Goal: Task Accomplishment & Management: Use online tool/utility

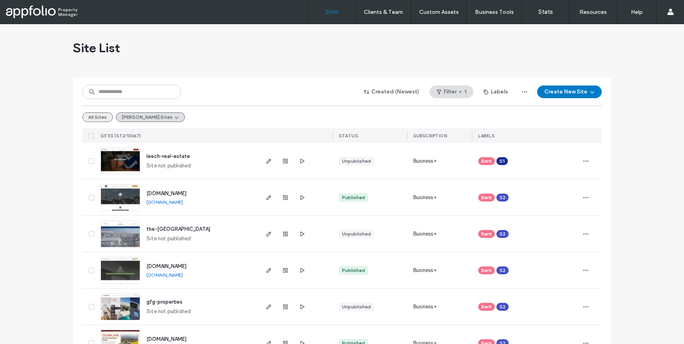
click at [104, 121] on button "All Sites" at bounding box center [97, 116] width 30 height 9
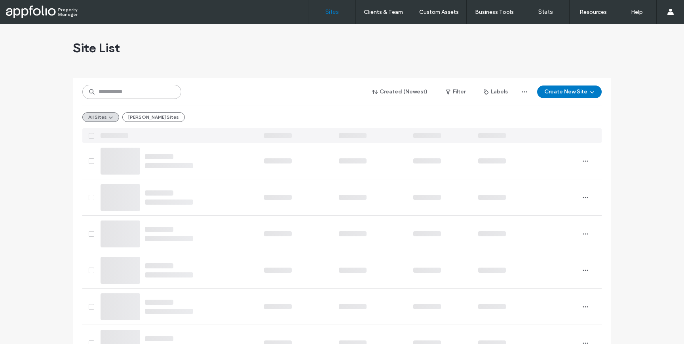
click at [114, 87] on input at bounding box center [131, 92] width 99 height 14
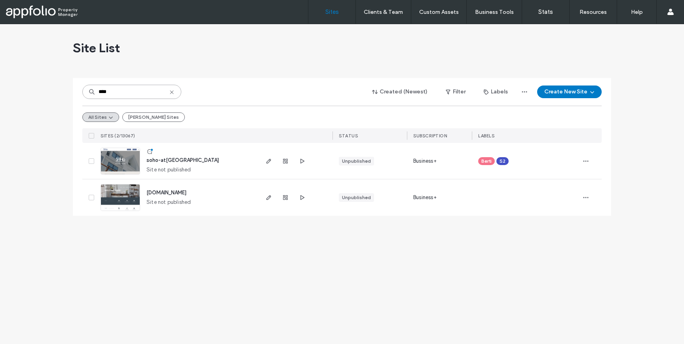
type input "****"
click at [154, 158] on span "soho-at-fanwood-station" at bounding box center [182, 160] width 72 height 6
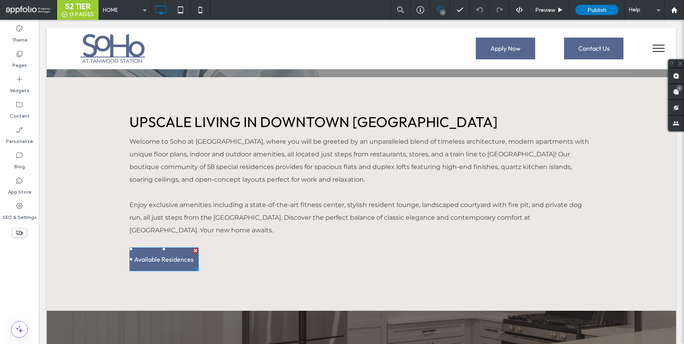
scroll to position [285, 0]
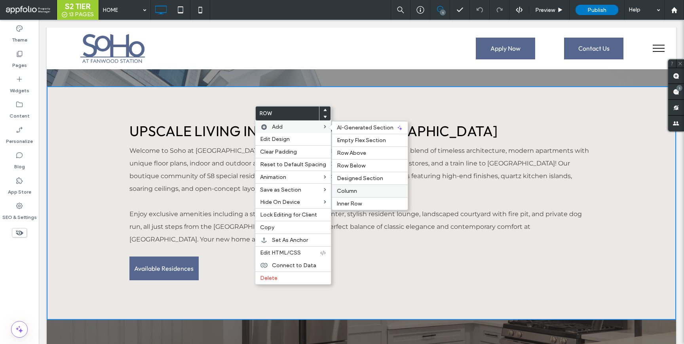
click at [344, 188] on span "Column" at bounding box center [347, 191] width 20 height 7
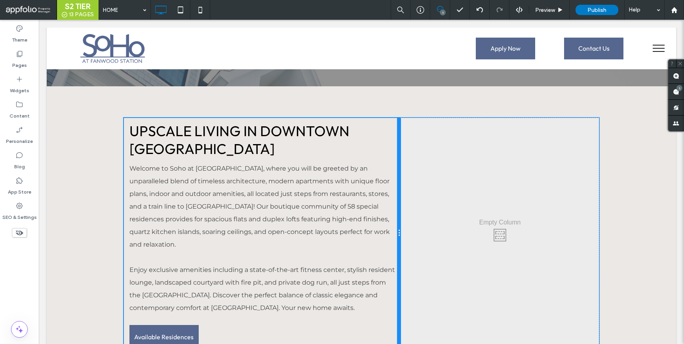
drag, startPoint x: 360, startPoint y: 219, endPoint x: 395, endPoint y: 224, distance: 35.6
click at [395, 224] on div "Upscale Living in Downtown Fanwood Welcome to Soho at Fanwood, where you will b…" at bounding box center [262, 233] width 277 height 231
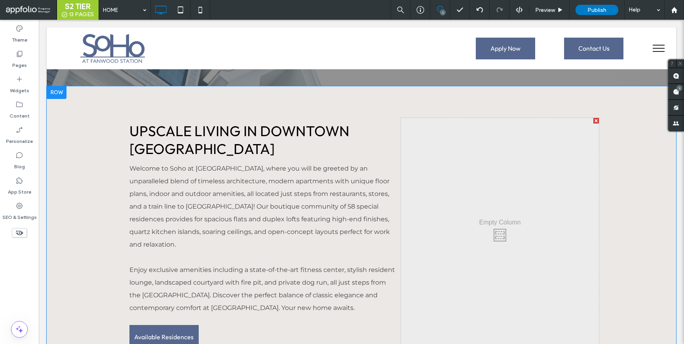
click at [62, 90] on div at bounding box center [57, 92] width 20 height 13
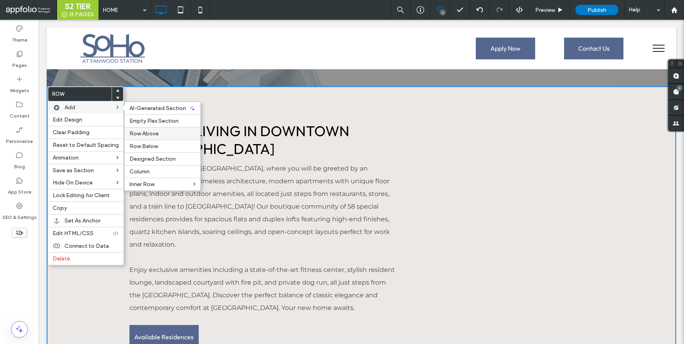
click at [147, 135] on span "Row Above" at bounding box center [143, 133] width 29 height 7
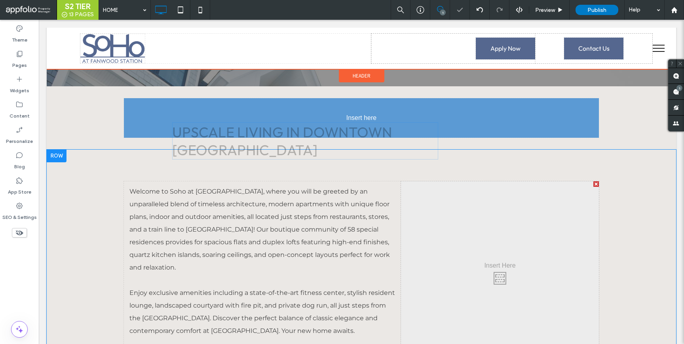
drag, startPoint x: 180, startPoint y: 199, endPoint x: 198, endPoint y: 137, distance: 64.5
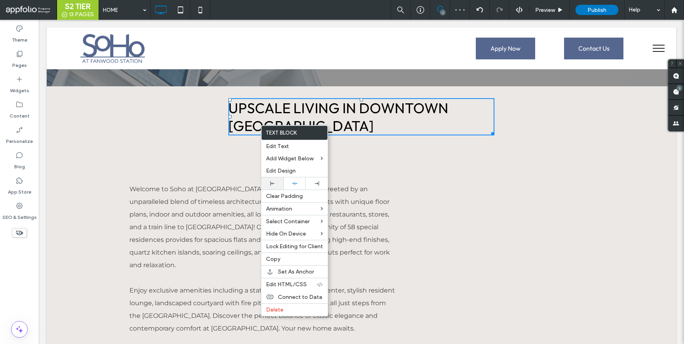
click at [274, 182] on div at bounding box center [272, 183] width 14 height 4
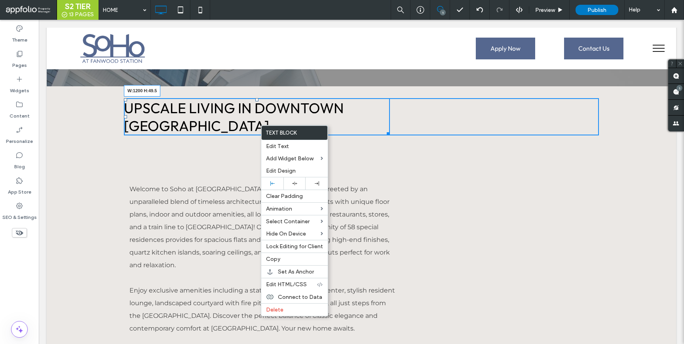
drag, startPoint x: 388, startPoint y: 134, endPoint x: 608, endPoint y: 123, distance: 220.7
click at [608, 123] on div "Click To Paste Click To Paste Upscale Living in Downtown Fanwood W:1200 H:49.5 …" at bounding box center [361, 116] width 629 height 61
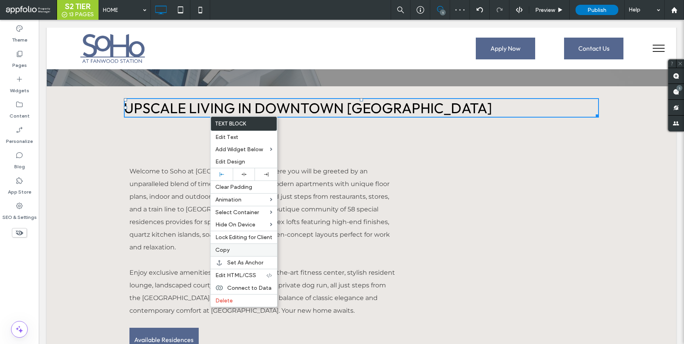
click at [216, 249] on span "Copy" at bounding box center [222, 250] width 14 height 7
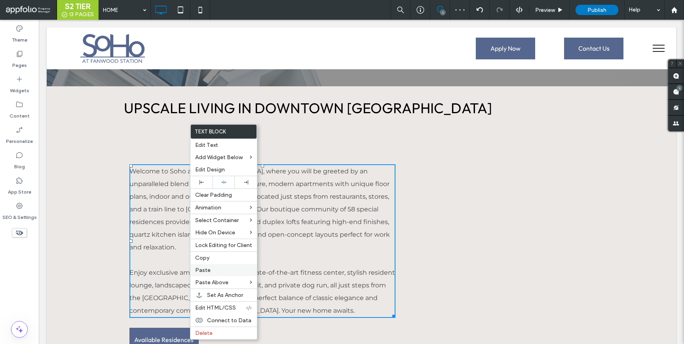
click at [204, 268] on span "Paste" at bounding box center [202, 270] width 15 height 7
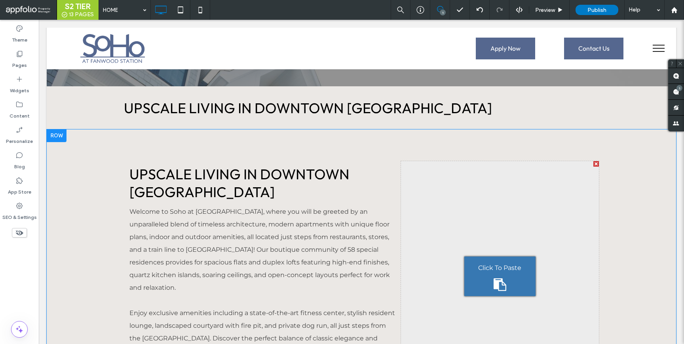
click at [489, 268] on span "Click To Paste" at bounding box center [499, 268] width 43 height 13
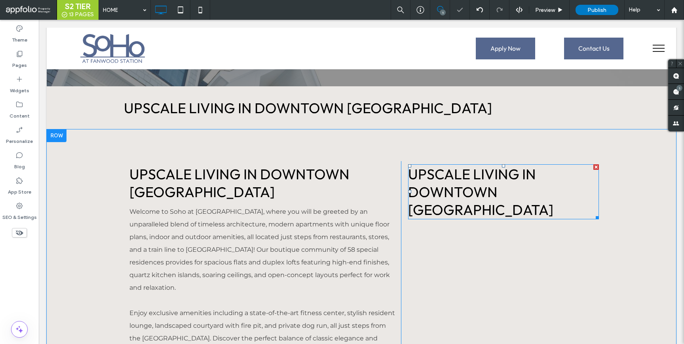
click at [453, 182] on span "Upscale Living in Downtown Fanwood" at bounding box center [480, 191] width 145 height 53
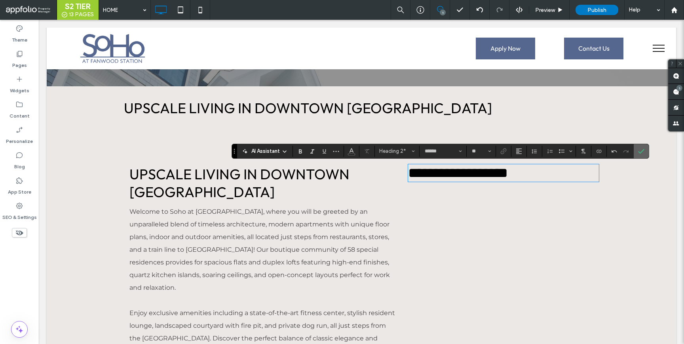
click at [647, 152] on label "Confirm" at bounding box center [641, 151] width 12 height 14
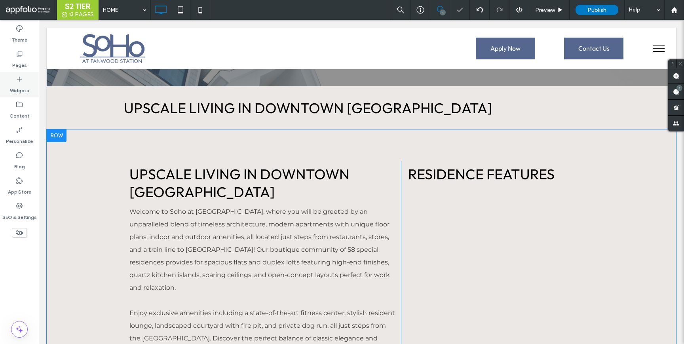
click at [11, 84] on label "Widgets" at bounding box center [19, 88] width 19 height 11
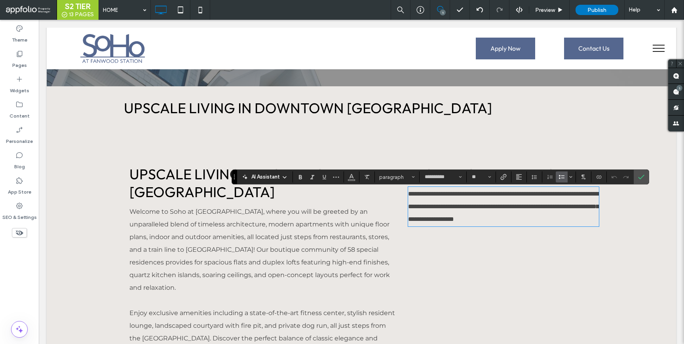
click at [564, 180] on label "Bulleted List" at bounding box center [562, 176] width 12 height 11
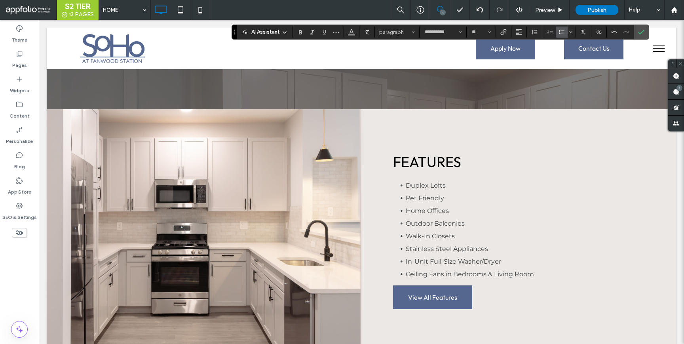
scroll to position [835, 0]
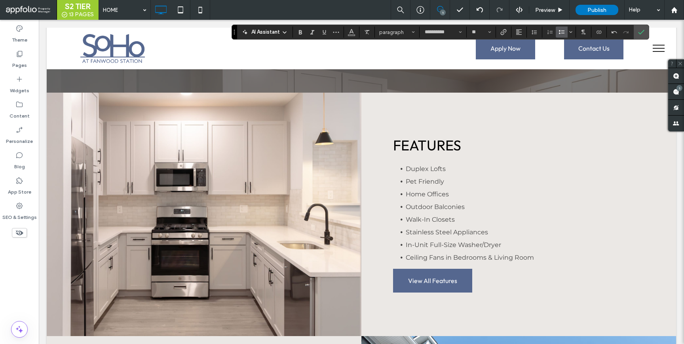
click at [468, 239] on li "In-Unit Full-Size Washer/Dryer" at bounding box center [525, 245] width 239 height 13
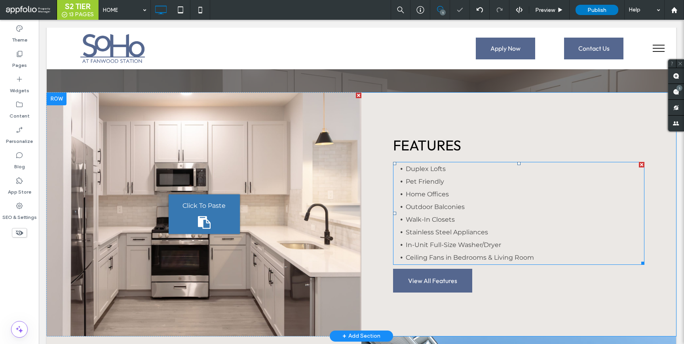
click at [473, 226] on li "Stainless Steel Appliances" at bounding box center [525, 232] width 239 height 13
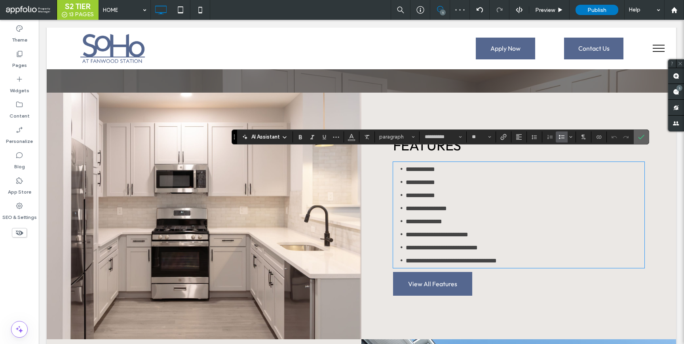
click at [638, 131] on span "Confirm" at bounding box center [640, 137] width 4 height 14
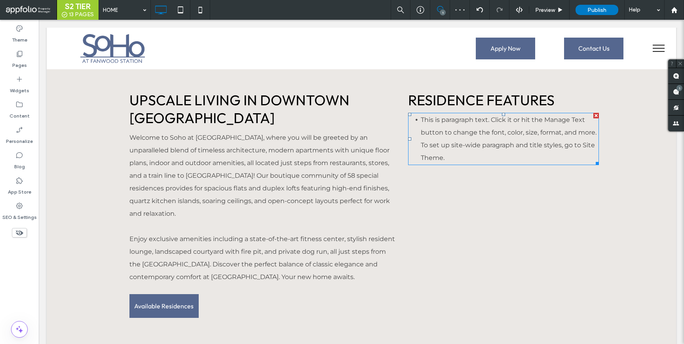
scroll to position [355, 0]
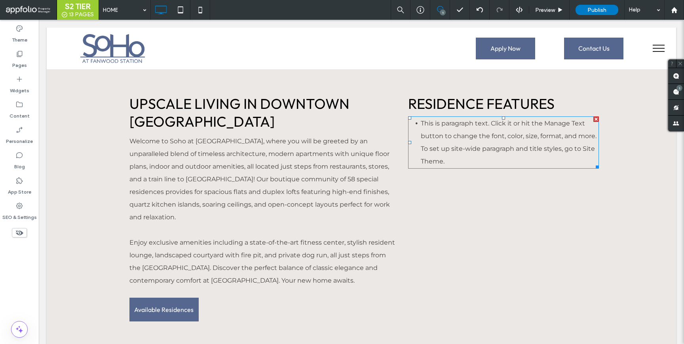
click at [495, 159] on li "This is paragraph text. Click it or hit the Manage Text button to change the fo…" at bounding box center [510, 142] width 178 height 51
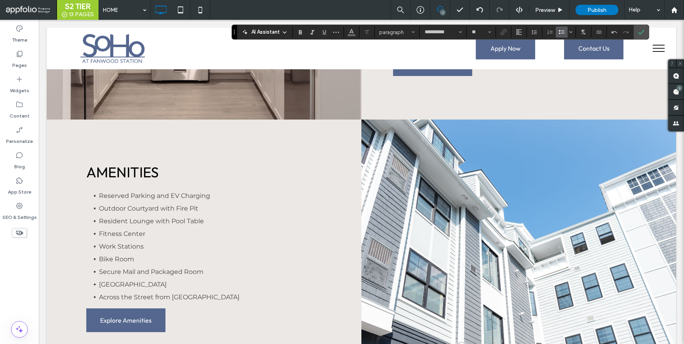
scroll to position [1109, 0]
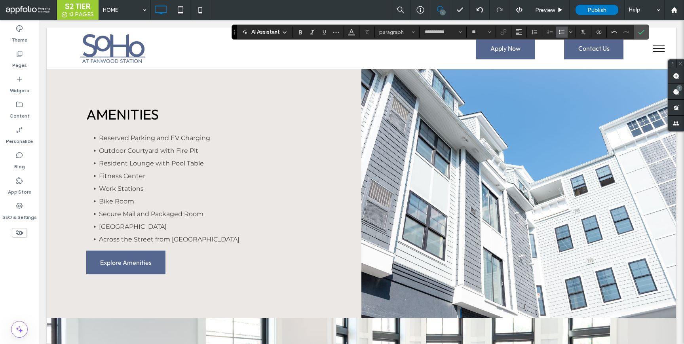
click at [165, 220] on li "Dog Run Park" at bounding box center [181, 226] width 165 height 13
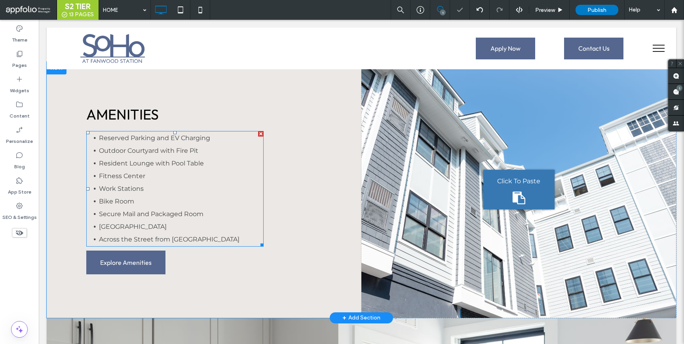
click at [167, 208] on li "Secure Mail and Packaged Room" at bounding box center [181, 214] width 165 height 13
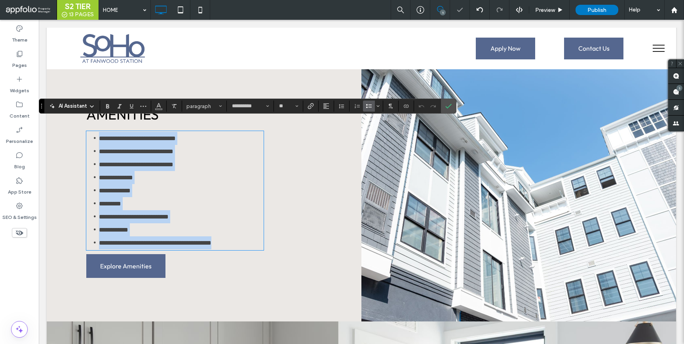
copy ul "**********"
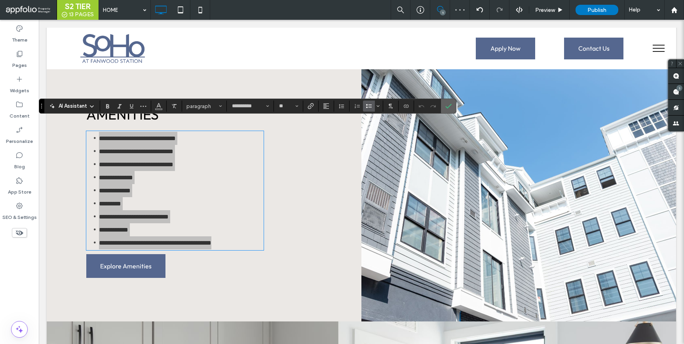
click at [449, 104] on icon "Confirm" at bounding box center [448, 106] width 6 height 6
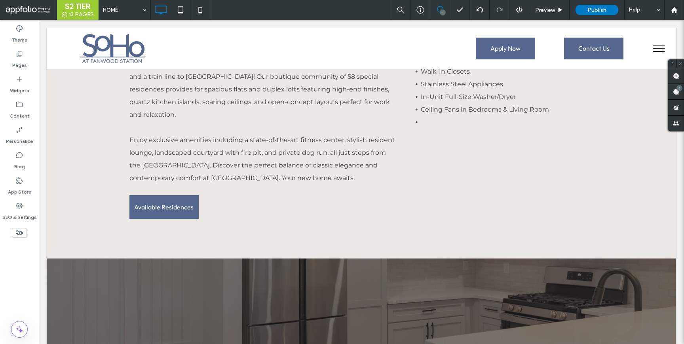
scroll to position [457, 0]
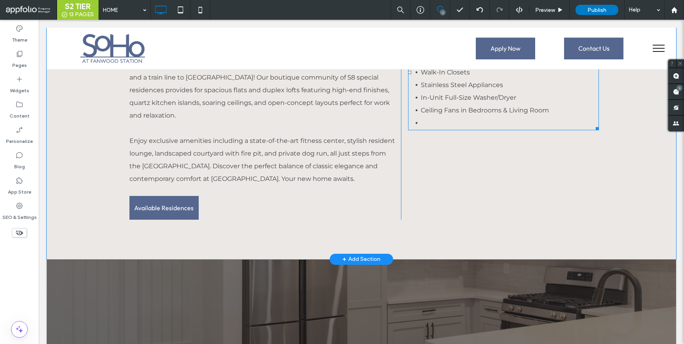
click at [422, 128] on li at bounding box center [510, 123] width 178 height 13
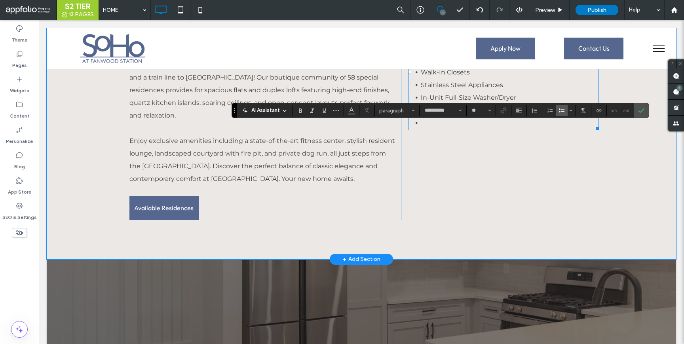
scroll to position [348, 0]
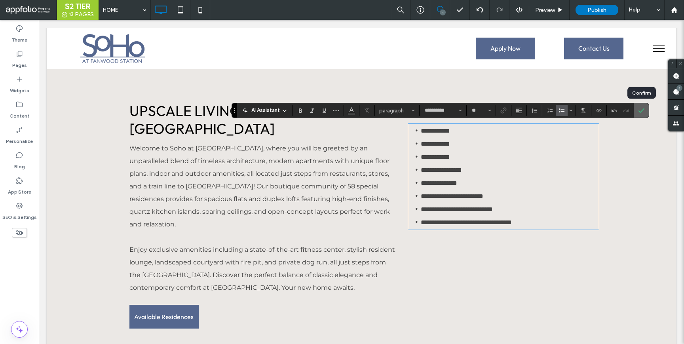
click at [637, 110] on label "Confirm" at bounding box center [641, 110] width 12 height 14
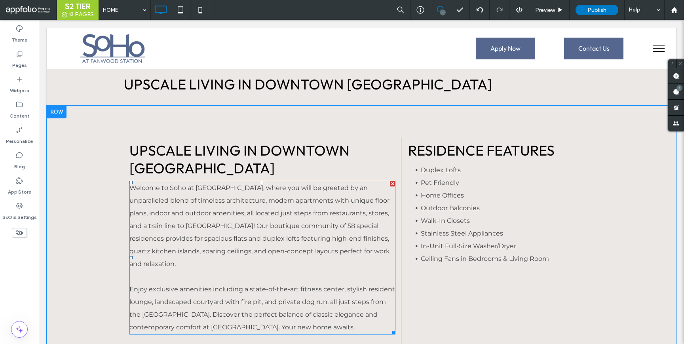
scroll to position [304, 0]
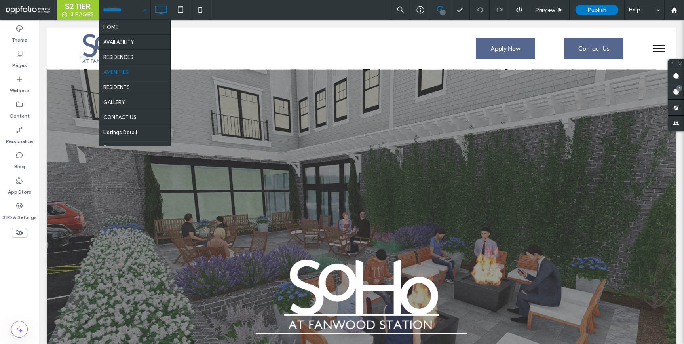
click at [140, 15] on div "HOME AVAILABILITY RESIDENCES AMENITIES RESIDENTS GALLERY CONTACT US Listings De…" at bounding box center [124, 10] width 51 height 20
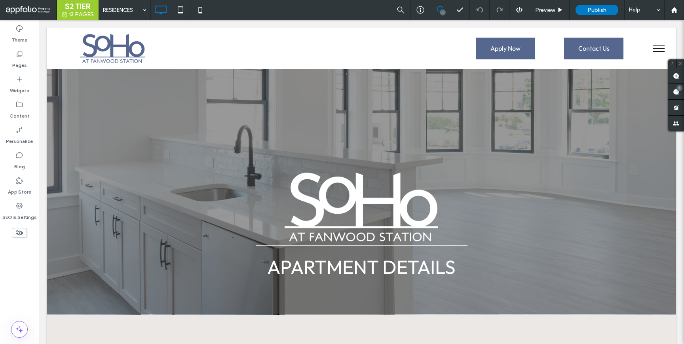
scroll to position [68, 0]
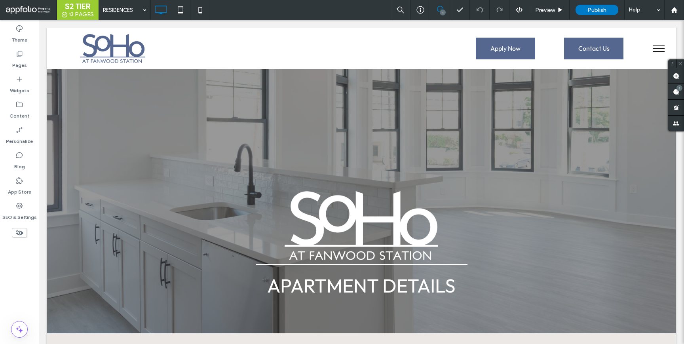
click at [140, 13] on div "RESIDENCES" at bounding box center [124, 10] width 51 height 20
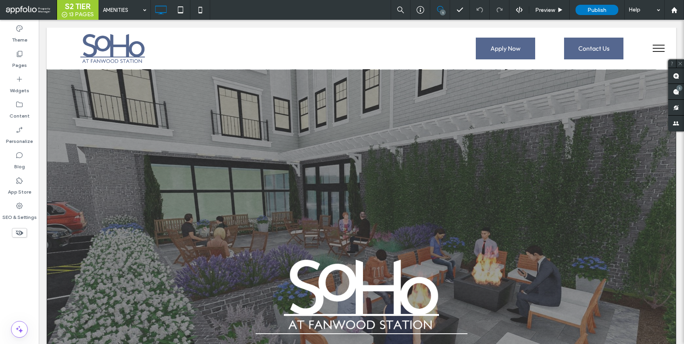
scroll to position [0, 0]
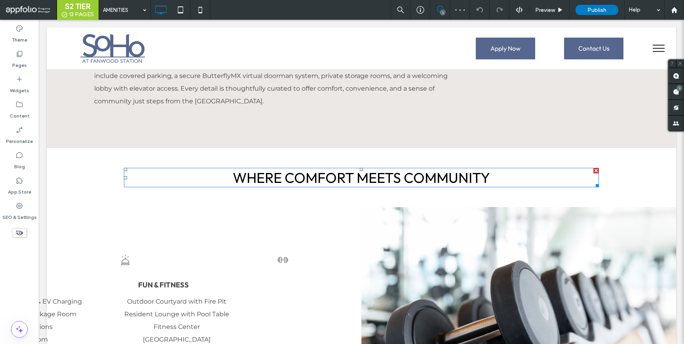
scroll to position [458, 0]
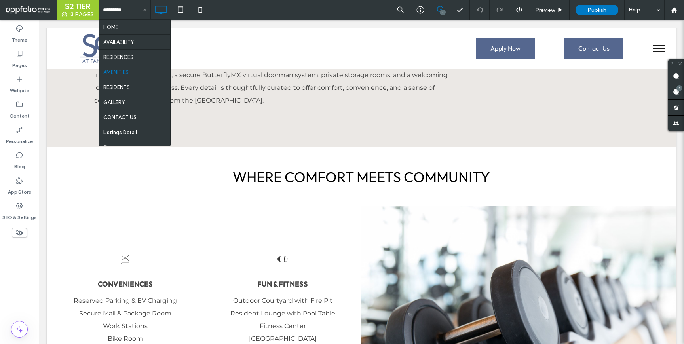
click at [140, 10] on div "HOME AVAILABILITY RESIDENCES AMENITIES RESIDENTS GALLERY CONTACT US Listings De…" at bounding box center [124, 10] width 51 height 20
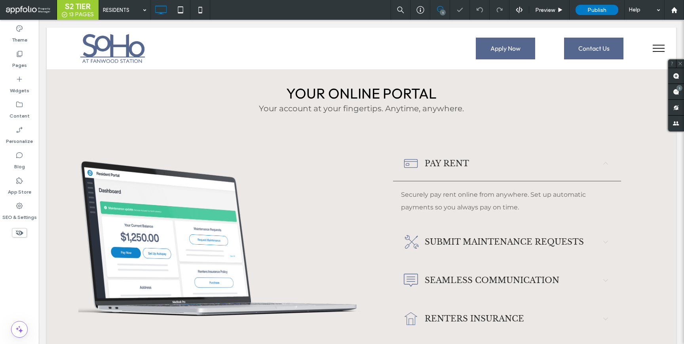
scroll to position [175, 0]
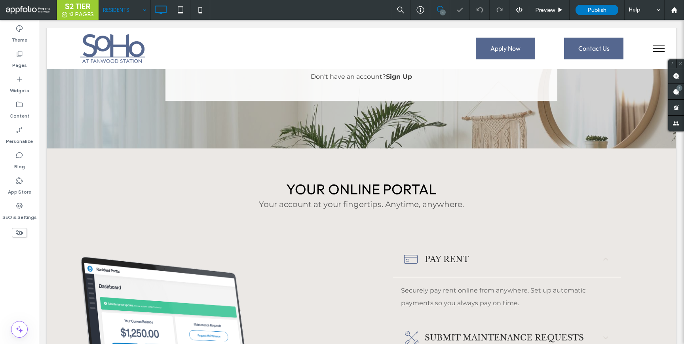
click at [122, 9] on input at bounding box center [123, 10] width 40 height 20
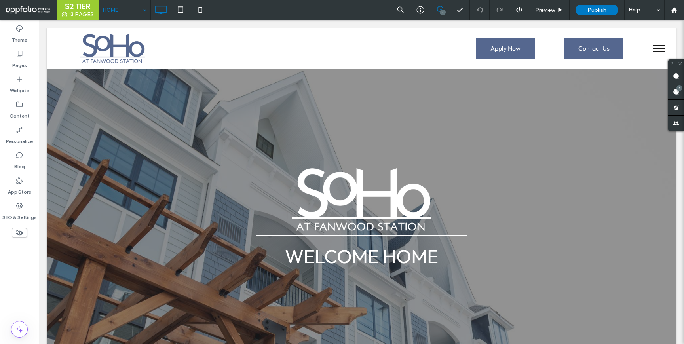
scroll to position [0, 0]
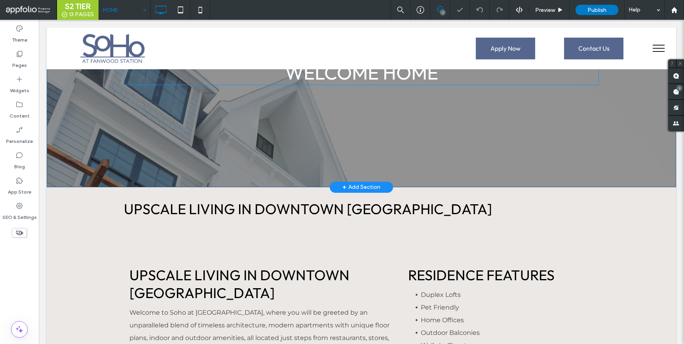
scroll to position [334, 0]
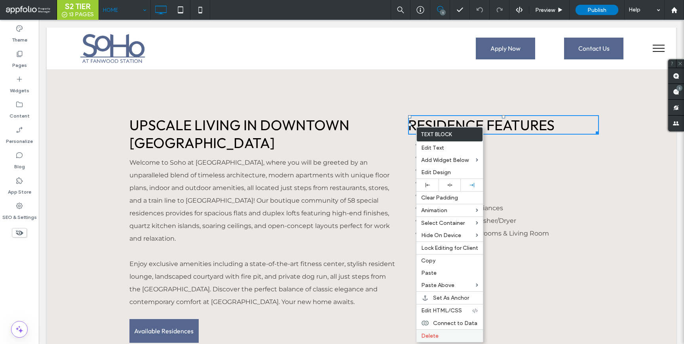
click at [436, 338] on span "Delete" at bounding box center [429, 335] width 17 height 7
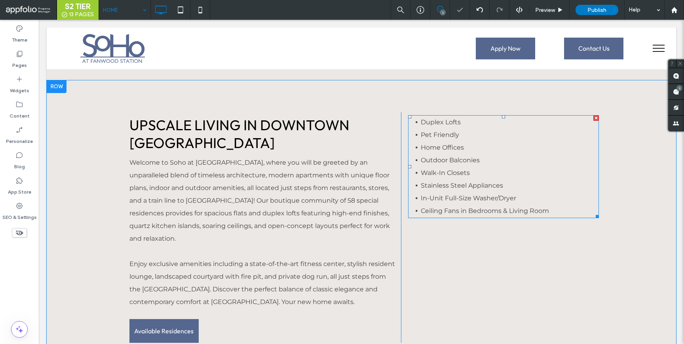
click at [474, 169] on li "Walk-In Closets" at bounding box center [510, 173] width 178 height 13
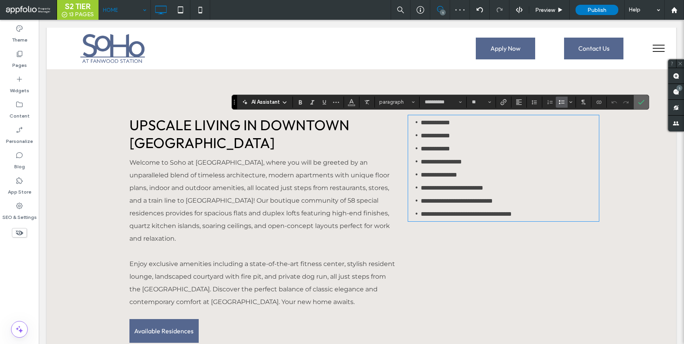
click at [645, 98] on label "Confirm" at bounding box center [641, 102] width 12 height 14
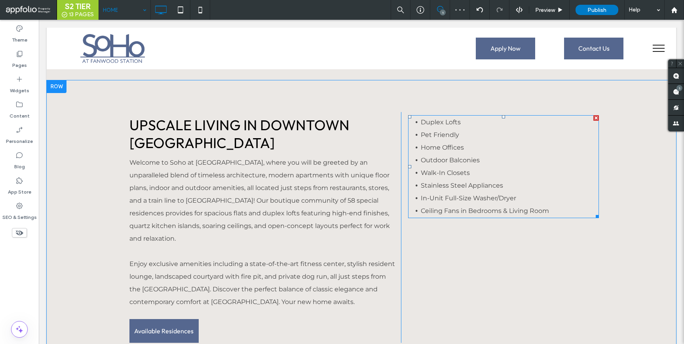
click at [596, 120] on div at bounding box center [596, 118] width 6 height 6
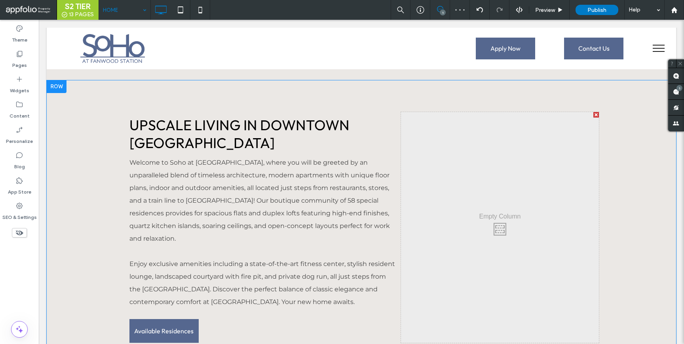
click at [596, 116] on div at bounding box center [596, 115] width 6 height 6
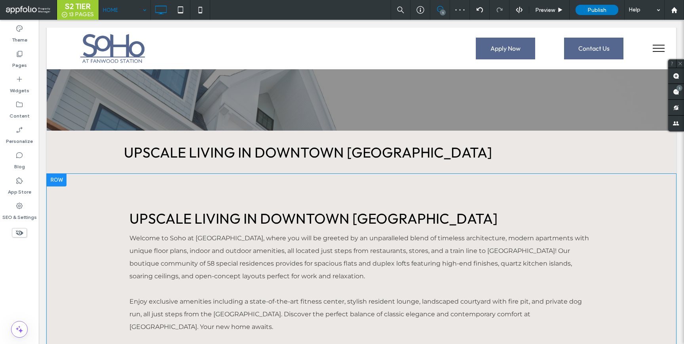
scroll to position [238, 0]
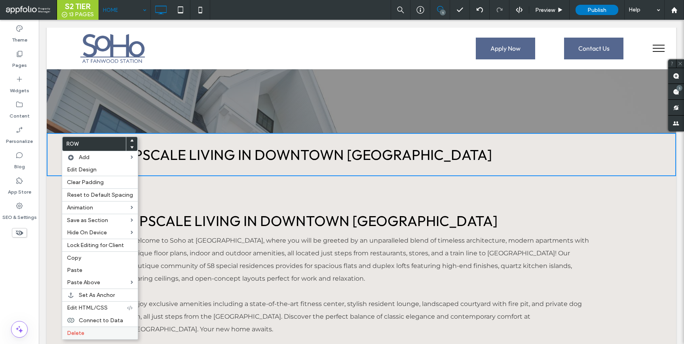
click at [79, 330] on span "Delete" at bounding box center [75, 333] width 17 height 7
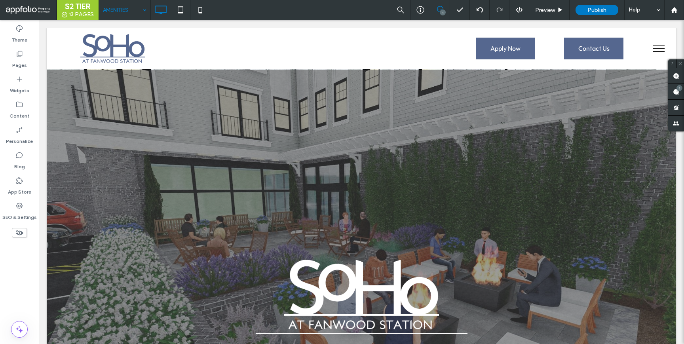
scroll to position [0, 0]
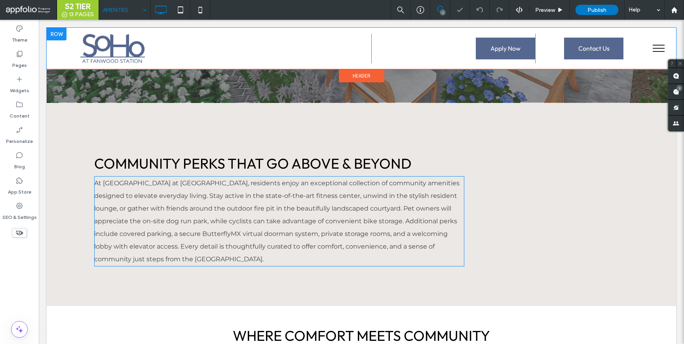
scroll to position [300, 0]
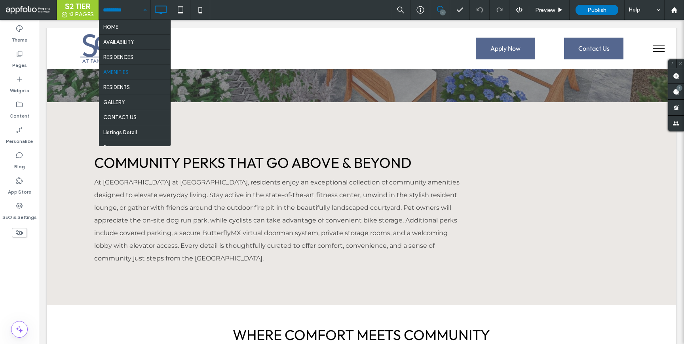
click at [142, 9] on div "HOME AVAILABILITY RESIDENCES AMENITIES RESIDENTS GALLERY CONTACT US Listings De…" at bounding box center [124, 10] width 51 height 20
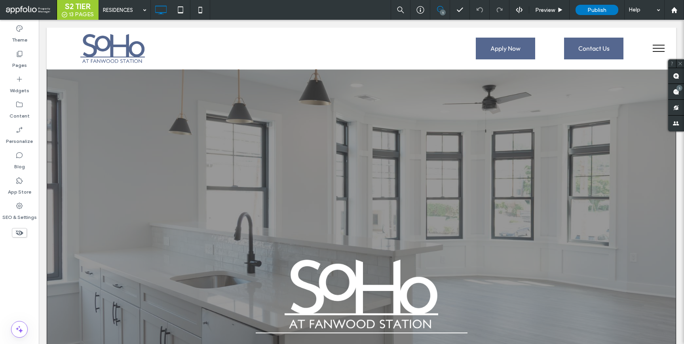
scroll to position [0, 0]
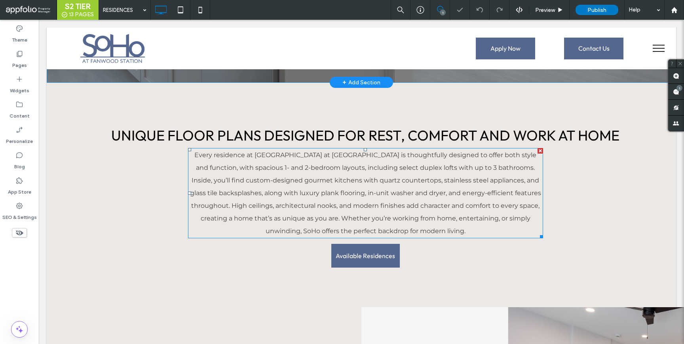
scroll to position [320, 0]
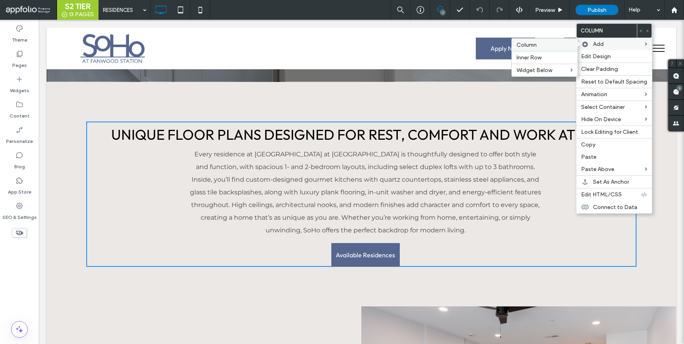
click at [539, 42] on label "Column" at bounding box center [545, 45] width 56 height 7
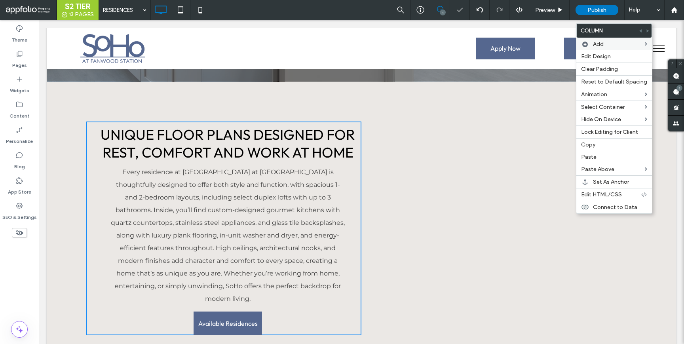
click at [458, 216] on div "Click To Paste Click To Paste" at bounding box center [498, 229] width 275 height 214
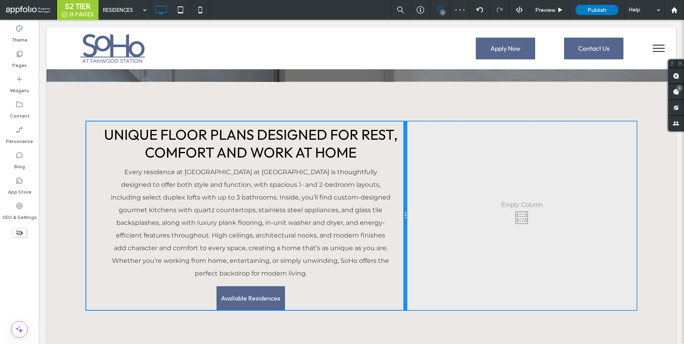
drag, startPoint x: 361, startPoint y: 215, endPoint x: 394, endPoint y: 223, distance: 34.3
click at [394, 223] on div "Unique Floor Plans Designed for Rest, Comfort and Work at Home Every residence …" at bounding box center [246, 216] width 321 height 188
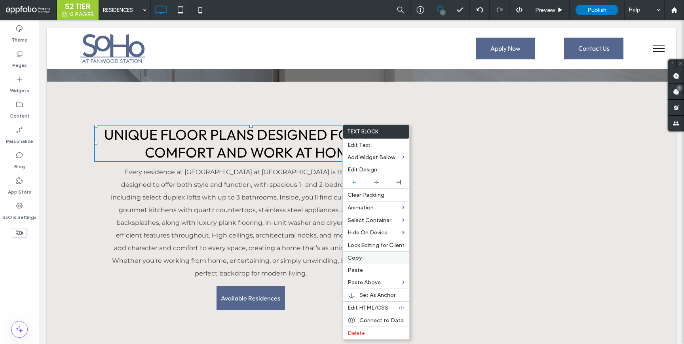
click at [362, 260] on label "Copy" at bounding box center [376, 257] width 57 height 7
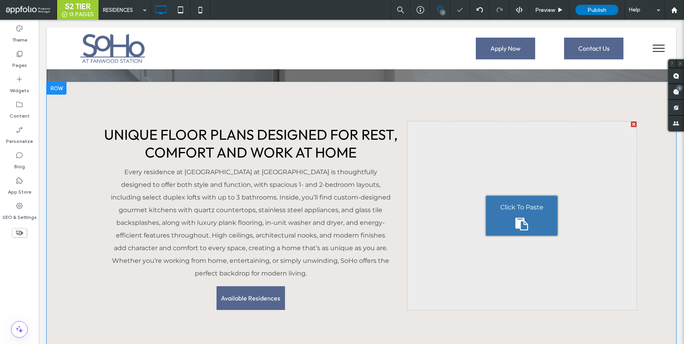
click at [485, 202] on div "Click To Paste Click To Paste" at bounding box center [521, 216] width 229 height 188
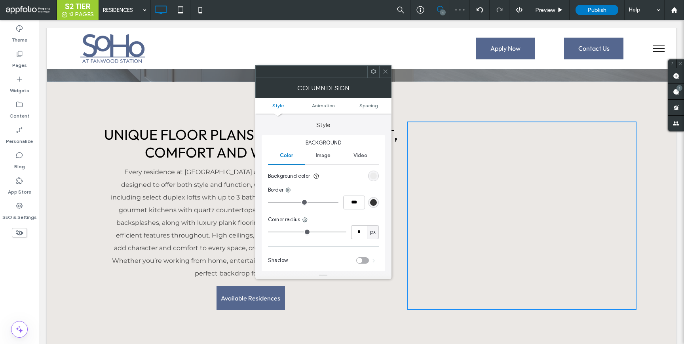
click at [386, 73] on icon at bounding box center [385, 71] width 6 height 6
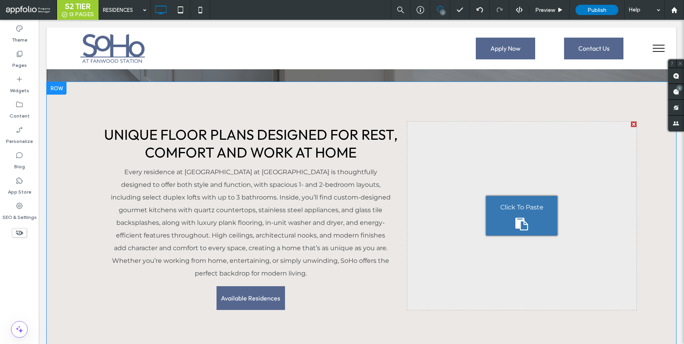
click at [492, 198] on div "Click To Paste" at bounding box center [521, 216] width 71 height 40
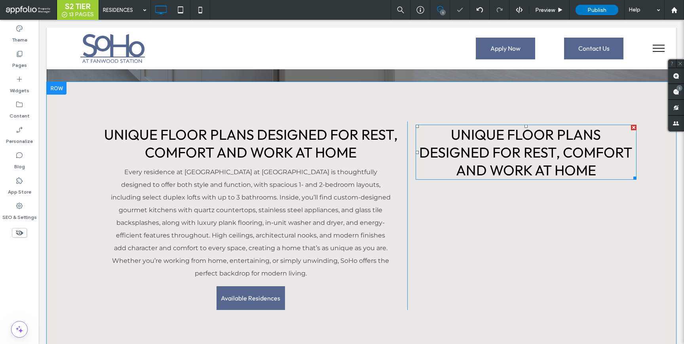
click at [457, 146] on span "Unique Floor Plans Designed for Rest, Comfort and Work at Home" at bounding box center [525, 151] width 213 height 53
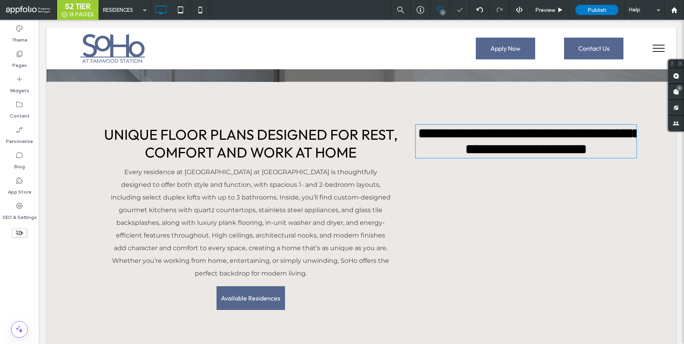
type input "******"
type input "**"
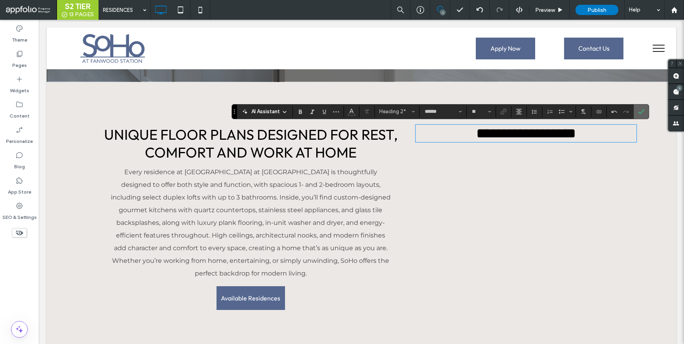
drag, startPoint x: 638, startPoint y: 111, endPoint x: 599, endPoint y: 91, distance: 43.7
click at [638, 111] on icon "Confirm" at bounding box center [641, 111] width 6 height 6
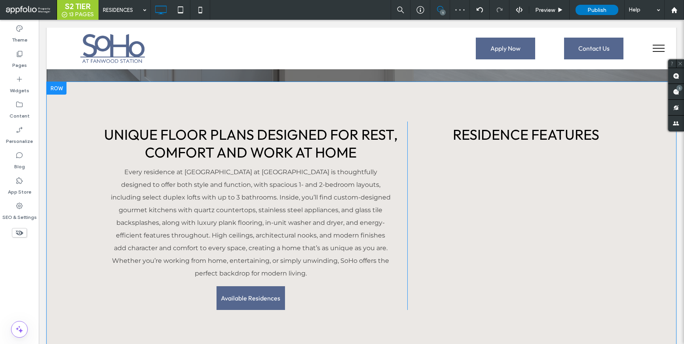
click at [56, 89] on div at bounding box center [57, 88] width 20 height 13
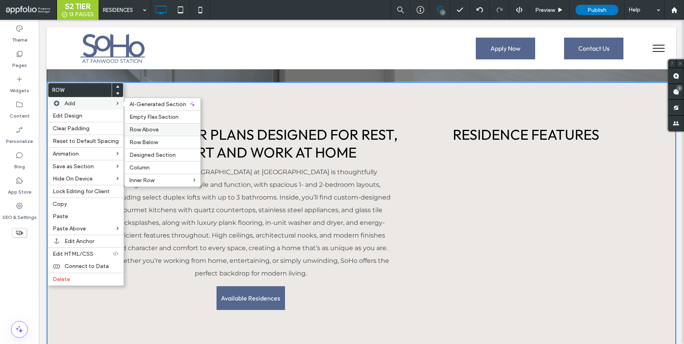
click at [156, 127] on label "Row Above" at bounding box center [162, 129] width 66 height 7
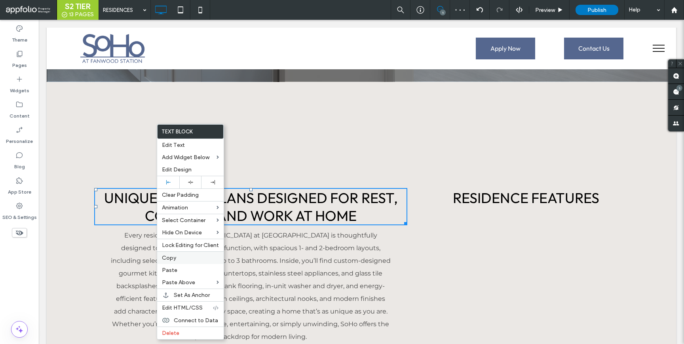
click at [170, 263] on div "Copy" at bounding box center [190, 257] width 66 height 13
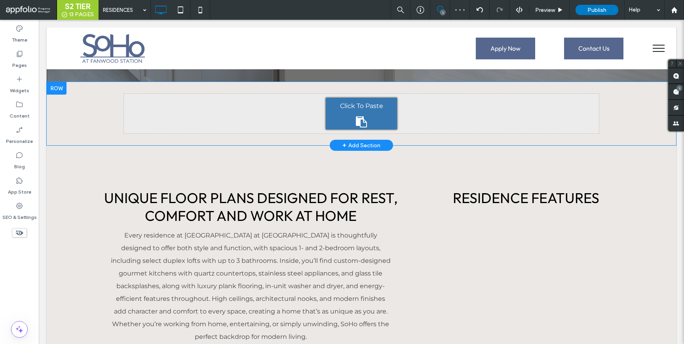
click at [343, 119] on div "Click To Paste" at bounding box center [361, 114] width 71 height 32
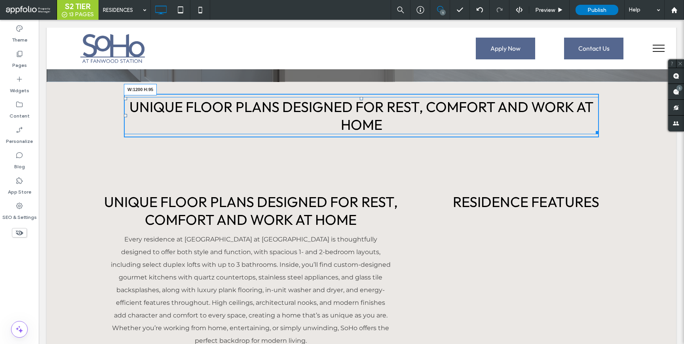
drag, startPoint x: 596, startPoint y: 133, endPoint x: 630, endPoint y: 134, distance: 33.7
click at [630, 134] on div "Click To Paste Click To Paste Unique Floor Plans Designed for Rest, Comfort and…" at bounding box center [361, 115] width 629 height 67
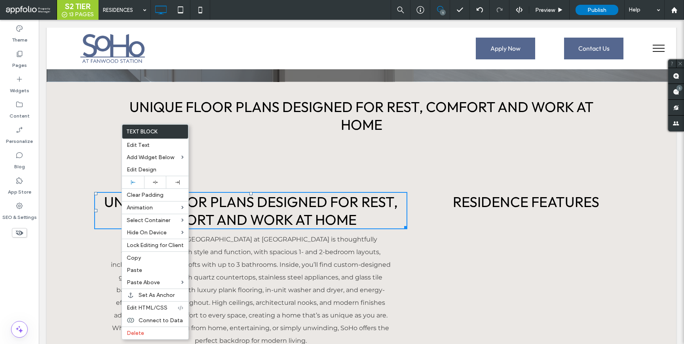
click at [108, 209] on span "Unique Floor Plans Designed for Rest, Comfort and Work at Home" at bounding box center [251, 211] width 294 height 36
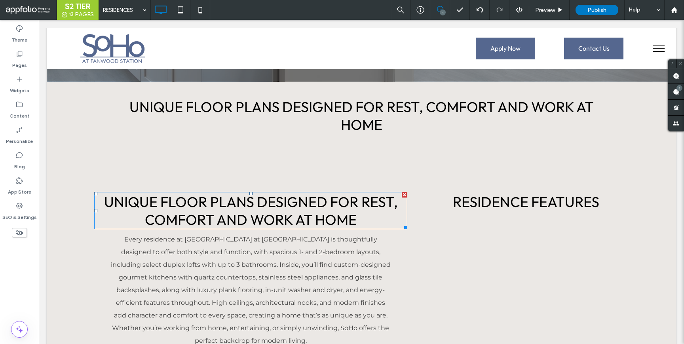
click at [129, 210] on span "Unique Floor Plans Designed for Rest, Comfort and Work at Home" at bounding box center [251, 211] width 294 height 36
type input "******"
type input "**"
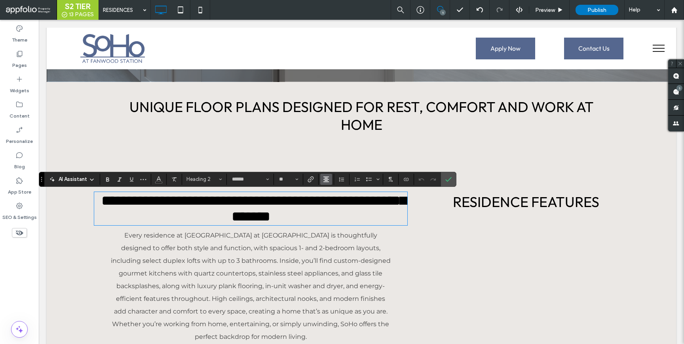
click at [325, 179] on icon "Alignment" at bounding box center [326, 179] width 6 height 6
click at [331, 194] on use "ui.textEditor.alignment.left" at bounding box center [332, 192] width 6 height 6
click at [453, 180] on label "Confirm" at bounding box center [448, 179] width 12 height 14
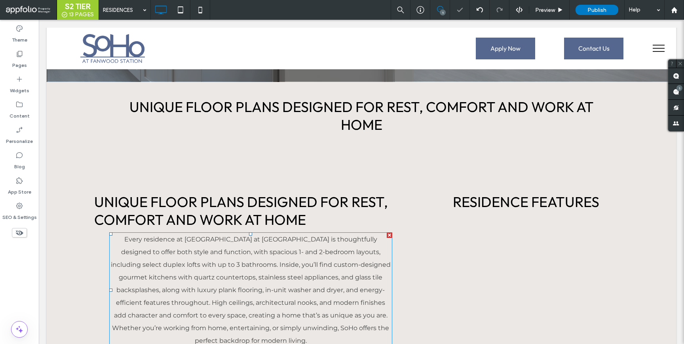
click at [260, 308] on span "Every residence at SoHo at Fanwood Station is thoughtfully designed to offer bo…" at bounding box center [251, 289] width 280 height 109
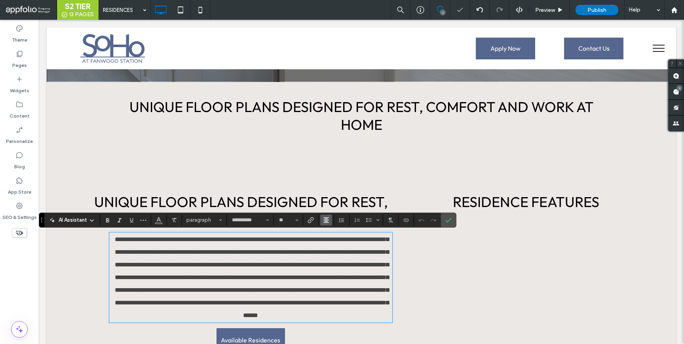
click at [329, 217] on button "Alignment" at bounding box center [326, 220] width 12 height 11
click at [334, 172] on icon "ui.textEditor.alignment.left" at bounding box center [332, 172] width 6 height 6
click at [448, 215] on span "Confirm" at bounding box center [447, 220] width 4 height 14
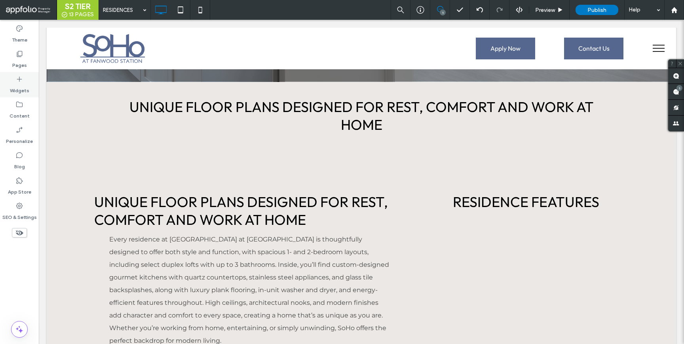
click at [26, 89] on label "Widgets" at bounding box center [19, 88] width 19 height 11
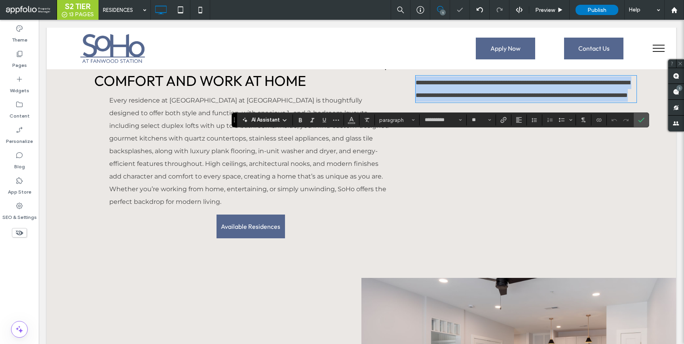
scroll to position [468, 0]
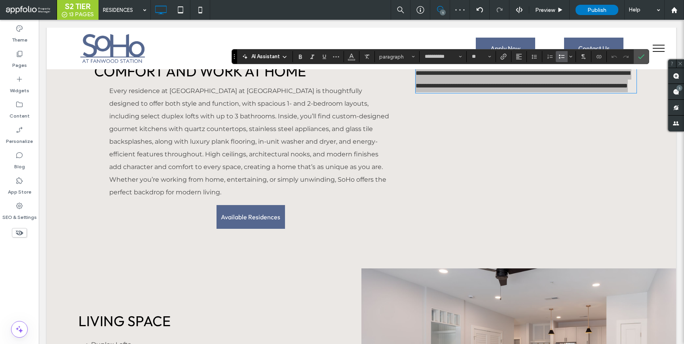
click at [560, 57] on icon "Bulleted List" at bounding box center [561, 56] width 6 height 6
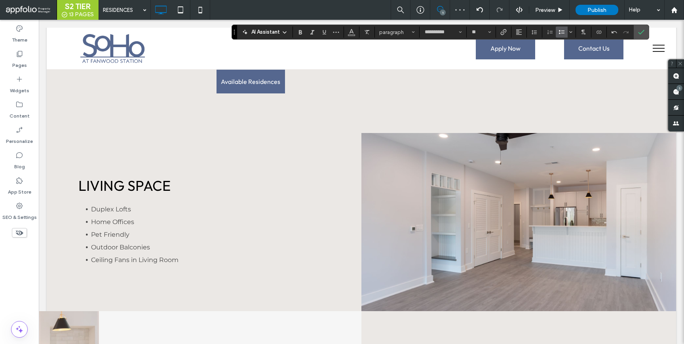
scroll to position [640, 0]
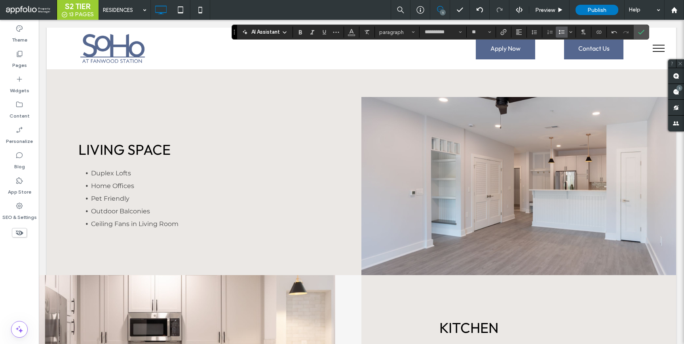
click at [162, 218] on li "Ceiling Fans in Living Room" at bounding box center [210, 224] width 239 height 13
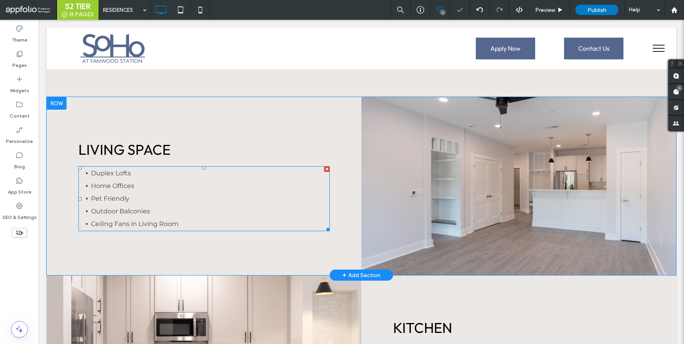
click at [162, 206] on li "Outdoor Balconies" at bounding box center [210, 211] width 239 height 13
type input "**********"
type input "**"
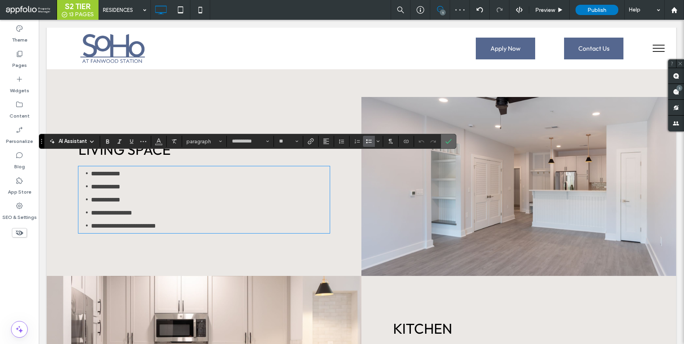
click at [448, 141] on icon "Confirm" at bounding box center [448, 141] width 6 height 6
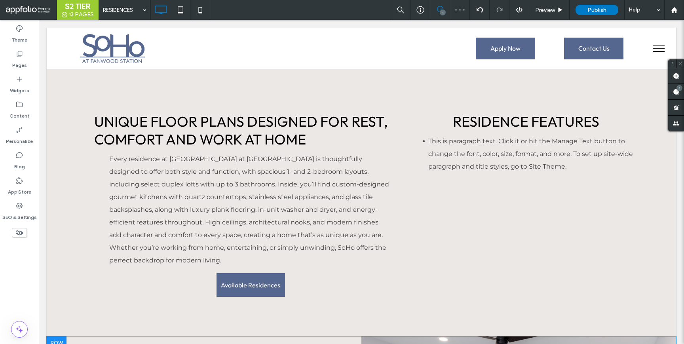
scroll to position [393, 0]
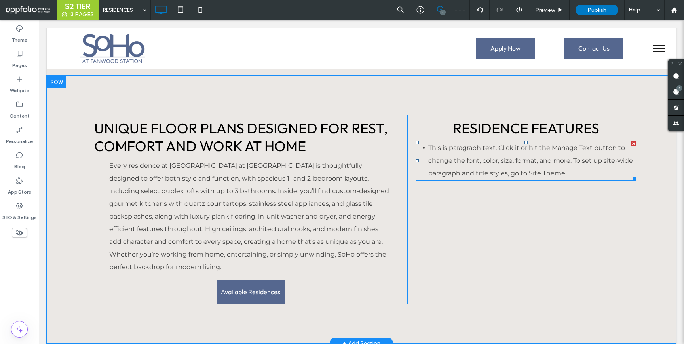
click at [479, 155] on li "This is paragraph text. Click it or hit the Manage Text button to change the fo…" at bounding box center [532, 161] width 208 height 38
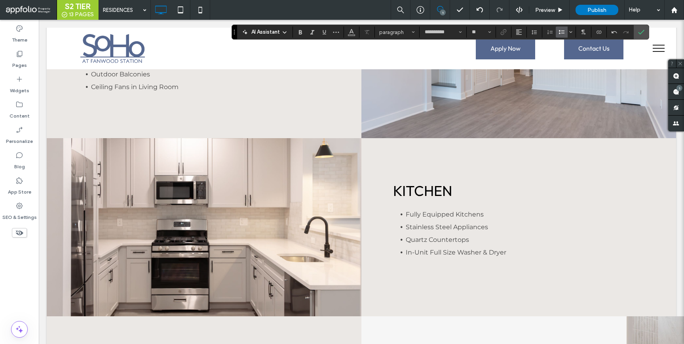
scroll to position [777, 0]
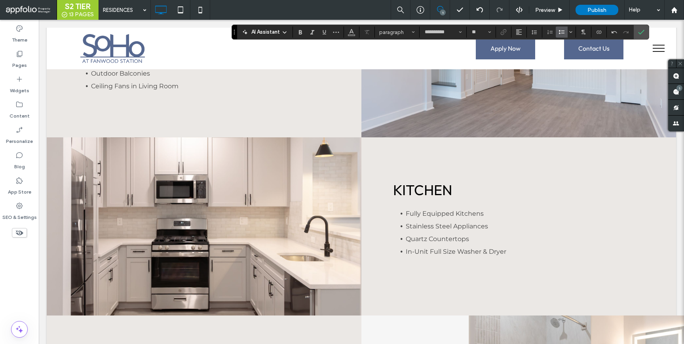
click at [474, 233] on li "Quartz Countertops" at bounding box center [525, 239] width 239 height 13
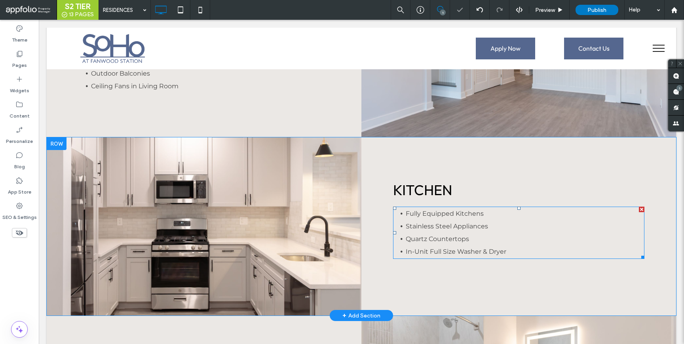
click at [471, 233] on li "Quartz Countertops" at bounding box center [525, 239] width 239 height 13
type input "**********"
type input "**"
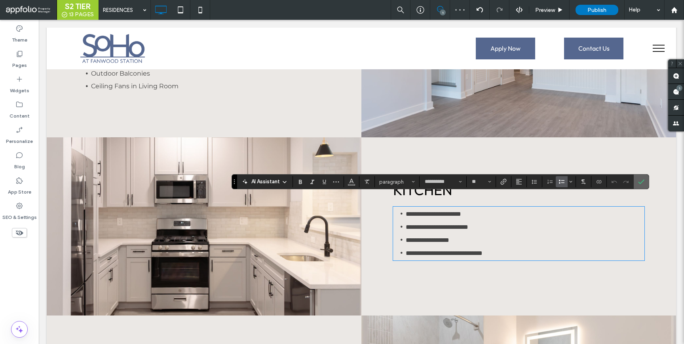
drag, startPoint x: 636, startPoint y: 180, endPoint x: 597, endPoint y: 160, distance: 43.9
click at [636, 180] on label "Confirm" at bounding box center [641, 182] width 12 height 14
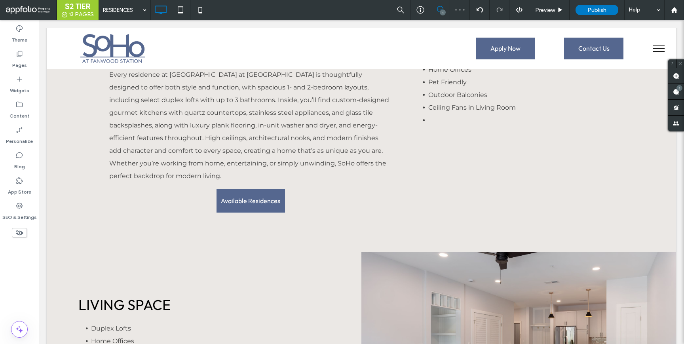
scroll to position [480, 0]
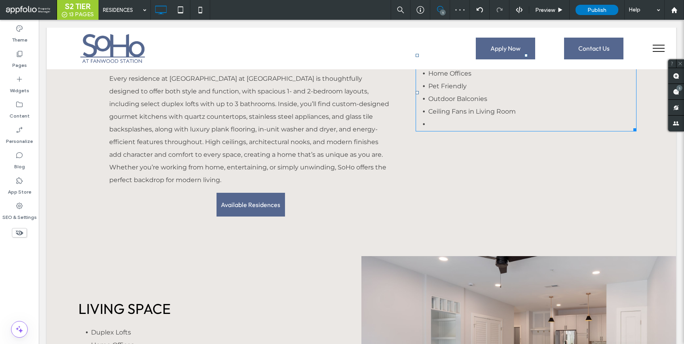
click at [458, 125] on li at bounding box center [532, 124] width 208 height 13
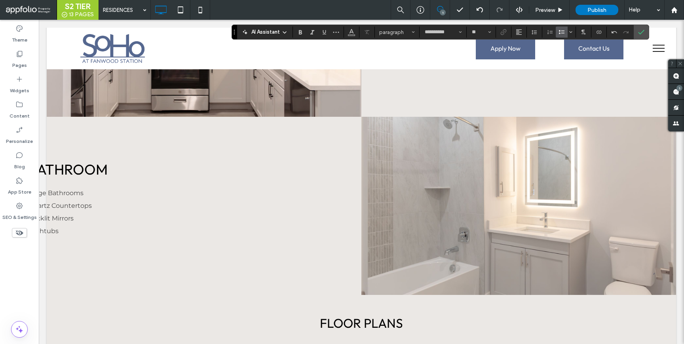
scroll to position [984, 0]
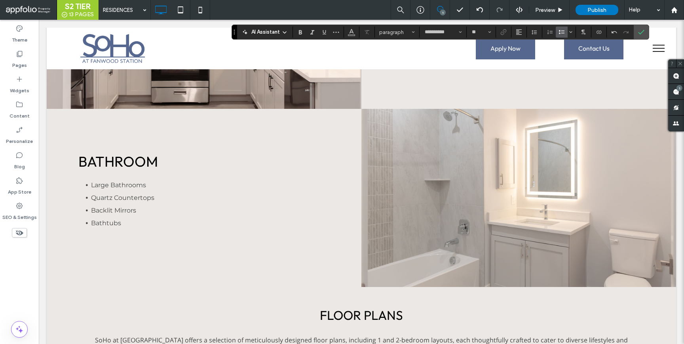
click at [141, 194] on span "Quartz Countertops" at bounding box center [122, 198] width 63 height 8
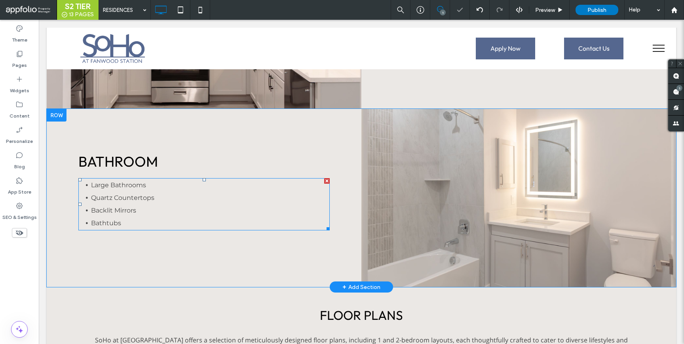
click at [133, 204] on li "Backlit Mirrors" at bounding box center [210, 210] width 239 height 13
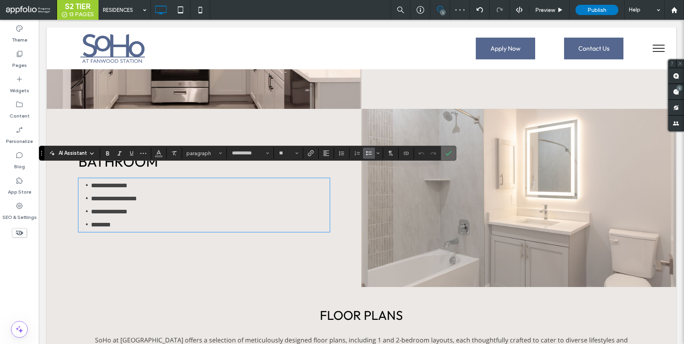
click at [446, 152] on icon "Confirm" at bounding box center [448, 153] width 6 height 6
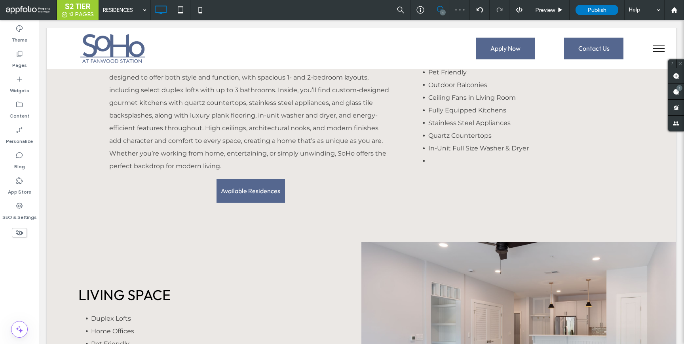
scroll to position [471, 0]
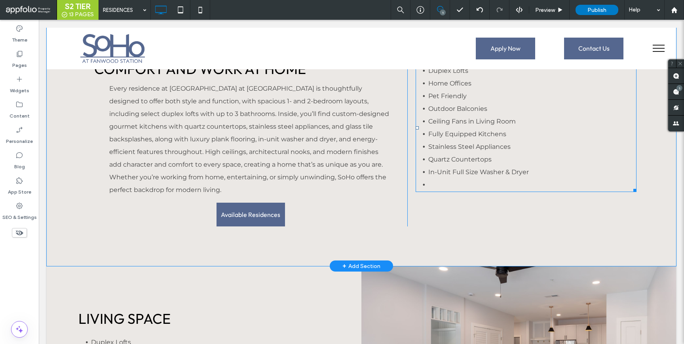
click at [448, 182] on li at bounding box center [532, 185] width 208 height 13
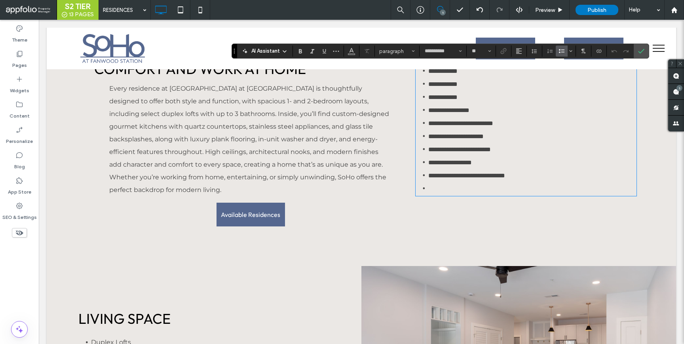
scroll to position [0, 0]
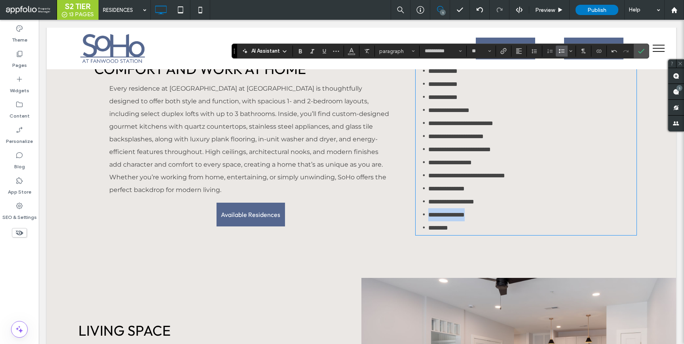
drag, startPoint x: 479, startPoint y: 213, endPoint x: 427, endPoint y: 213, distance: 51.1
click at [428, 213] on li "**********" at bounding box center [532, 214] width 208 height 13
drag, startPoint x: 493, startPoint y: 197, endPoint x: 421, endPoint y: 193, distance: 72.1
click at [428, 195] on li "**********" at bounding box center [532, 201] width 208 height 13
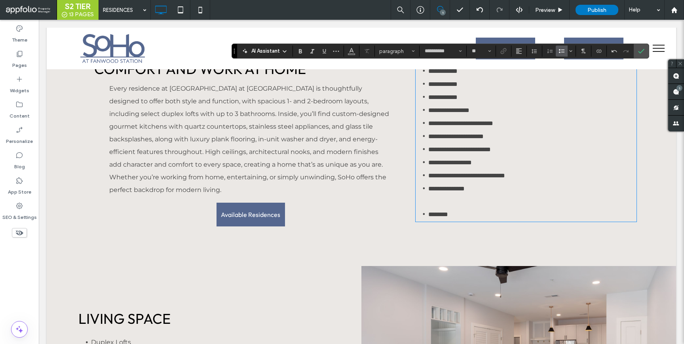
click at [428, 211] on span "********" at bounding box center [438, 214] width 20 height 6
click at [640, 53] on use "Confirm" at bounding box center [641, 51] width 6 height 5
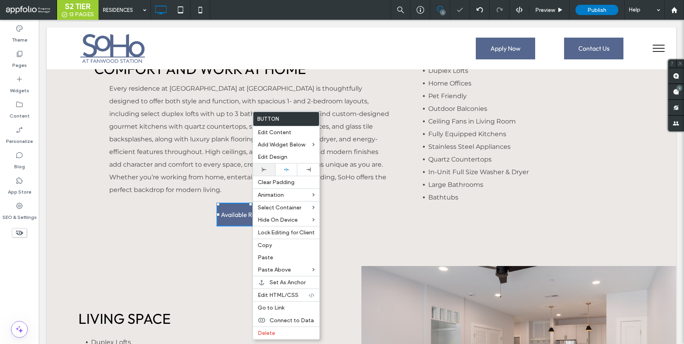
click at [264, 169] on icon at bounding box center [264, 169] width 4 height 4
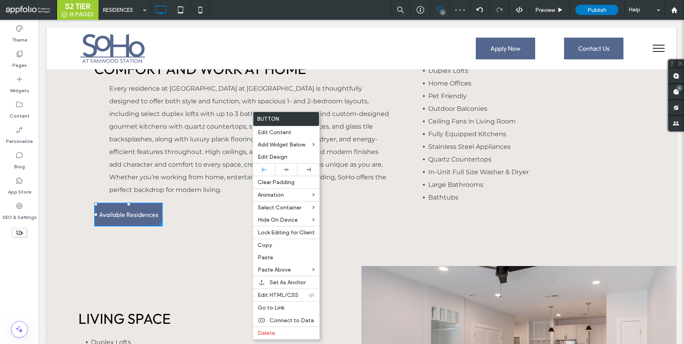
click at [351, 153] on span "Every residence at SoHo at Fanwood Station is thoughtfully designed to offer bo…" at bounding box center [249, 139] width 280 height 109
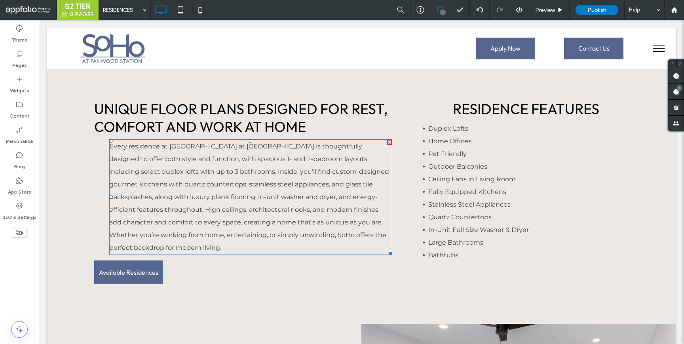
scroll to position [413, 0]
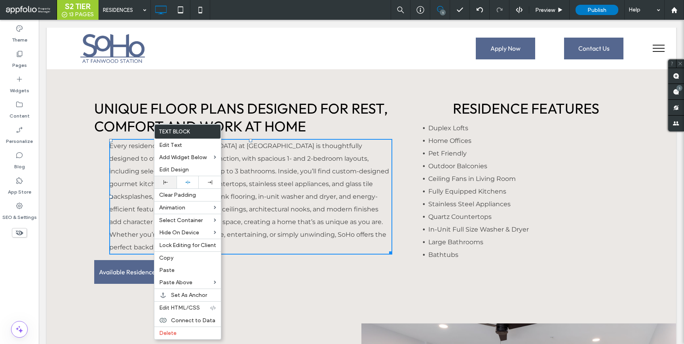
click at [165, 183] on use at bounding box center [165, 182] width 4 height 4
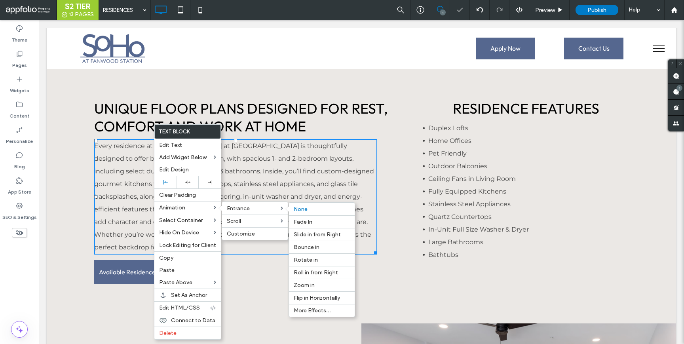
drag, startPoint x: 326, startPoint y: 236, endPoint x: 289, endPoint y: 218, distance: 41.6
click at [289, 218] on p "Every residence at SoHo at Fanwood Station is thoughtfully designed to offer bo…" at bounding box center [235, 197] width 283 height 114
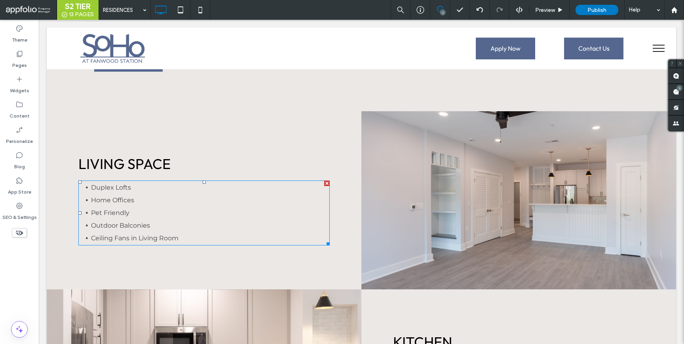
scroll to position [577, 0]
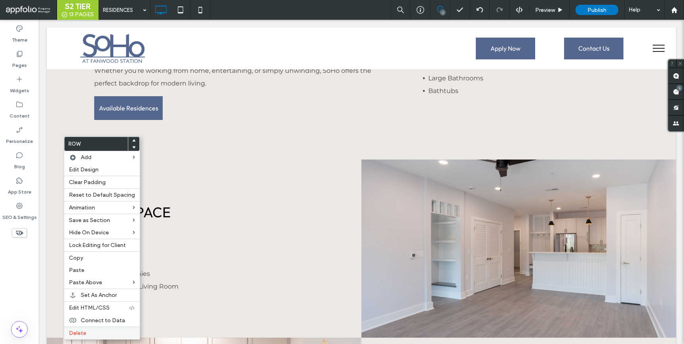
click at [87, 335] on label "Delete" at bounding box center [102, 333] width 66 height 7
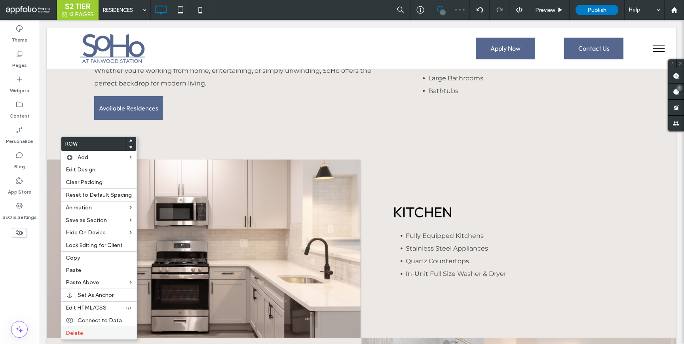
click at [81, 331] on span "Delete" at bounding box center [74, 333] width 17 height 7
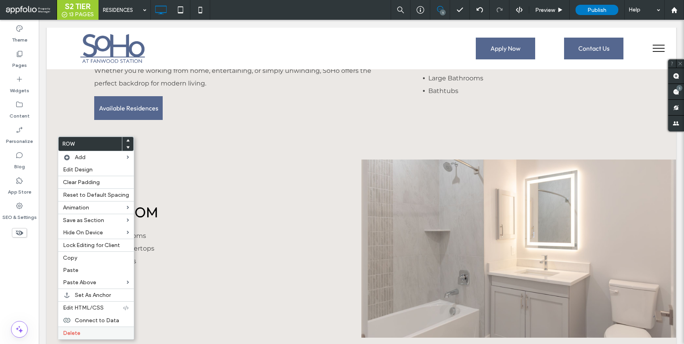
click at [89, 329] on div "Delete" at bounding box center [96, 333] width 76 height 13
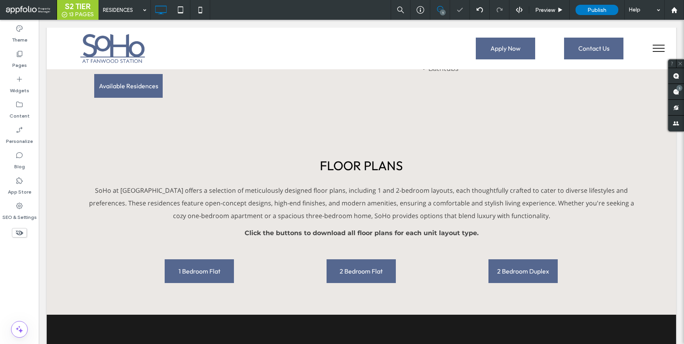
scroll to position [494, 0]
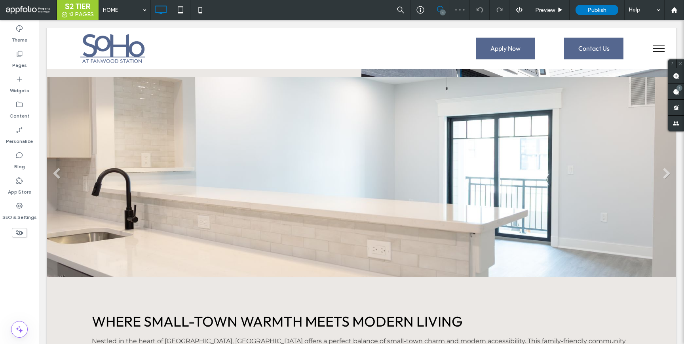
scroll to position [1248, 0]
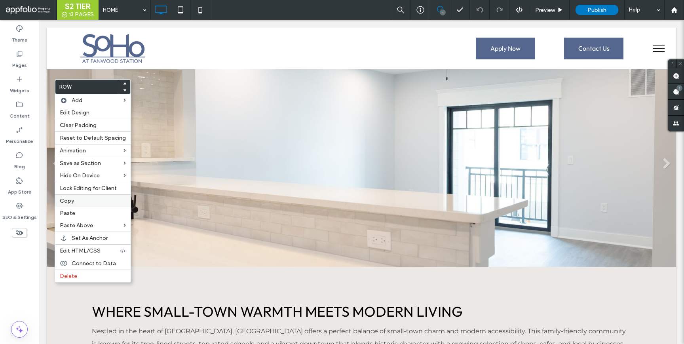
click at [74, 199] on label "Copy" at bounding box center [93, 201] width 66 height 7
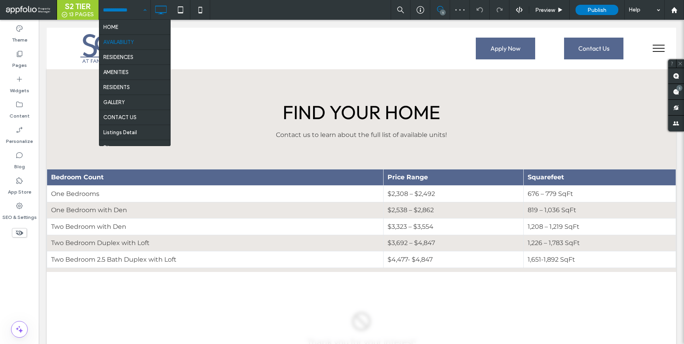
click at [126, 12] on input at bounding box center [123, 10] width 40 height 20
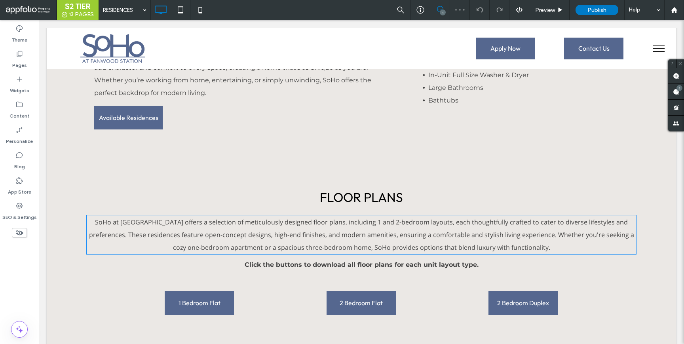
scroll to position [594, 0]
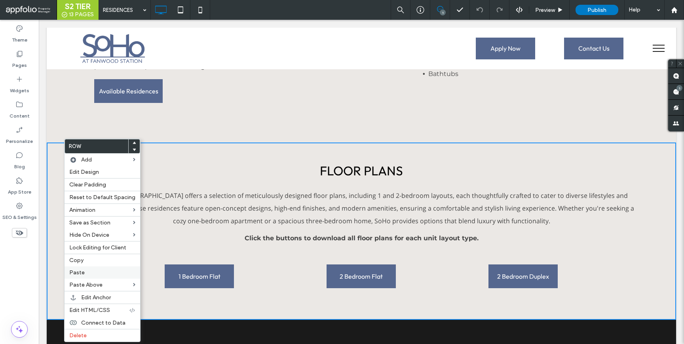
click at [90, 267] on div "Paste" at bounding box center [103, 272] width 76 height 12
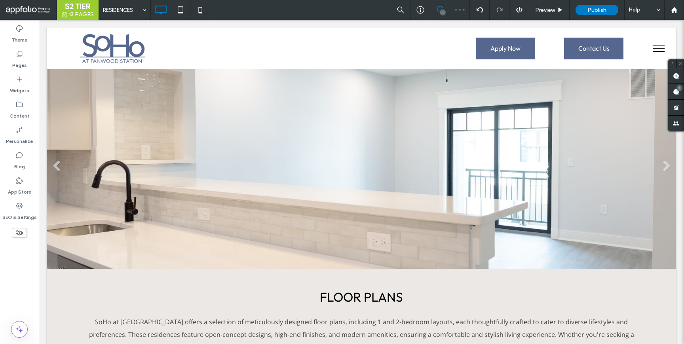
scroll to position [673, 0]
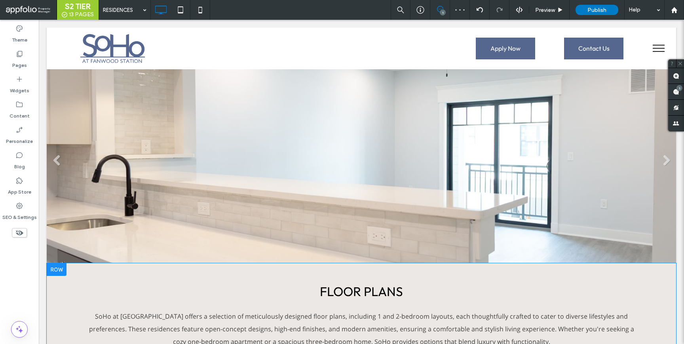
click at [58, 263] on div at bounding box center [57, 269] width 20 height 13
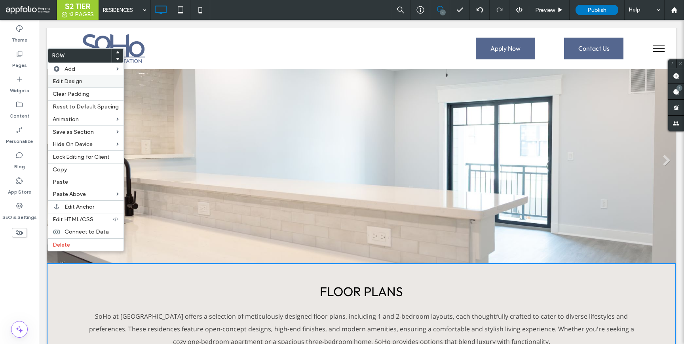
click at [87, 83] on label "Edit Design" at bounding box center [86, 81] width 66 height 7
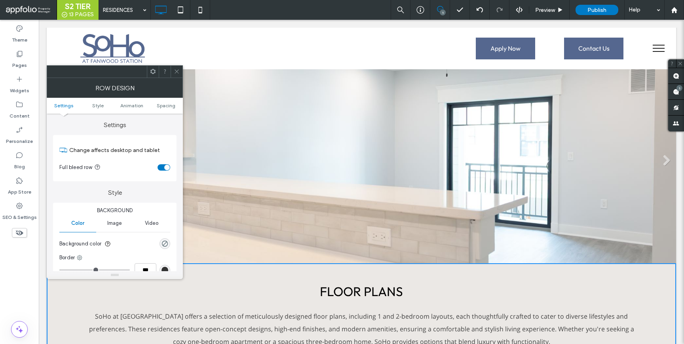
click at [165, 108] on ul "Settings Style Animation Spacing" at bounding box center [115, 106] width 136 height 16
click at [166, 101] on ul "Settings Style Animation Spacing" at bounding box center [115, 106] width 136 height 16
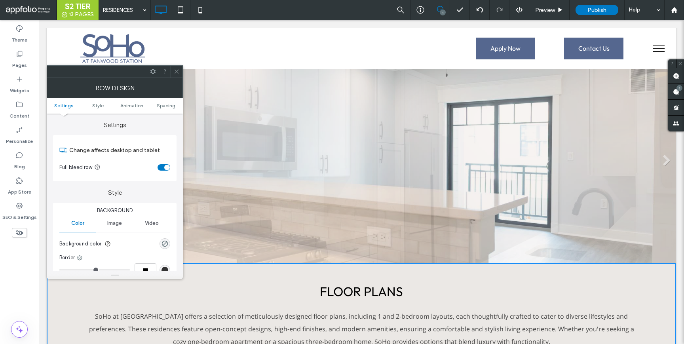
click at [166, 102] on ul "Settings Style Animation Spacing" at bounding box center [115, 106] width 136 height 16
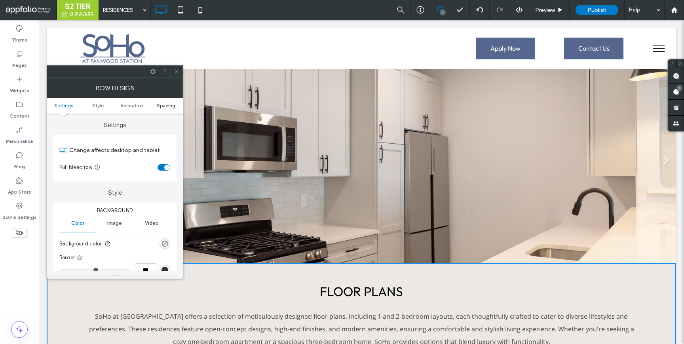
click at [166, 108] on span "Spacing" at bounding box center [166, 106] width 19 height 6
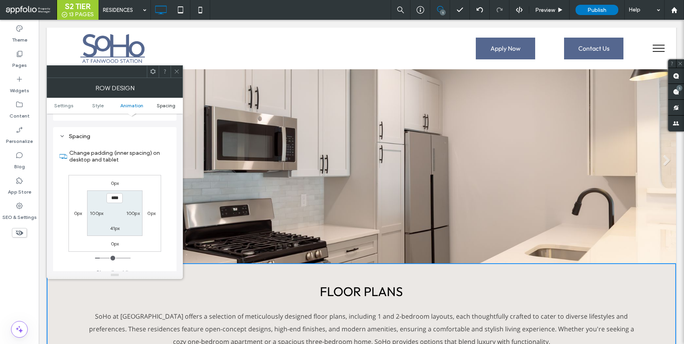
scroll to position [224, 0]
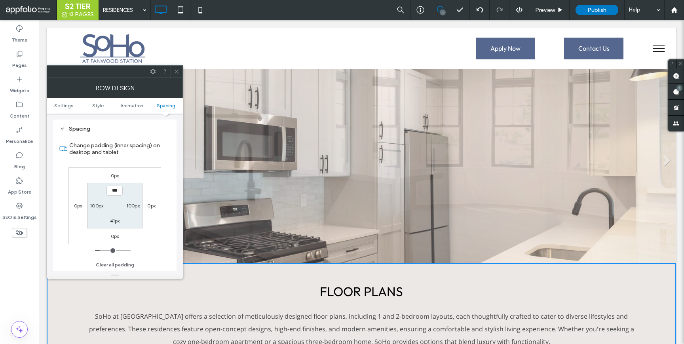
type input "*****"
type input "***"
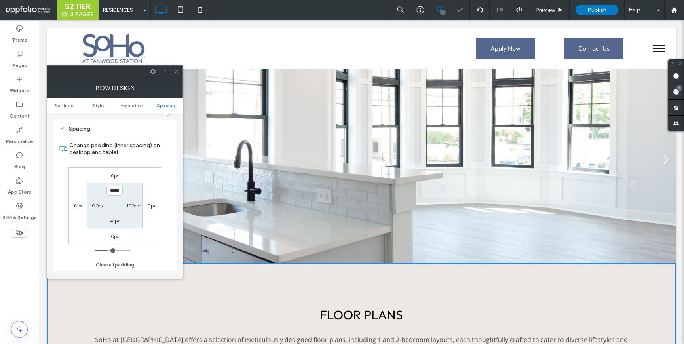
click at [175, 72] on icon at bounding box center [177, 71] width 6 height 6
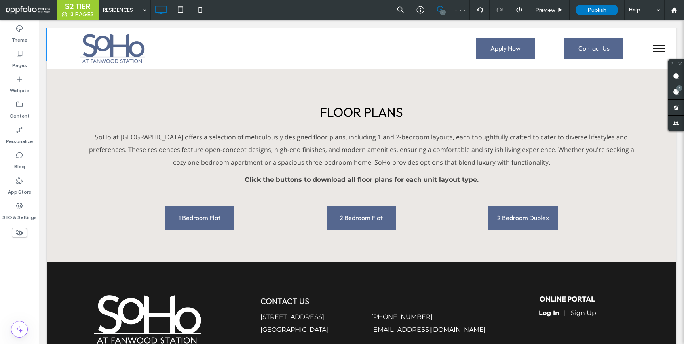
scroll to position [881, 0]
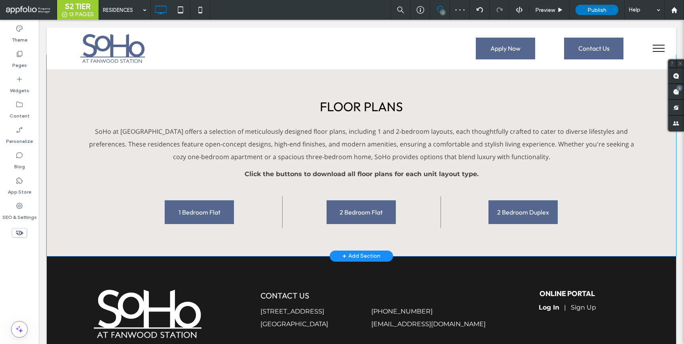
click at [66, 231] on div "FLOOR PLANS SoHo at Fanwood Station offers a selection of meticulously designed…" at bounding box center [361, 155] width 629 height 201
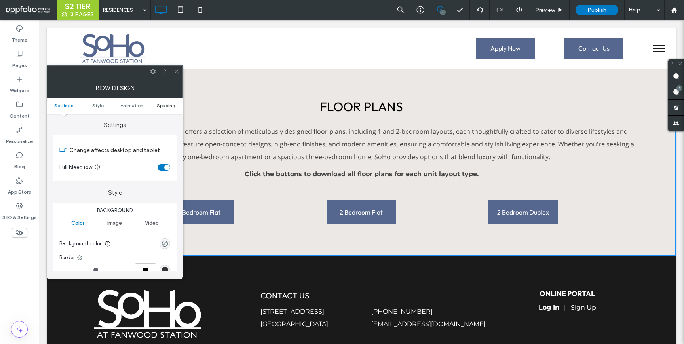
click at [163, 105] on span "Spacing" at bounding box center [166, 106] width 19 height 6
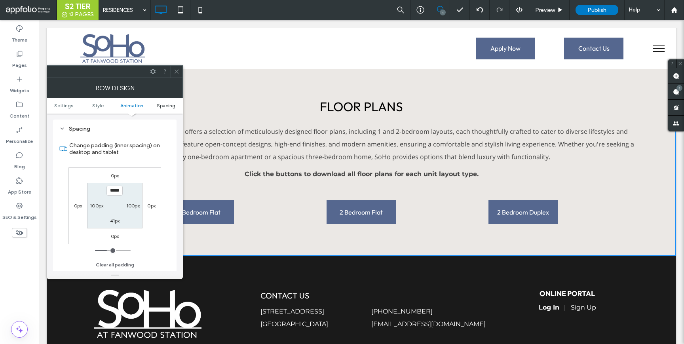
scroll to position [224, 0]
click at [114, 218] on label "41px" at bounding box center [115, 221] width 10 height 6
type input "**"
type input "***"
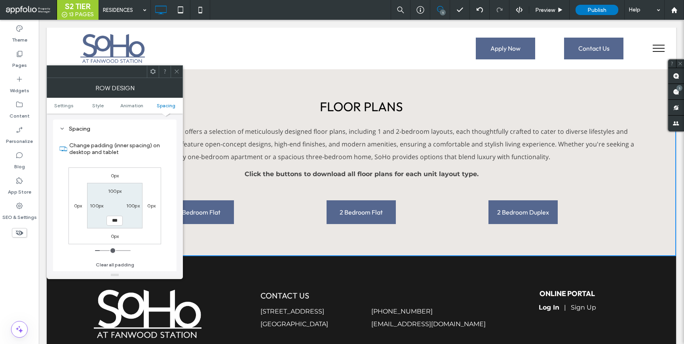
type input "*****"
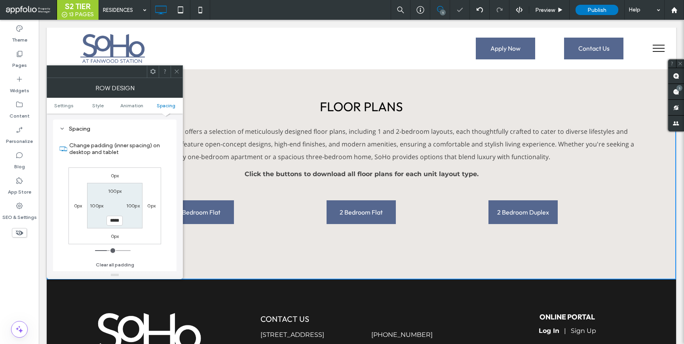
click at [179, 70] on icon at bounding box center [177, 71] width 6 height 6
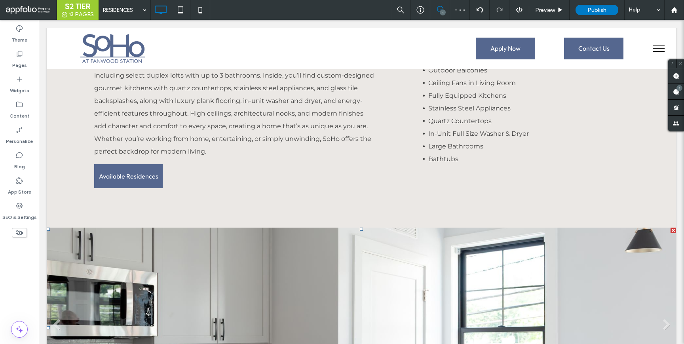
scroll to position [443, 0]
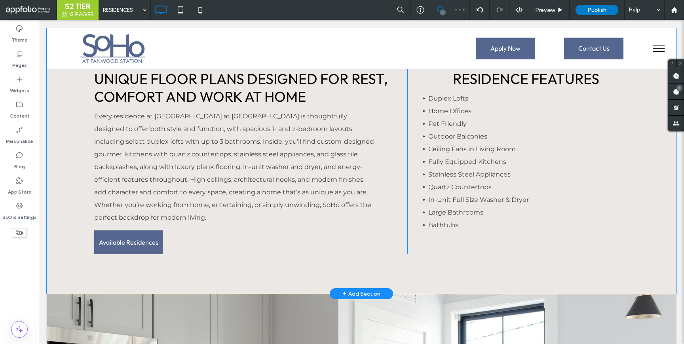
click at [59, 273] on div "Unique Floor Plans Designed for Rest, Comfort and Work at Home Every residence …" at bounding box center [361, 160] width 629 height 268
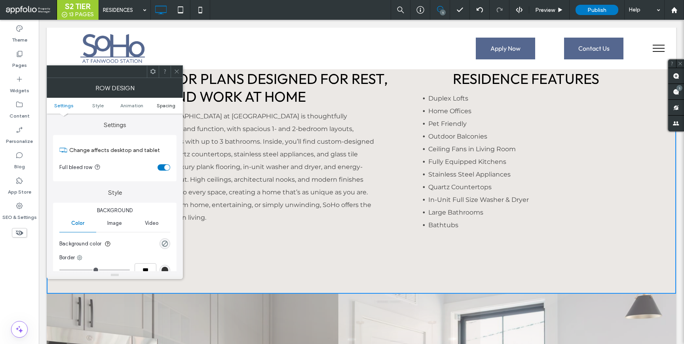
click at [163, 104] on span "Spacing" at bounding box center [166, 106] width 19 height 6
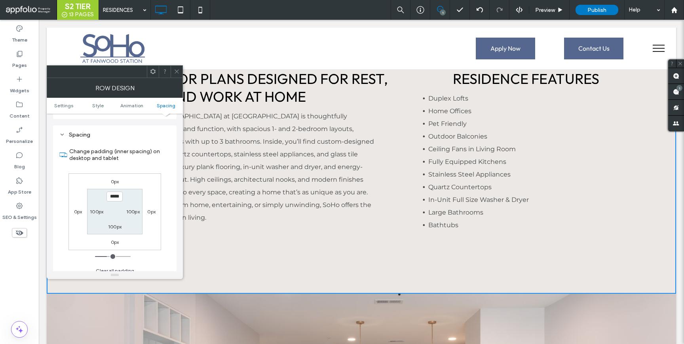
scroll to position [224, 0]
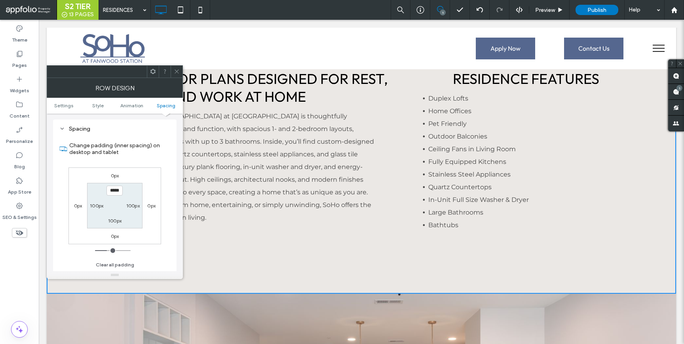
click at [176, 69] on icon at bounding box center [177, 71] width 6 height 6
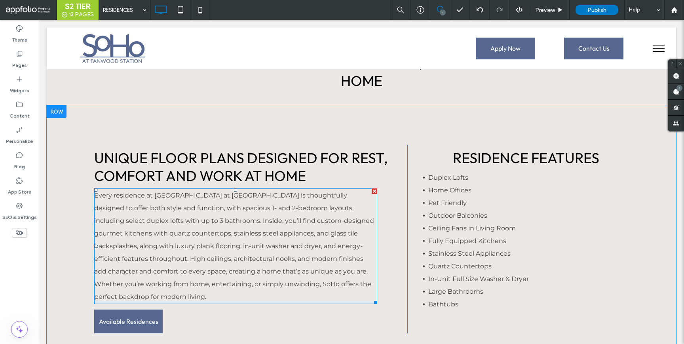
scroll to position [344, 0]
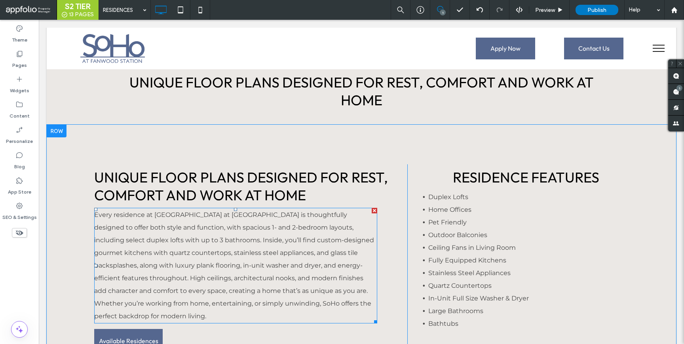
click at [178, 240] on span "Every residence at SoHo at Fanwood Station is thoughtfully designed to offer bo…" at bounding box center [234, 265] width 280 height 109
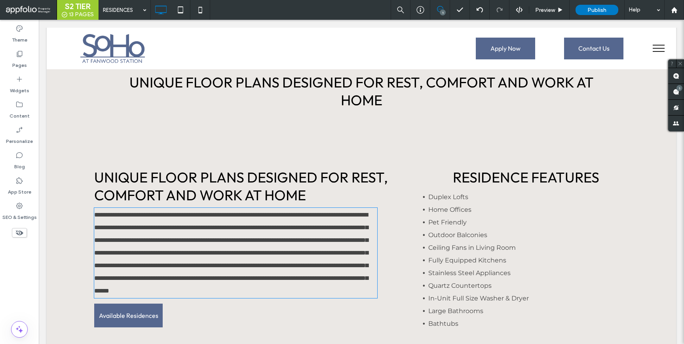
type input "**********"
type input "**"
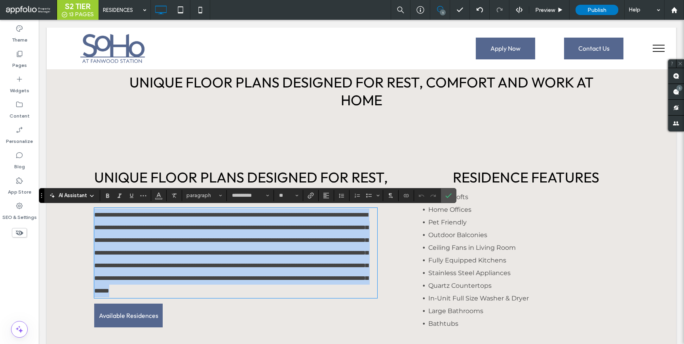
copy span "**********"
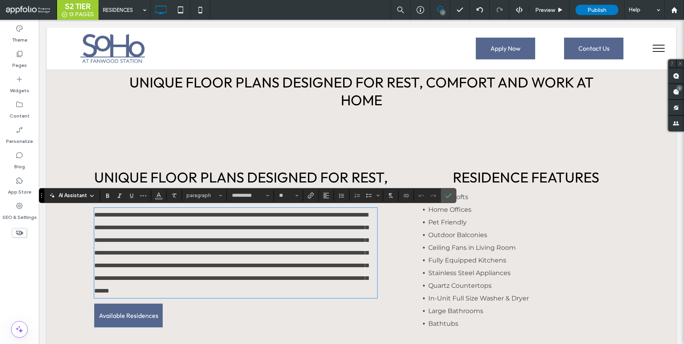
click at [198, 179] on span "Unique Floor Plans Designed for Rest, Comfort and Work at Home" at bounding box center [241, 186] width 294 height 36
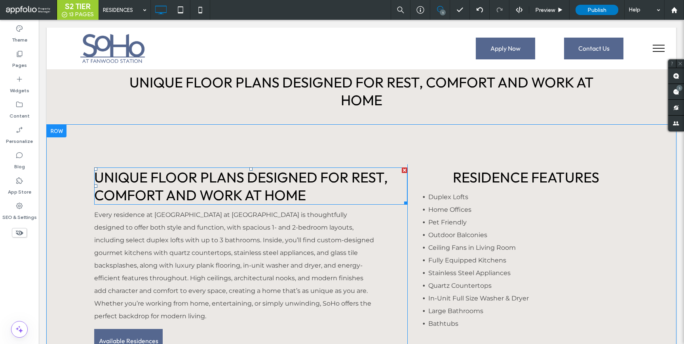
click at [201, 178] on span "Unique Floor Plans Designed for Rest, Comfort and Work at Home" at bounding box center [241, 186] width 294 height 36
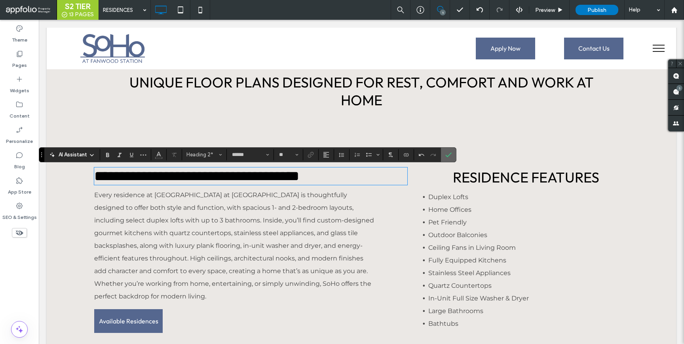
click at [448, 157] on icon "Confirm" at bounding box center [448, 155] width 6 height 6
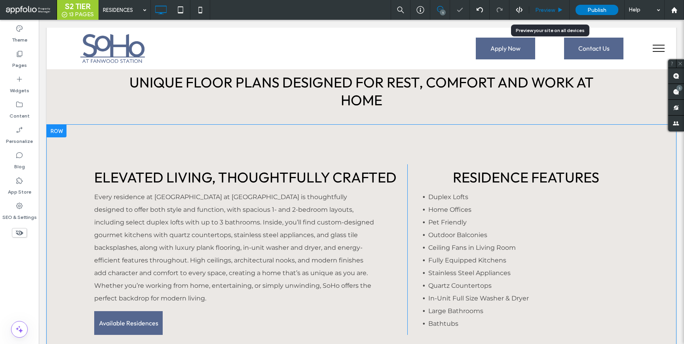
click at [549, 1] on div "Preview" at bounding box center [549, 10] width 40 height 20
click at [548, 13] on span "Preview" at bounding box center [545, 10] width 20 height 7
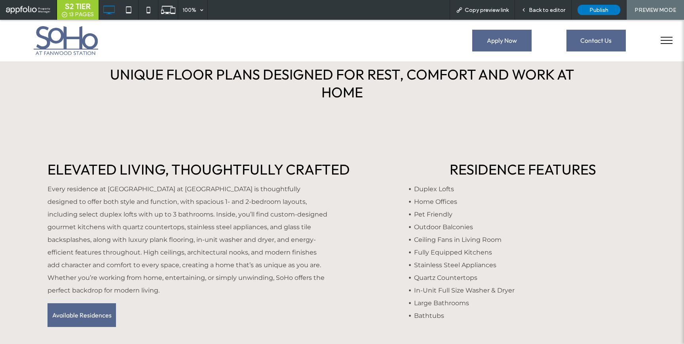
click at [548, 13] on span "Back to editor" at bounding box center [547, 10] width 36 height 7
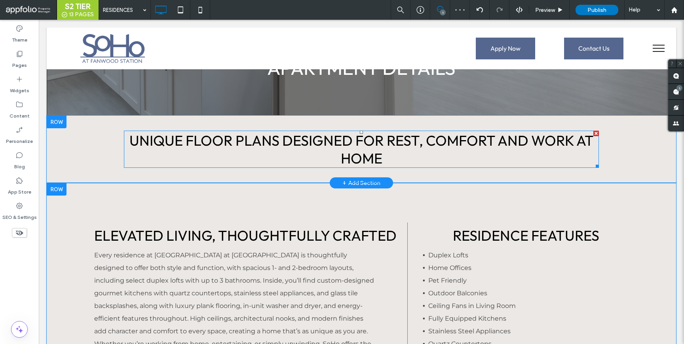
scroll to position [279, 0]
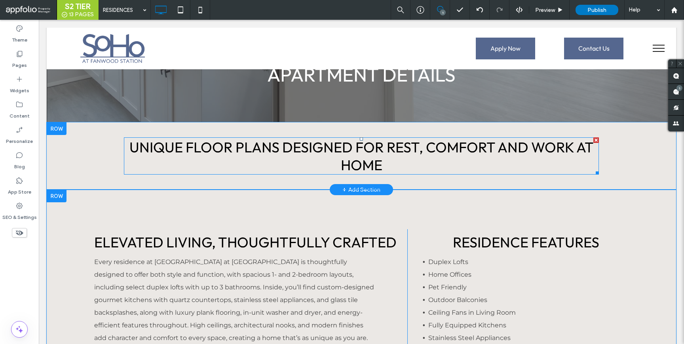
click at [420, 165] on h2 "Unique Floor Plans Designed for Rest, Comfort and Work at Home" at bounding box center [361, 156] width 475 height 36
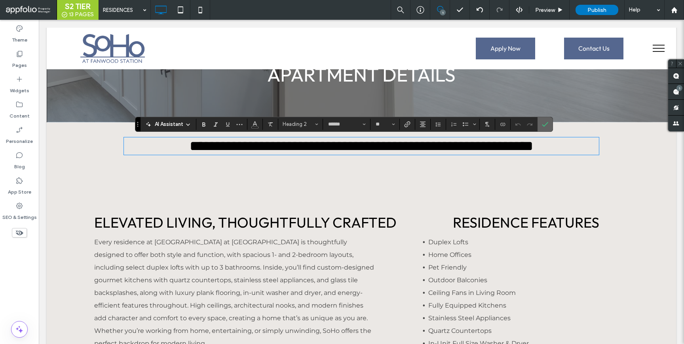
click at [544, 124] on icon "Confirm" at bounding box center [545, 124] width 6 height 6
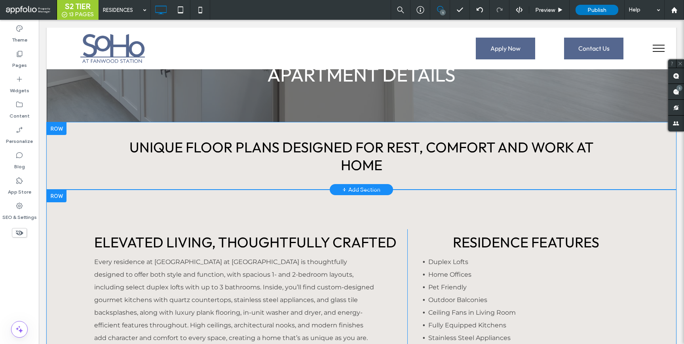
click at [53, 128] on div at bounding box center [57, 128] width 20 height 13
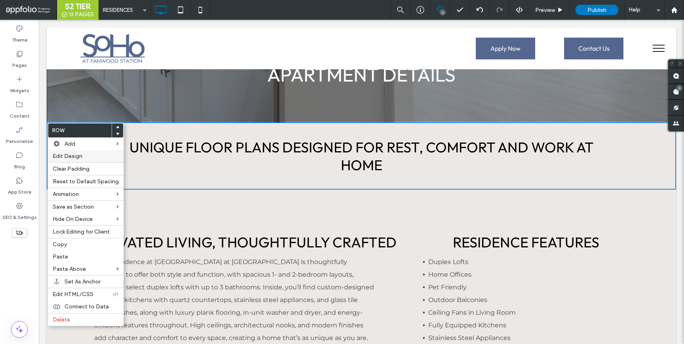
click at [77, 157] on span "Edit Design" at bounding box center [68, 156] width 30 height 7
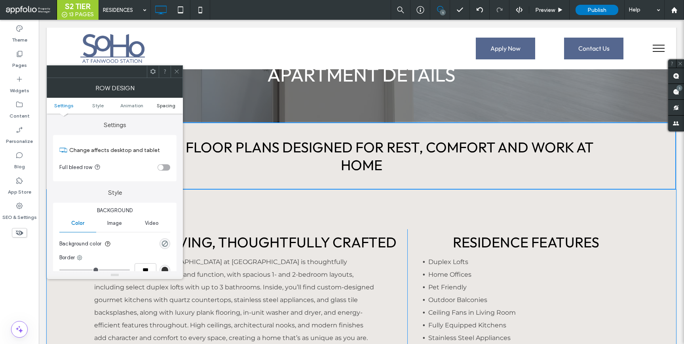
click at [160, 108] on span "Spacing" at bounding box center [166, 106] width 19 height 6
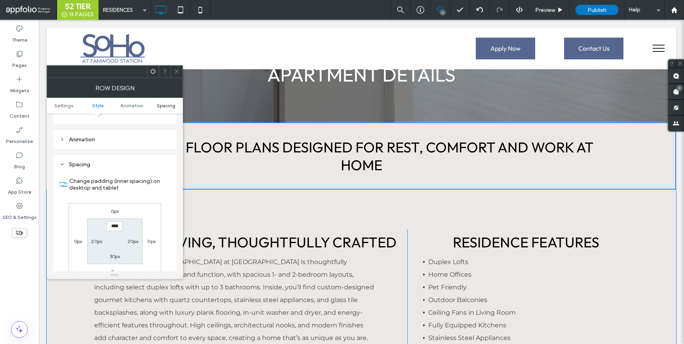
scroll to position [224, 0]
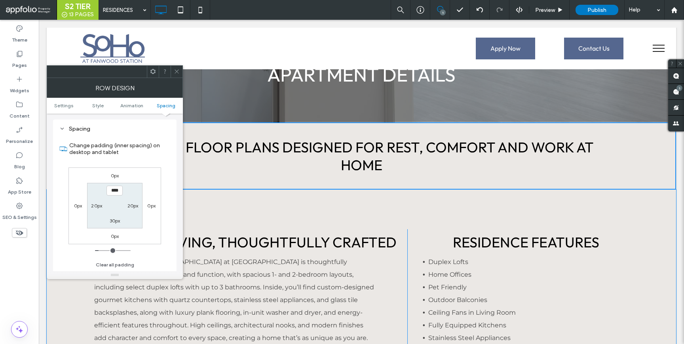
click at [99, 205] on label "20px" at bounding box center [96, 206] width 11 height 6
type input "**"
type input "*"
type input "***"
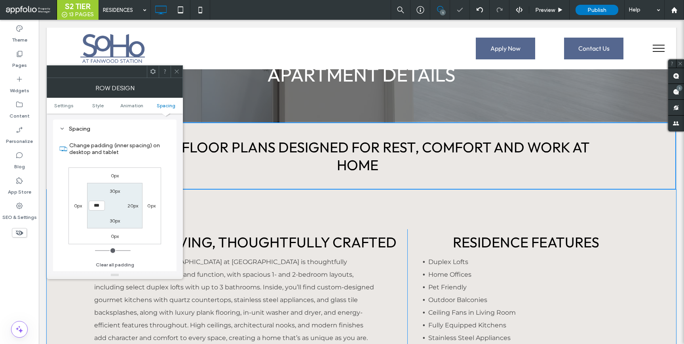
click at [132, 207] on label "20px" at bounding box center [132, 206] width 11 height 6
type input "**"
type input "*"
type input "***"
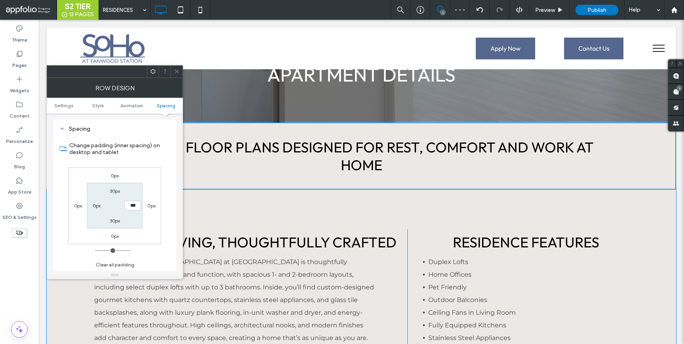
click at [175, 68] on icon at bounding box center [177, 71] width 6 height 6
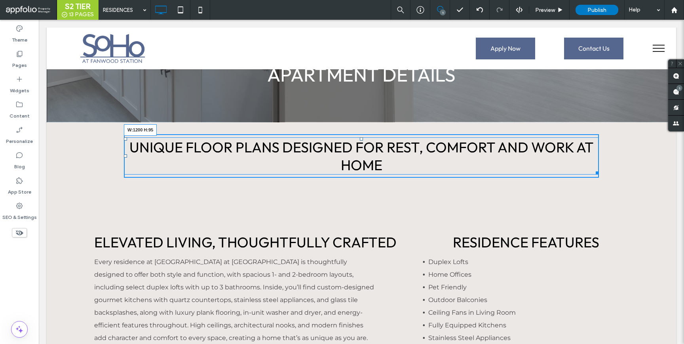
drag, startPoint x: 598, startPoint y: 172, endPoint x: 644, endPoint y: 174, distance: 46.3
click at [644, 174] on div "Unique Floor Plans Designed for Rest, Comfort and Work at Home W:1200 H:95 Clic…" at bounding box center [361, 155] width 629 height 67
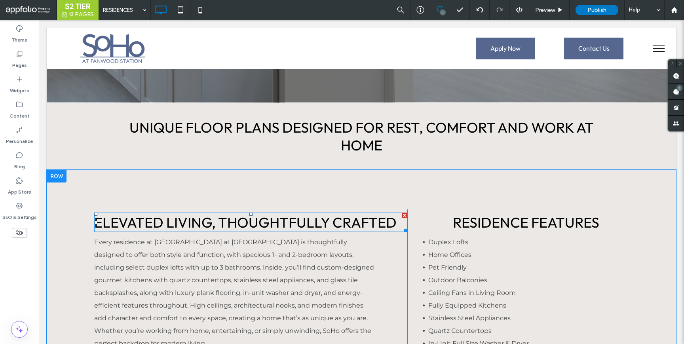
scroll to position [296, 0]
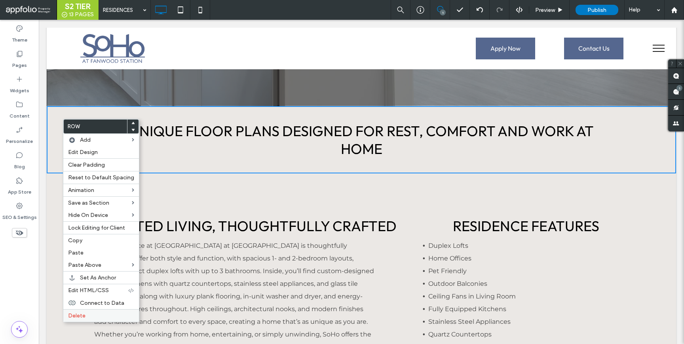
click at [76, 321] on div "Delete" at bounding box center [101, 315] width 76 height 13
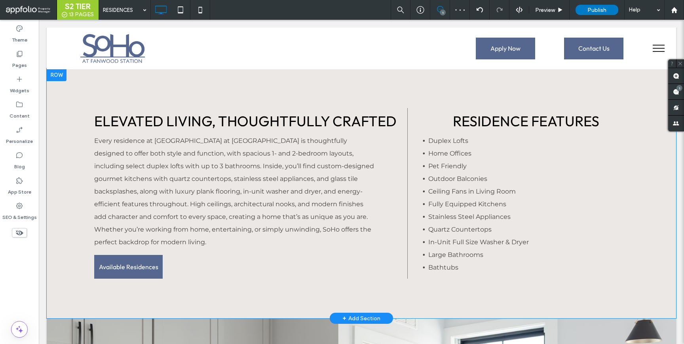
scroll to position [339, 0]
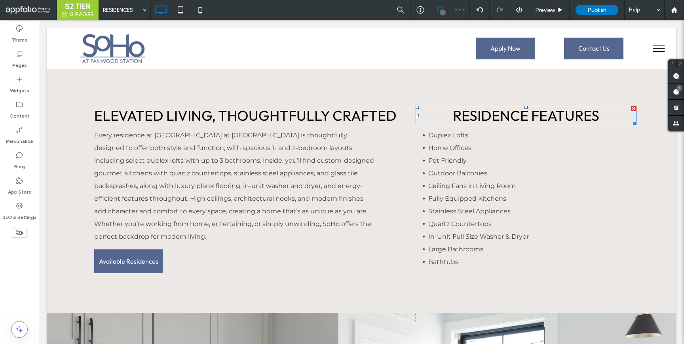
click at [501, 120] on span "Residence Features" at bounding box center [526, 115] width 146 height 18
type input "******"
type input "**"
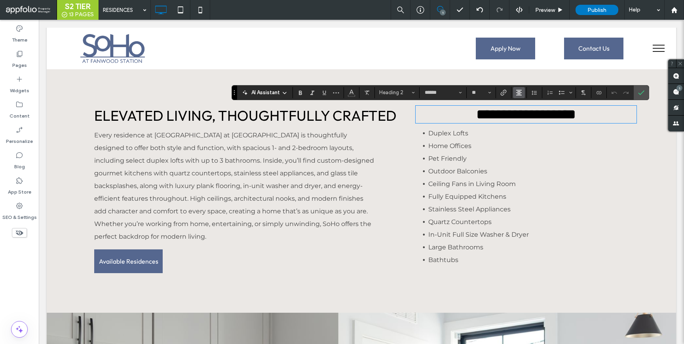
click at [518, 90] on use "Alignment" at bounding box center [519, 93] width 6 height 6
click at [516, 105] on icon "ui.textEditor.alignment.left" at bounding box center [518, 105] width 4 height 3
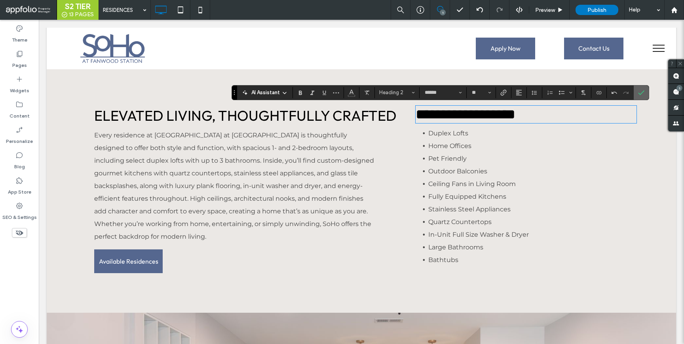
click at [642, 89] on span "Confirm" at bounding box center [641, 92] width 6 height 13
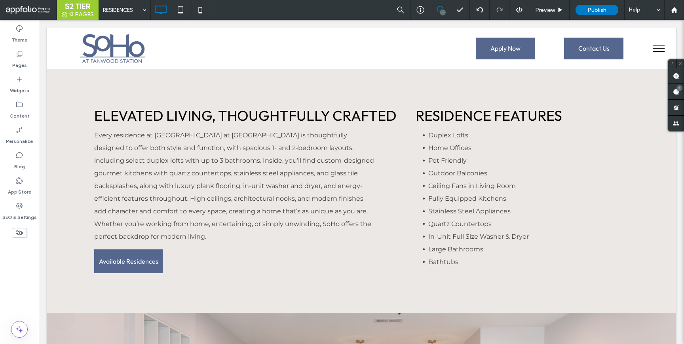
click at [659, 53] on button "menu" at bounding box center [658, 48] width 21 height 21
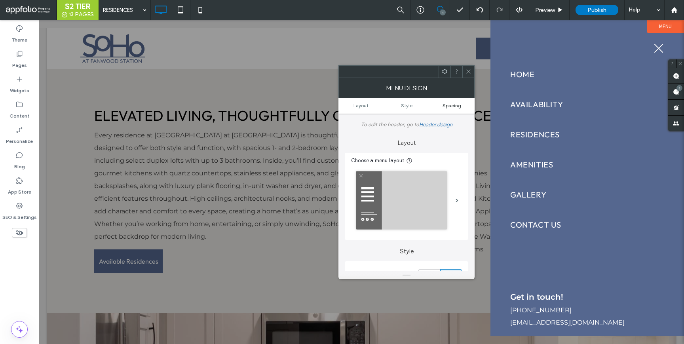
click at [451, 105] on span "Spacing" at bounding box center [451, 106] width 19 height 6
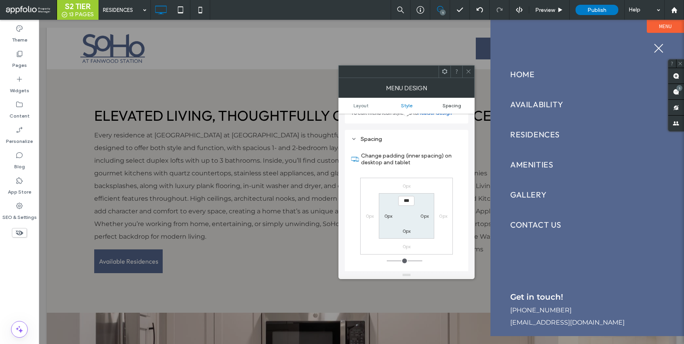
scroll to position [401, 0]
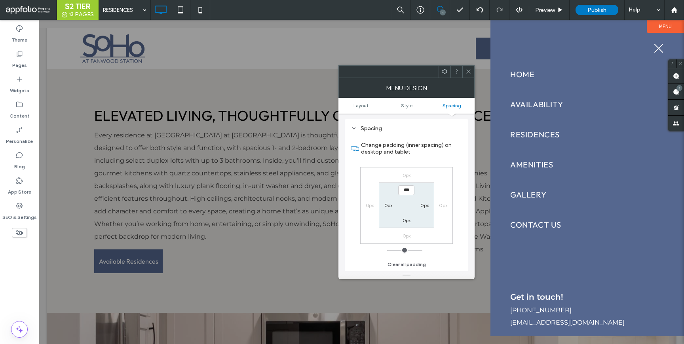
click at [470, 72] on icon at bounding box center [468, 71] width 6 height 6
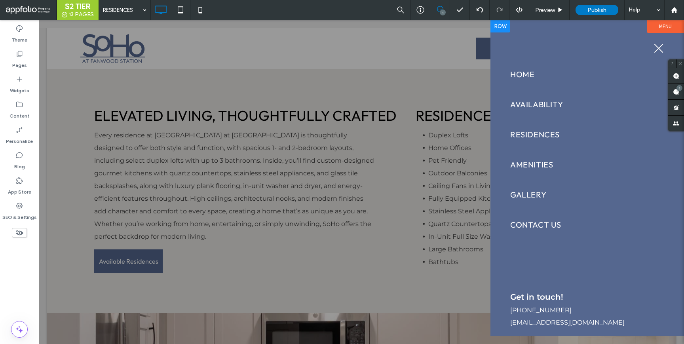
click at [500, 25] on div at bounding box center [500, 26] width 20 height 13
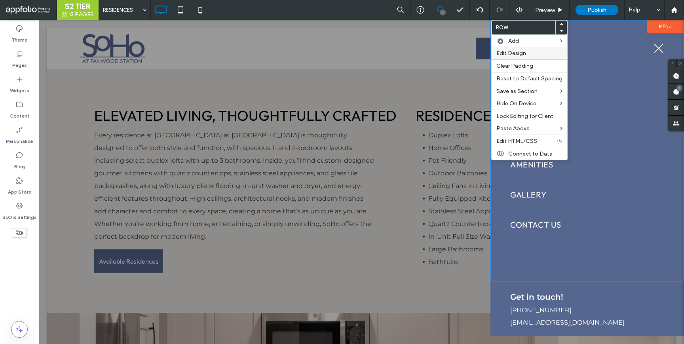
click at [499, 56] on span "Edit Design" at bounding box center [511, 53] width 30 height 7
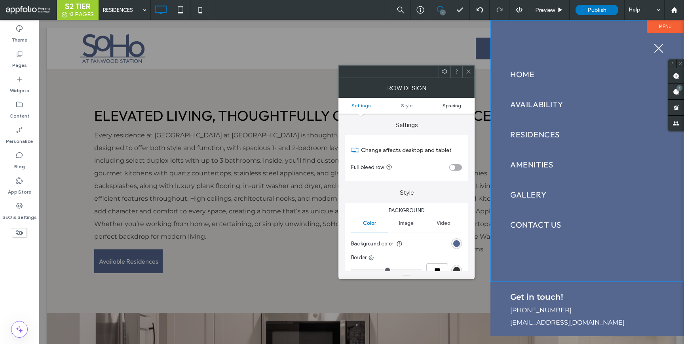
click at [452, 106] on span "Spacing" at bounding box center [451, 106] width 19 height 6
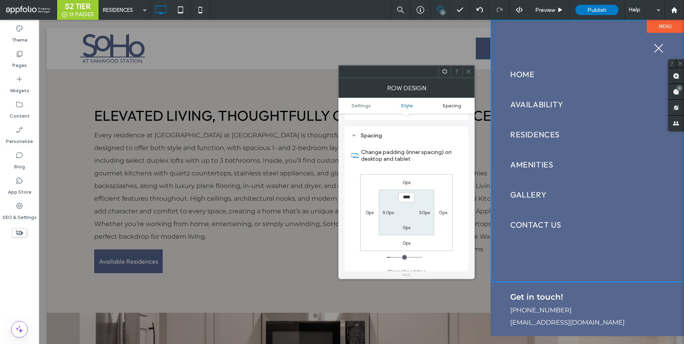
scroll to position [199, 0]
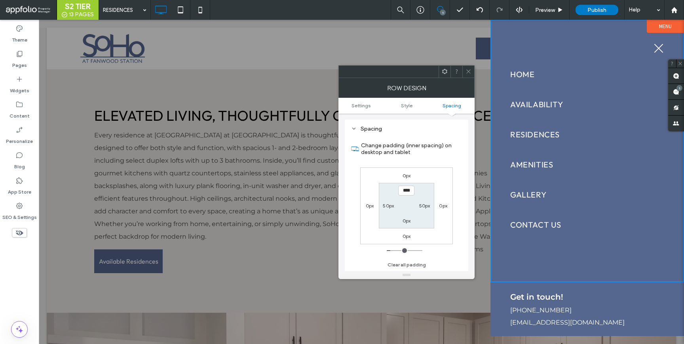
click at [425, 204] on label "50px" at bounding box center [424, 206] width 11 height 6
type input "**"
type input "****"
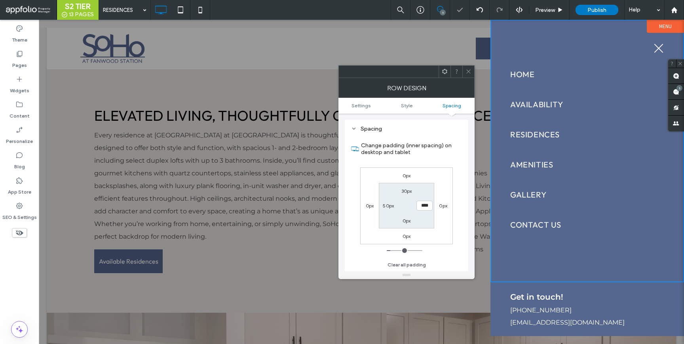
click at [388, 205] on label "50px" at bounding box center [388, 206] width 11 height 6
type input "**"
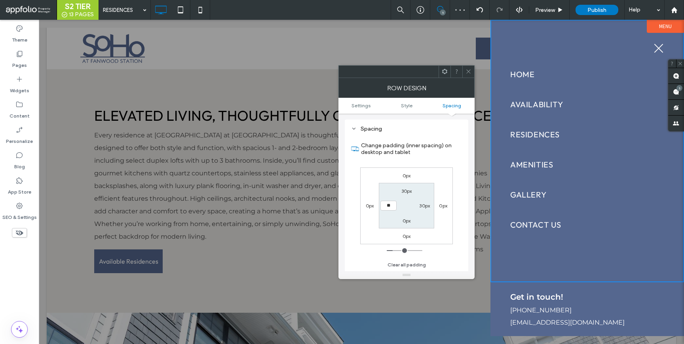
type input "**"
click at [386, 207] on input "****" at bounding box center [388, 206] width 16 height 10
type input "**"
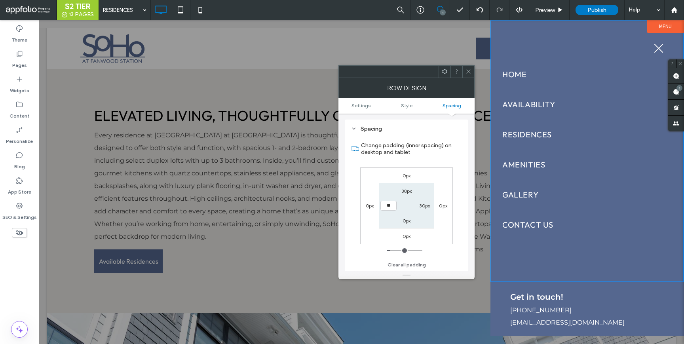
type input "**"
type input "****"
click at [418, 205] on div "30px" at bounding box center [425, 205] width 18 height 8
click at [422, 207] on label "30px" at bounding box center [424, 206] width 11 height 6
type input "**"
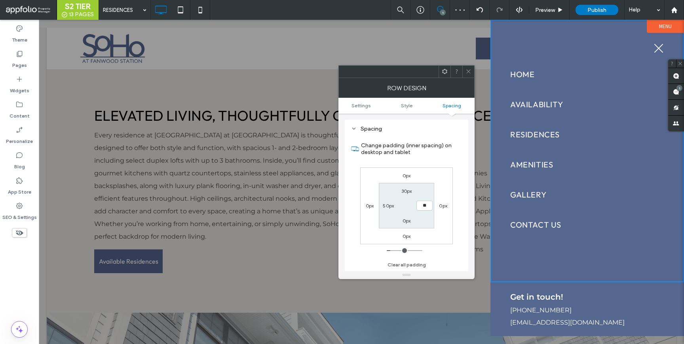
type input "**"
type input "****"
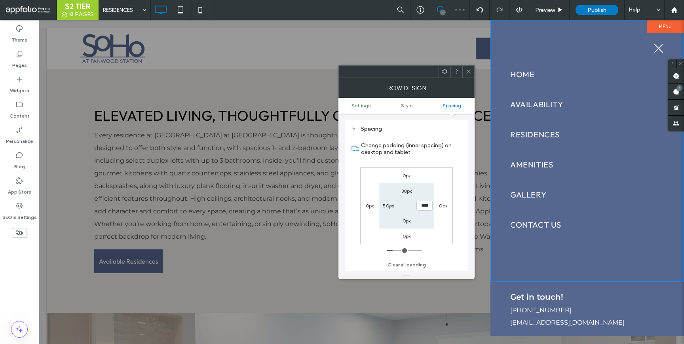
click at [465, 70] on div at bounding box center [468, 72] width 12 height 12
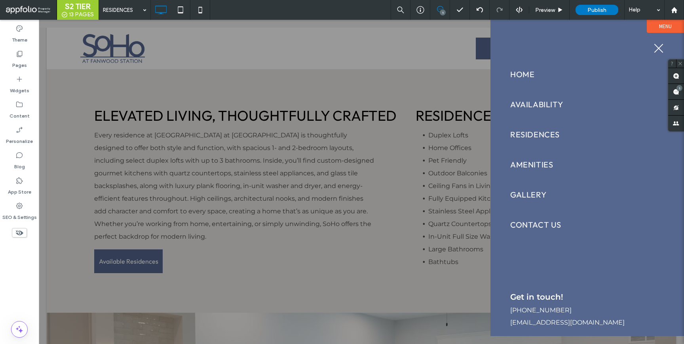
click at [670, 29] on label "Menu" at bounding box center [665, 26] width 37 height 13
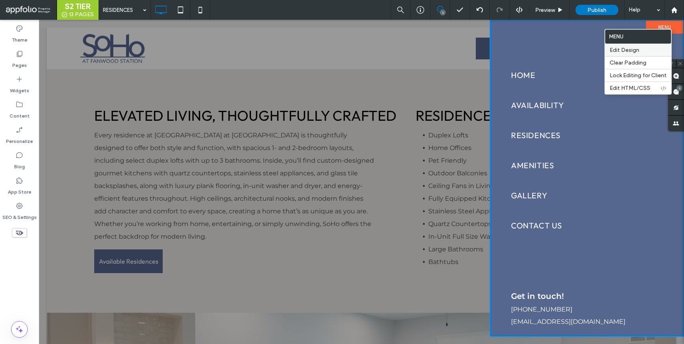
click at [634, 49] on span "Edit Design" at bounding box center [625, 50] width 30 height 7
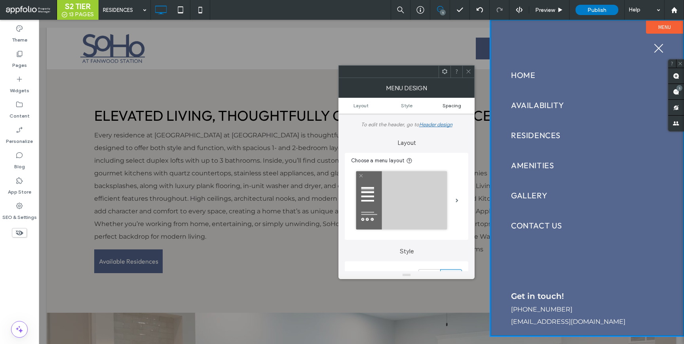
click at [448, 108] on span "Spacing" at bounding box center [451, 106] width 19 height 6
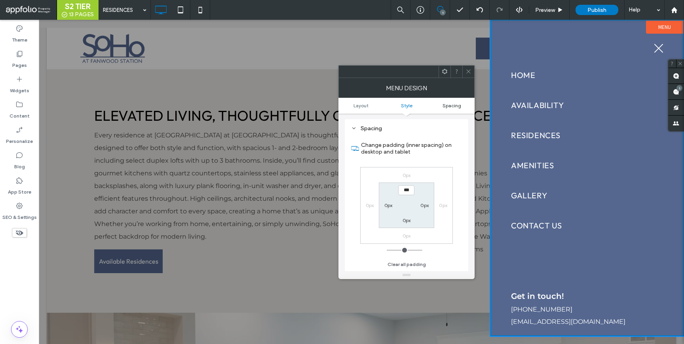
scroll to position [401, 0]
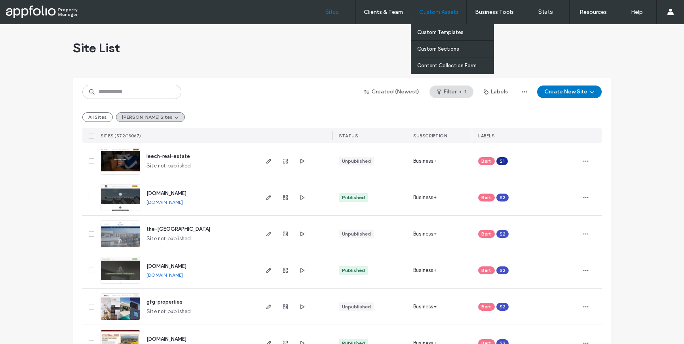
click at [450, 14] on label "Custom Assets" at bounding box center [439, 12] width 40 height 7
click at [448, 29] on label "Custom Templates" at bounding box center [440, 32] width 46 height 6
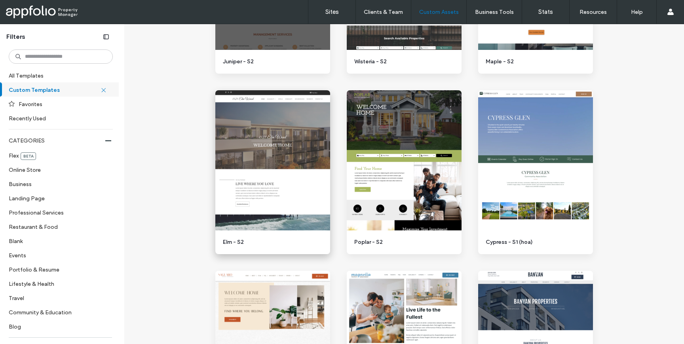
scroll to position [1443, 0]
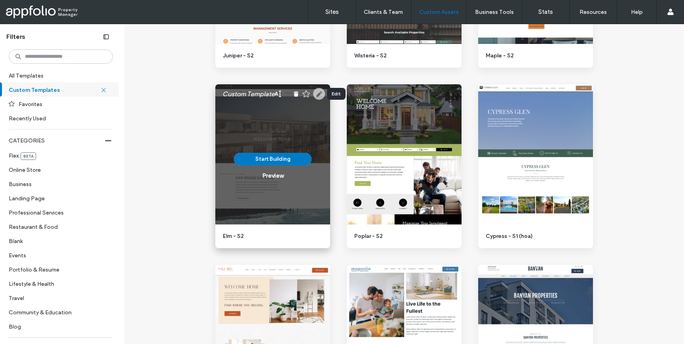
click at [315, 97] on use at bounding box center [319, 94] width 12 height 12
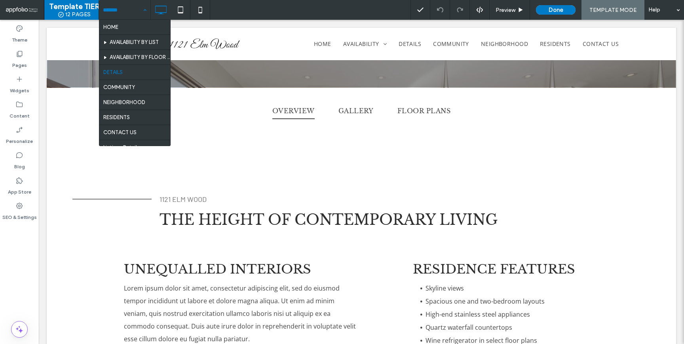
scroll to position [296, 0]
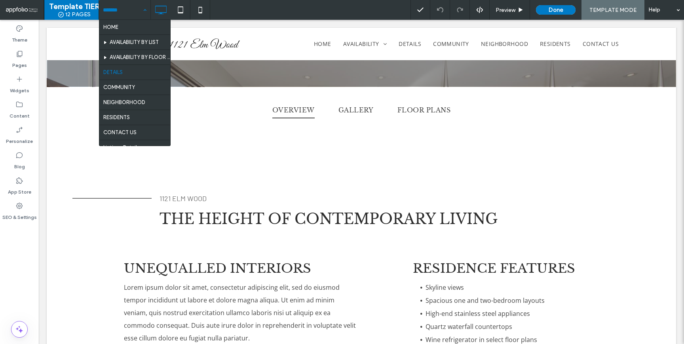
click at [142, 10] on div "HOME AVAILABILITY BY LIST AVAILABILITY BY FLOOR PLAN DETAILS COMMUNITY NEIGHBOR…" at bounding box center [124, 10] width 51 height 20
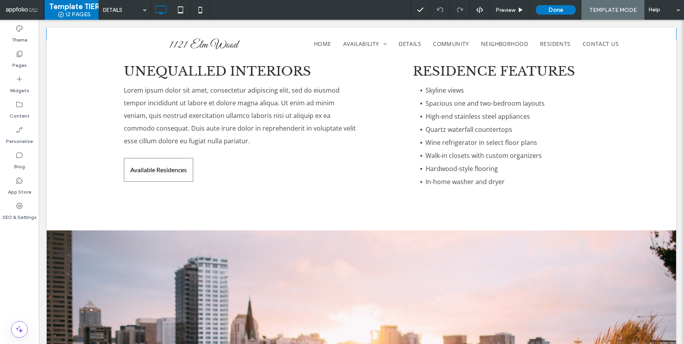
scroll to position [630, 0]
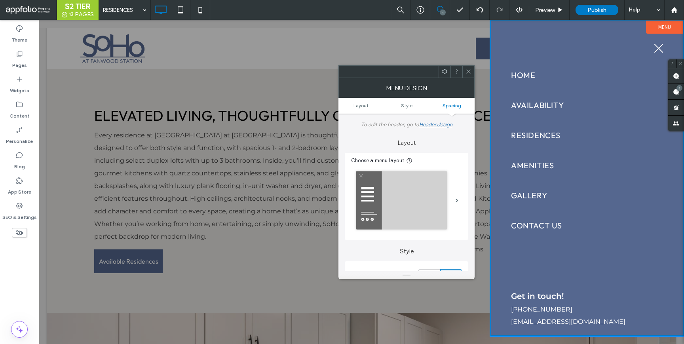
scroll to position [401, 0]
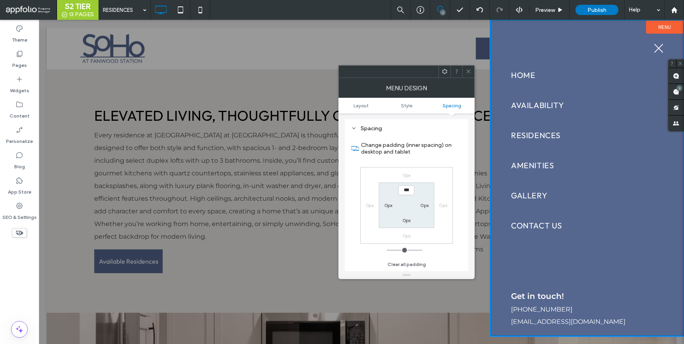
click at [400, 108] on ul "Layout Style Spacing" at bounding box center [406, 106] width 136 height 16
click at [405, 106] on span "Style" at bounding box center [406, 106] width 11 height 6
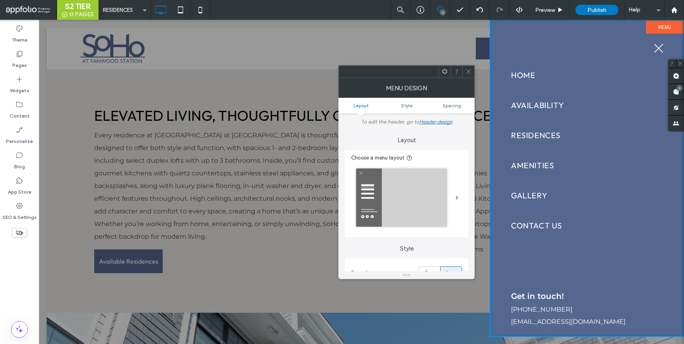
scroll to position [0, 0]
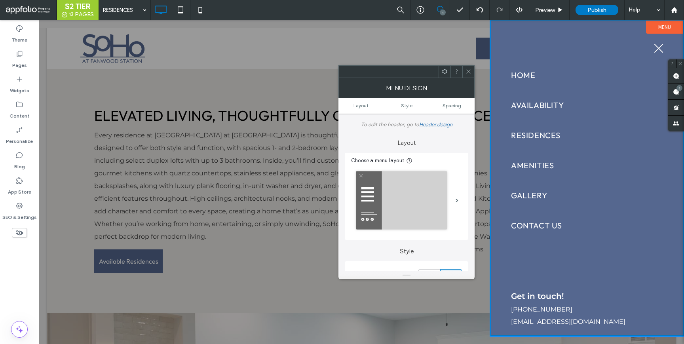
click at [470, 72] on icon at bounding box center [468, 71] width 6 height 6
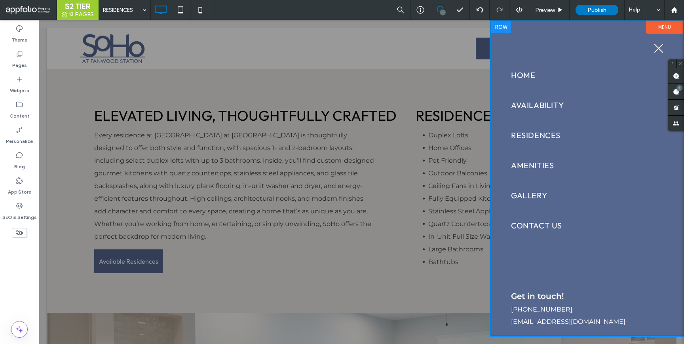
click at [498, 187] on div "HOME AVAILABILITY RESIDENCES AMENITIES GALLERY CONTACT US Click To Paste Row" at bounding box center [587, 151] width 192 height 261
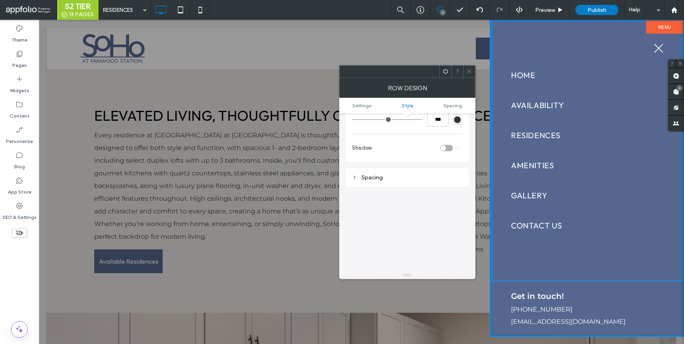
scroll to position [158, 0]
click at [401, 166] on div "Spacing" at bounding box center [407, 170] width 111 height 11
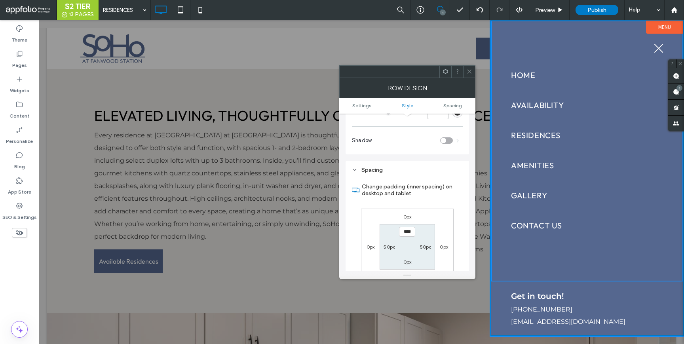
click at [469, 72] on use at bounding box center [469, 72] width 4 height 4
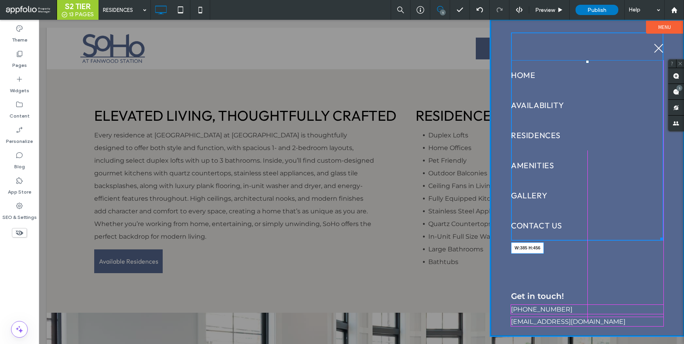
drag, startPoint x: 660, startPoint y: 239, endPoint x: 672, endPoint y: 234, distance: 12.6
click at [672, 234] on div "HOME AVAILABILITY RESIDENCES AMENITIES GALLERY CONTACT US W:385 H:456 Click To …" at bounding box center [587, 151] width 192 height 261
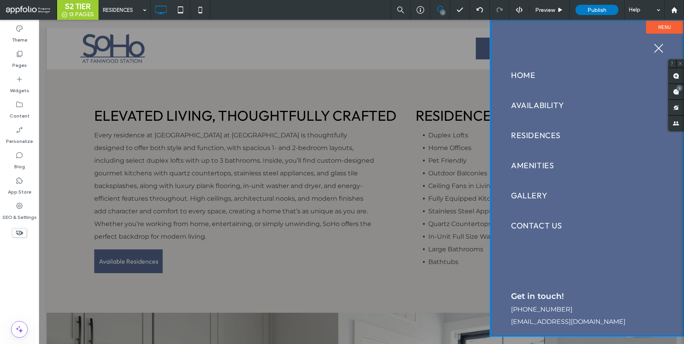
click at [662, 28] on label "Menu" at bounding box center [664, 27] width 37 height 13
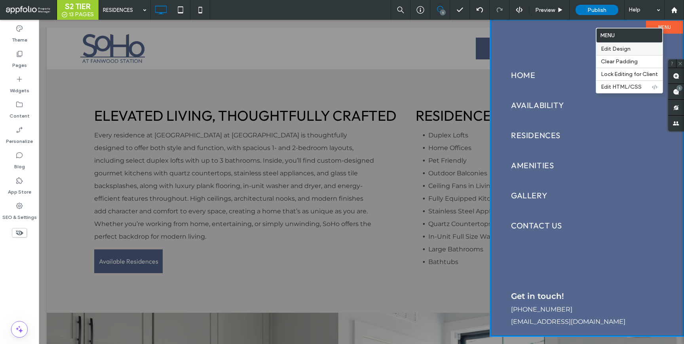
click at [626, 52] on span "Edit Design" at bounding box center [616, 49] width 30 height 7
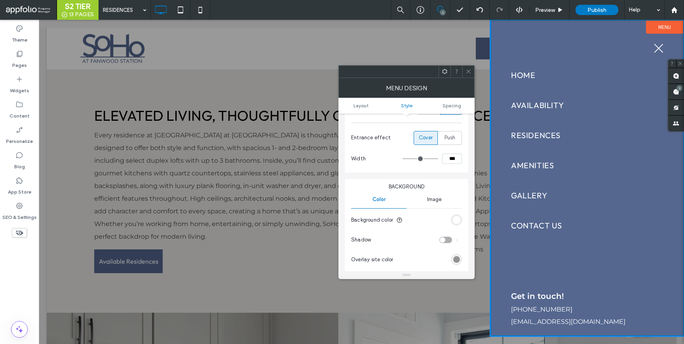
scroll to position [171, 0]
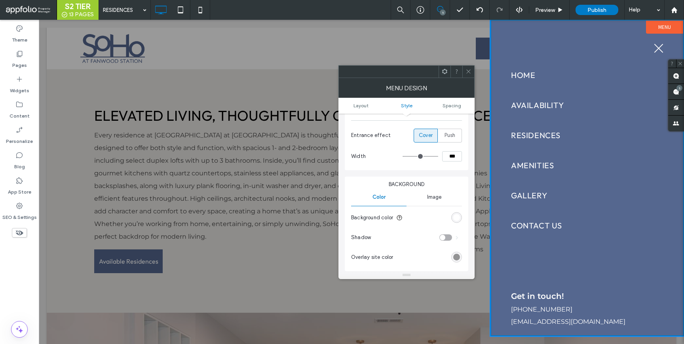
type input "**"
type input "***"
type input "**"
type input "***"
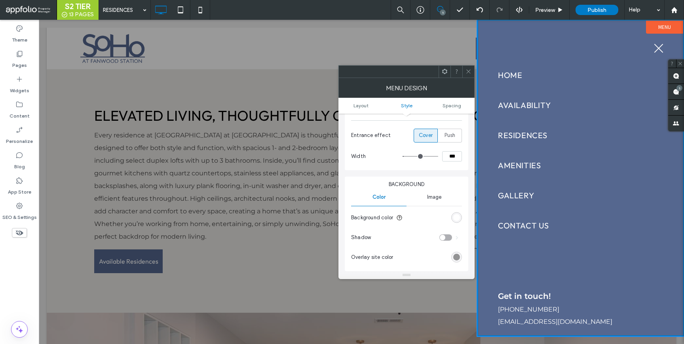
type input "**"
type input "***"
type input "**"
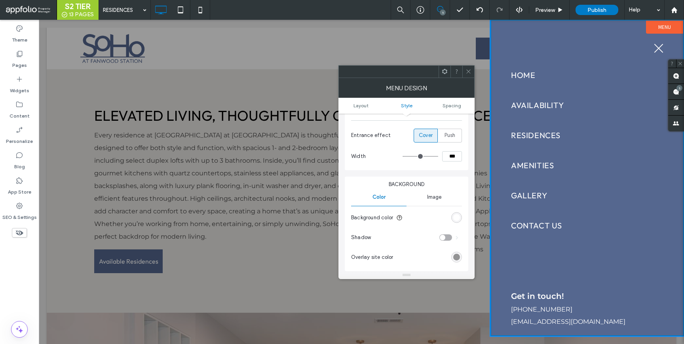
drag, startPoint x: 407, startPoint y: 158, endPoint x: 399, endPoint y: 158, distance: 7.9
click at [403, 157] on input "range" at bounding box center [421, 156] width 36 height 1
drag, startPoint x: 404, startPoint y: 158, endPoint x: 399, endPoint y: 158, distance: 4.4
click at [403, 157] on input "range" at bounding box center [421, 156] width 36 height 1
click at [448, 159] on input "***" at bounding box center [452, 156] width 20 height 10
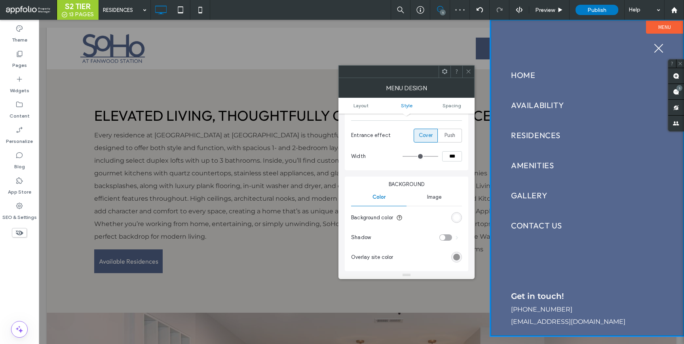
click at [448, 159] on input "***" at bounding box center [452, 156] width 20 height 10
type input "***"
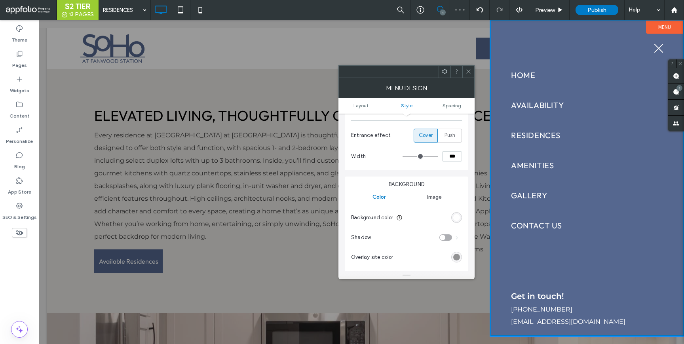
click at [468, 74] on icon at bounding box center [468, 71] width 6 height 6
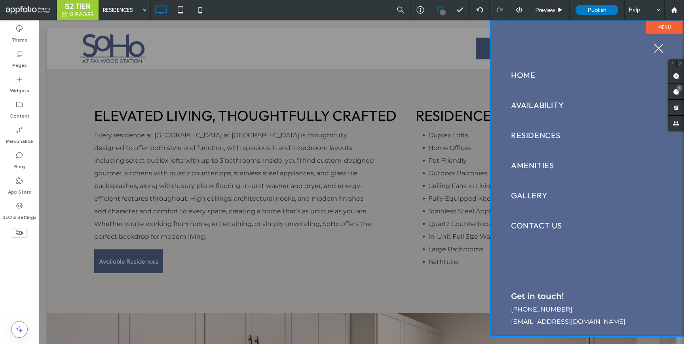
click at [659, 49] on span "menu" at bounding box center [658, 48] width 9 height 9
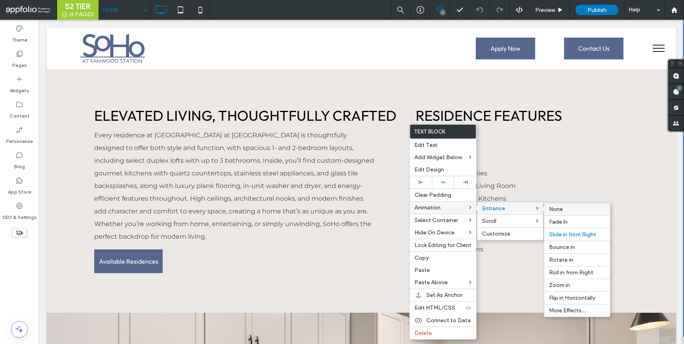
click at [556, 213] on span "None" at bounding box center [556, 209] width 14 height 7
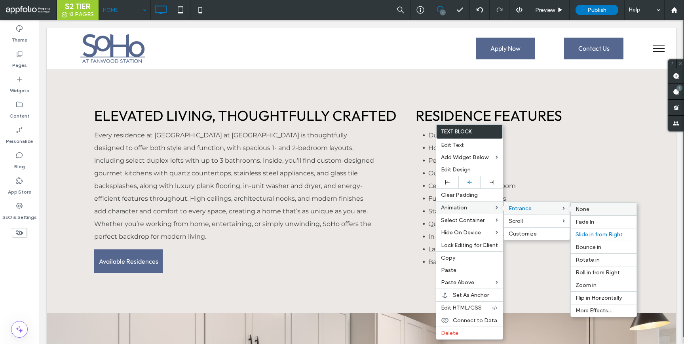
click at [585, 209] on span "None" at bounding box center [582, 209] width 14 height 7
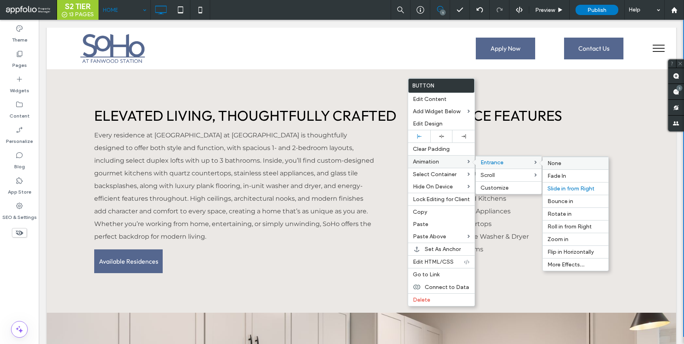
click at [554, 160] on span "None" at bounding box center [554, 163] width 14 height 7
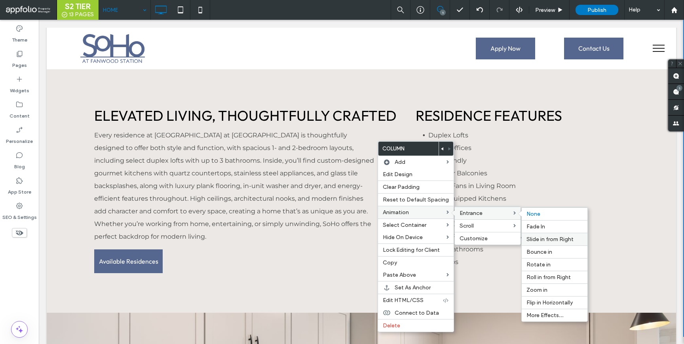
click at [551, 239] on span "Slide in from Right" at bounding box center [549, 239] width 47 height 7
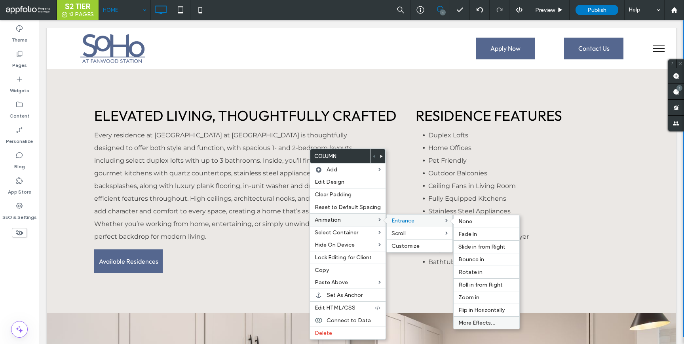
click at [474, 321] on span "More Effects..." at bounding box center [476, 322] width 37 height 7
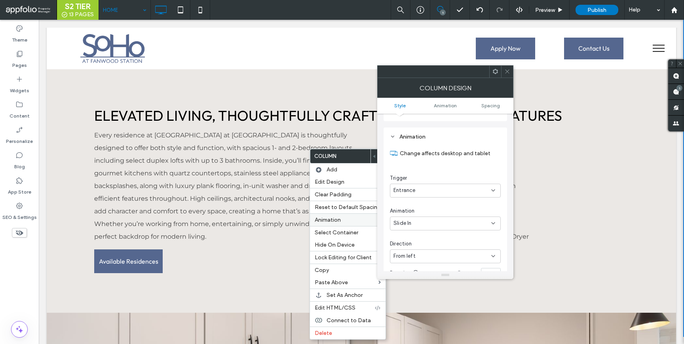
scroll to position [394, 0]
click at [505, 76] on span at bounding box center [507, 72] width 6 height 12
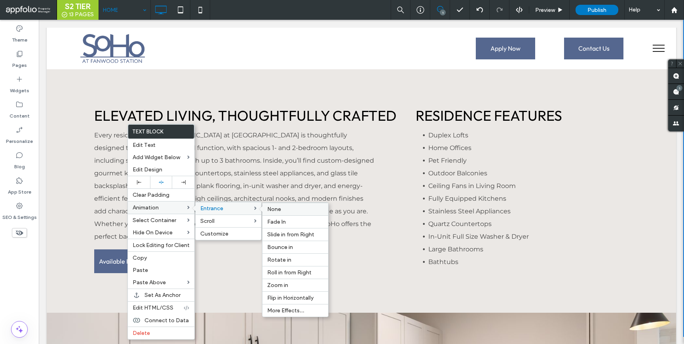
click at [285, 211] on label "None" at bounding box center [295, 209] width 56 height 7
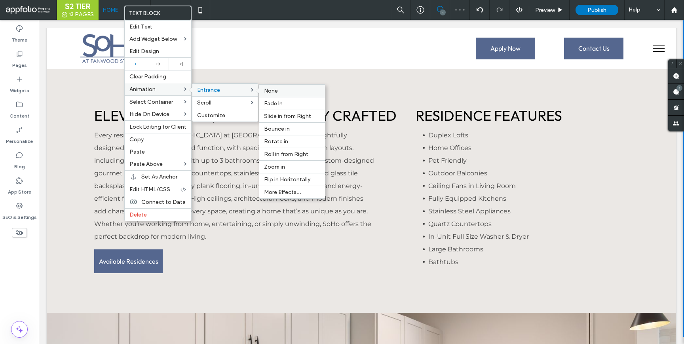
click at [285, 91] on label "None" at bounding box center [292, 90] width 56 height 7
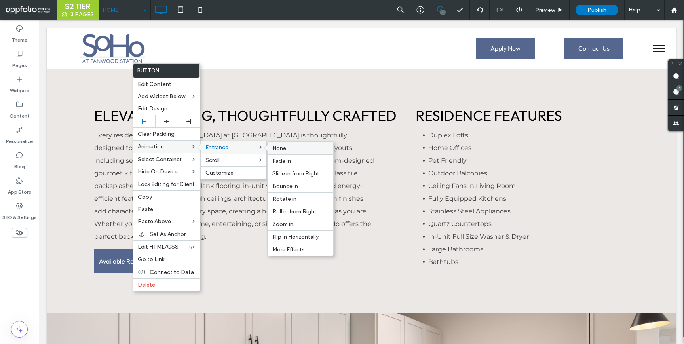
click at [280, 147] on span "None" at bounding box center [279, 148] width 14 height 7
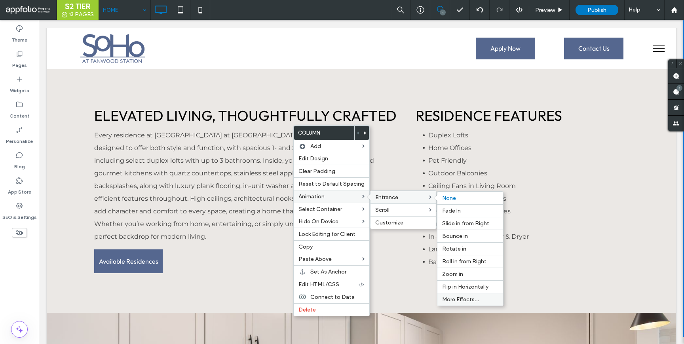
click at [454, 298] on span "More Effects..." at bounding box center [460, 299] width 37 height 7
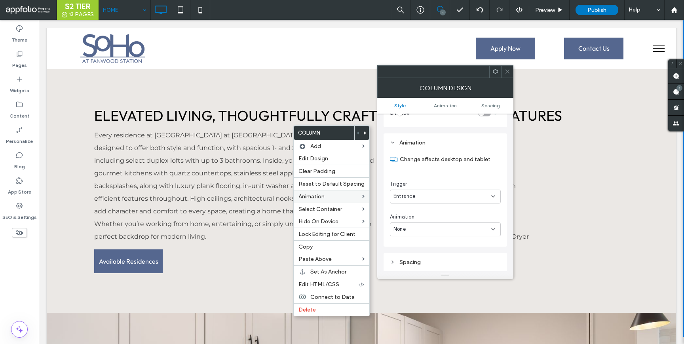
scroll to position [161, 0]
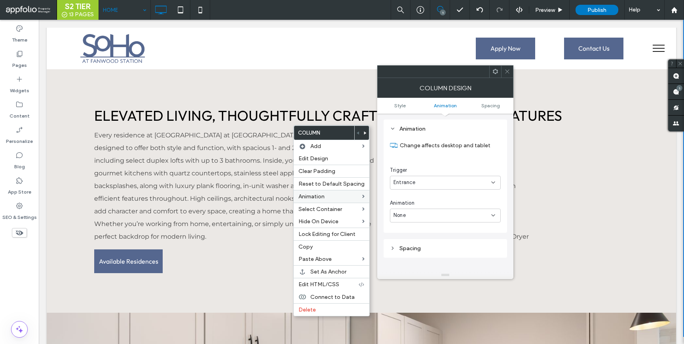
click at [423, 217] on div "None" at bounding box center [442, 215] width 98 height 8
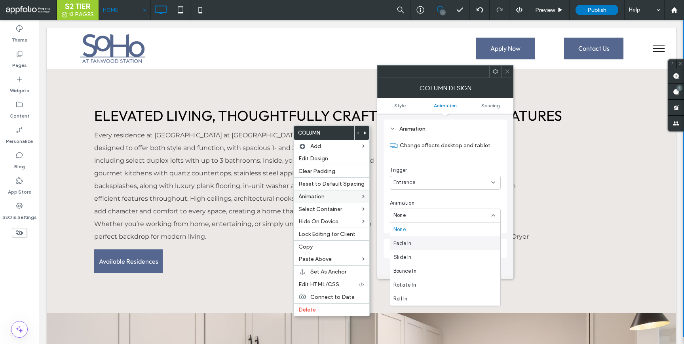
click at [418, 240] on div "Fade In" at bounding box center [445, 243] width 110 height 14
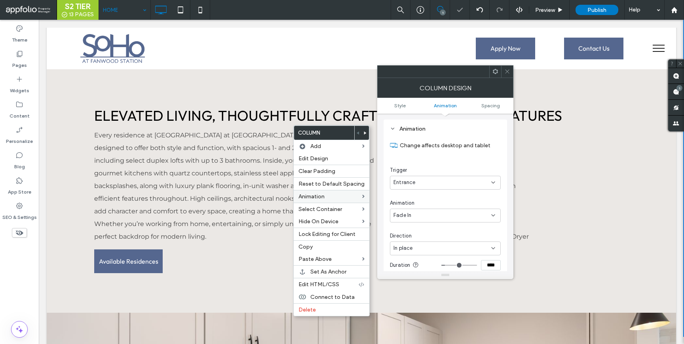
click at [418, 252] on div "In place" at bounding box center [442, 248] width 98 height 8
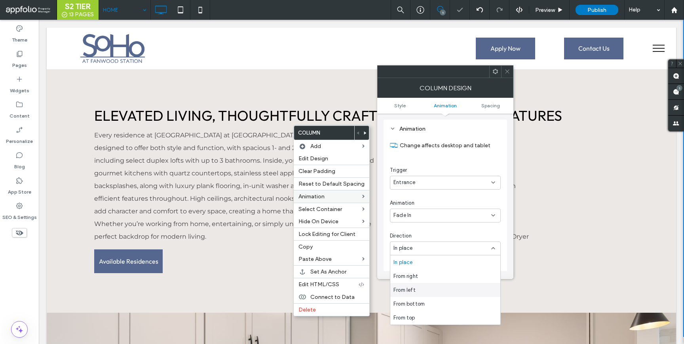
click at [415, 287] on span "From left" at bounding box center [404, 290] width 22 height 8
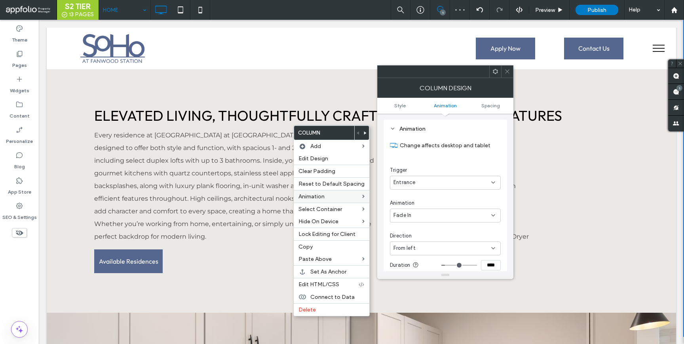
click at [510, 71] on icon at bounding box center [507, 71] width 6 height 6
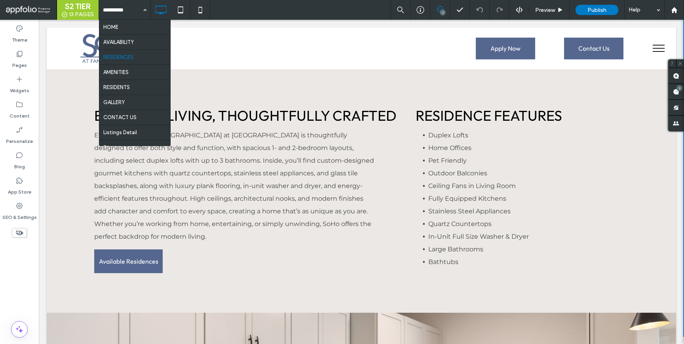
click at [150, 12] on div "HOME AVAILABILITY RESIDENCES AMENITIES RESIDENTS GALLERY CONTACT US Listings De…" at bounding box center [124, 10] width 51 height 20
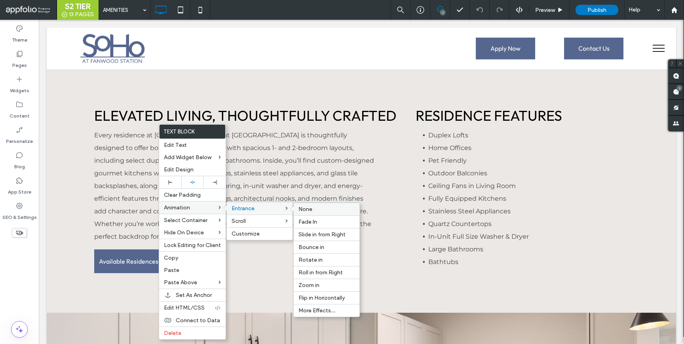
click at [317, 214] on div "None" at bounding box center [327, 209] width 66 height 13
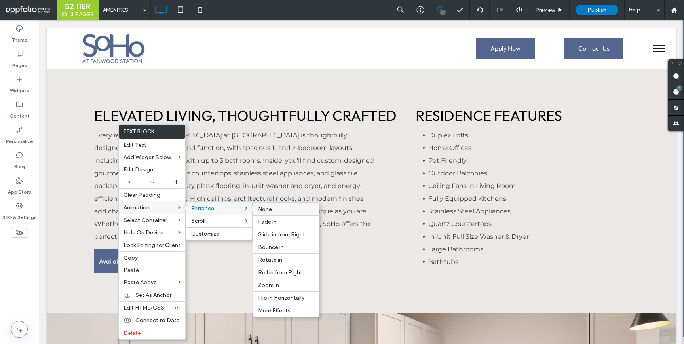
click at [279, 214] on div "None" at bounding box center [286, 209] width 66 height 13
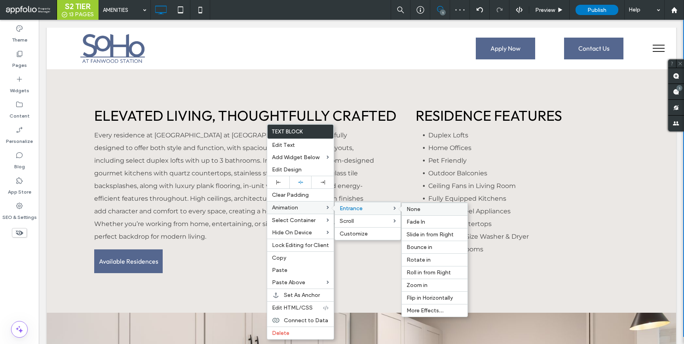
click at [419, 213] on span "None" at bounding box center [413, 209] width 14 height 7
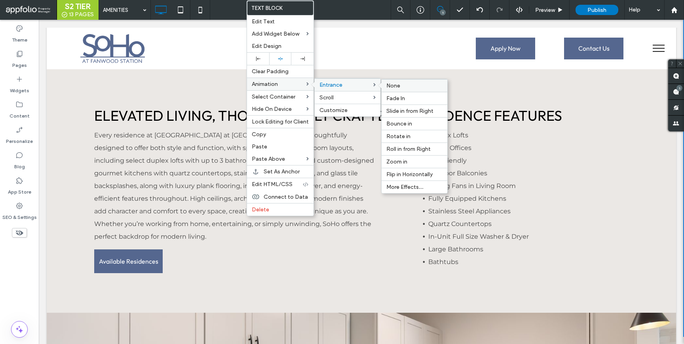
click at [387, 87] on span "None" at bounding box center [393, 85] width 14 height 7
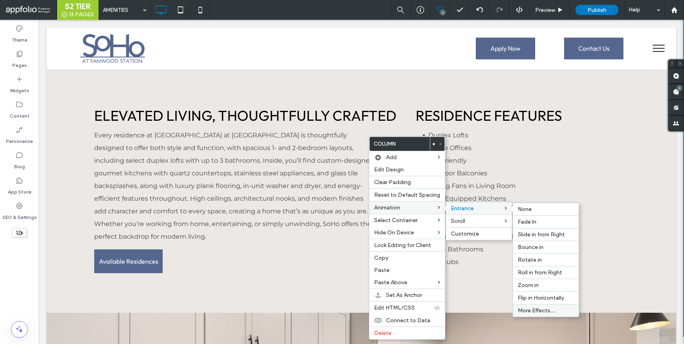
click at [528, 311] on span "More Effects..." at bounding box center [536, 310] width 37 height 7
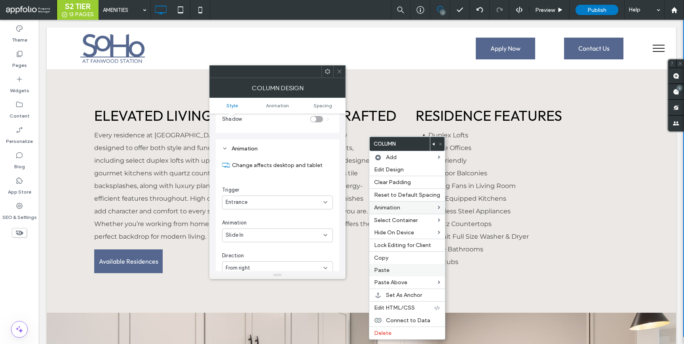
scroll to position [394, 0]
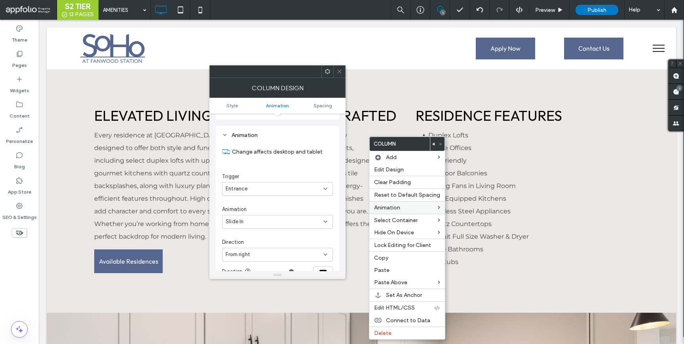
click at [341, 71] on icon at bounding box center [339, 71] width 6 height 6
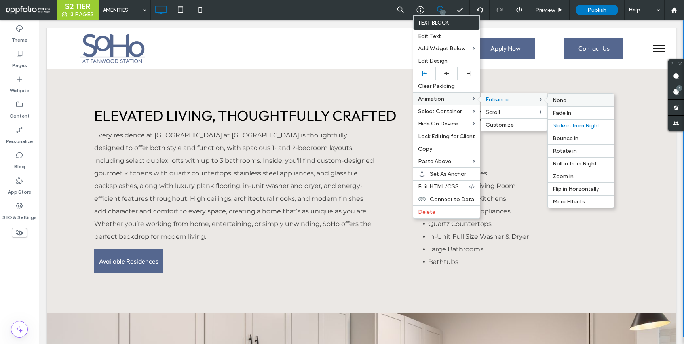
click at [555, 102] on span "None" at bounding box center [560, 100] width 14 height 7
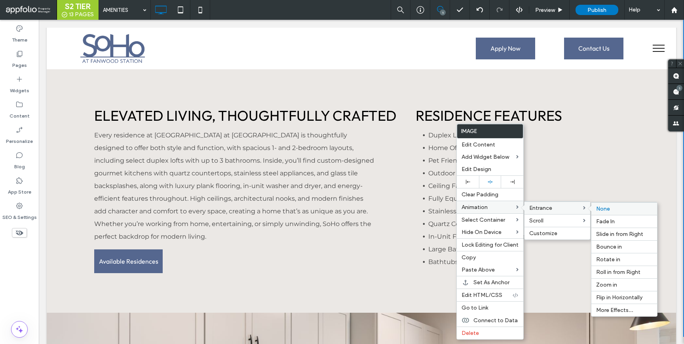
click at [605, 208] on span "None" at bounding box center [603, 208] width 14 height 7
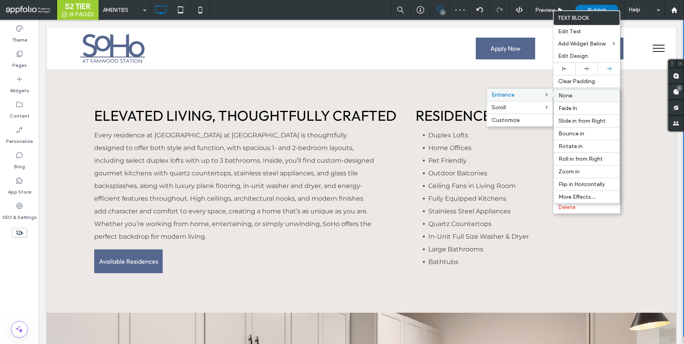
click at [569, 100] on div "None" at bounding box center [587, 95] width 66 height 13
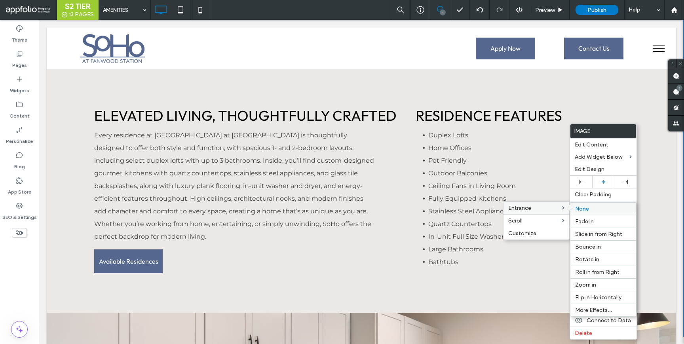
click at [583, 213] on div "None" at bounding box center [603, 208] width 66 height 13
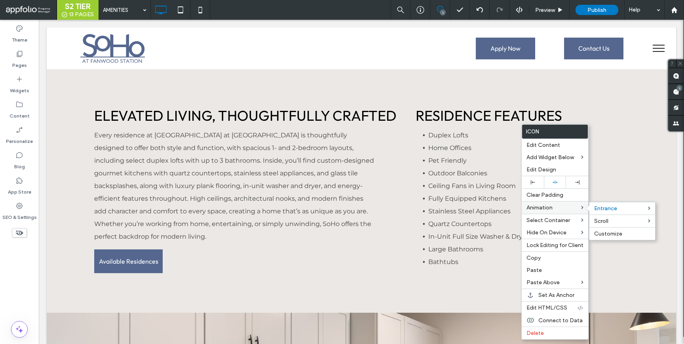
click at [571, 209] on label "Animation" at bounding box center [553, 207] width 55 height 7
click at [577, 209] on label "Animation" at bounding box center [553, 207] width 55 height 7
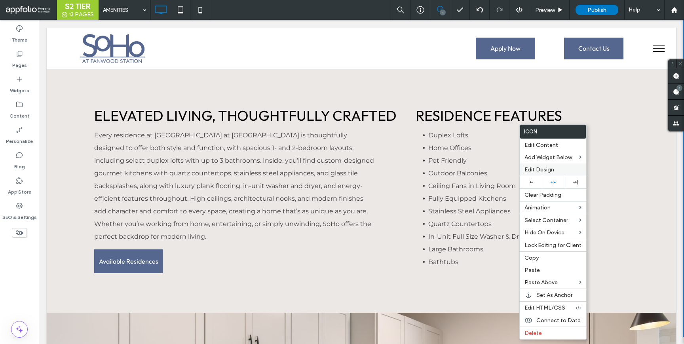
click at [535, 169] on span "Edit Design" at bounding box center [539, 169] width 30 height 7
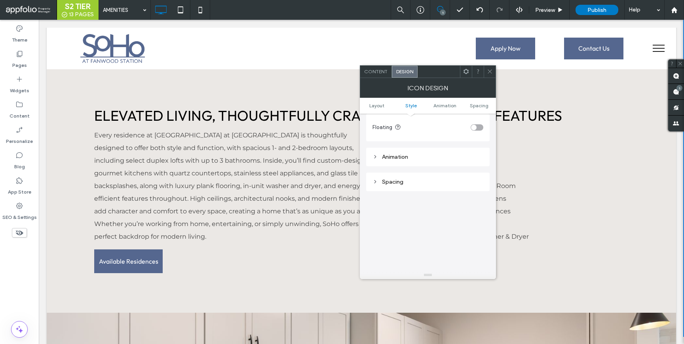
scroll to position [410, 0]
click at [374, 143] on icon at bounding box center [375, 140] width 6 height 6
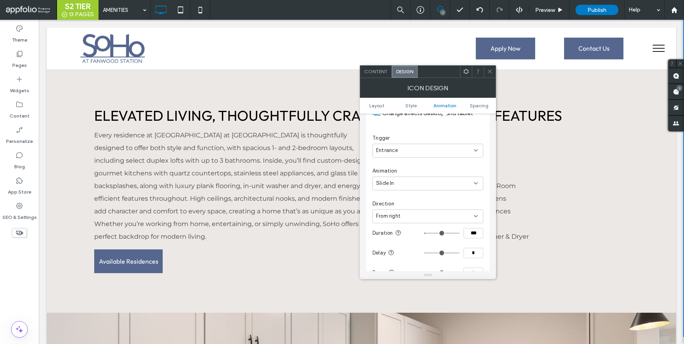
scroll to position [459, 0]
click at [407, 182] on div "Slide In" at bounding box center [425, 179] width 98 height 8
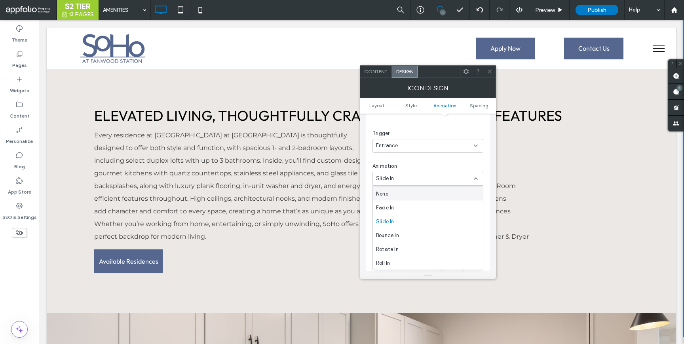
click at [403, 192] on div "None" at bounding box center [428, 194] width 110 height 14
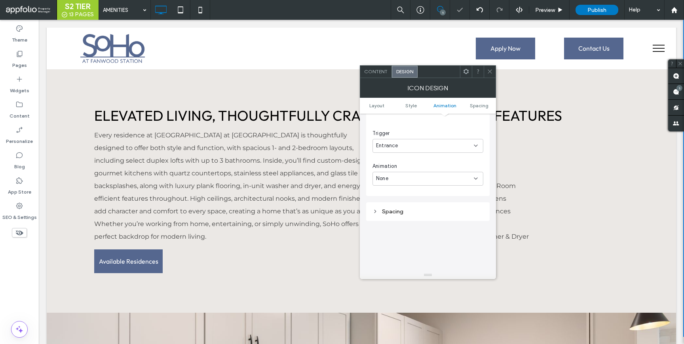
click at [490, 68] on span at bounding box center [490, 72] width 6 height 12
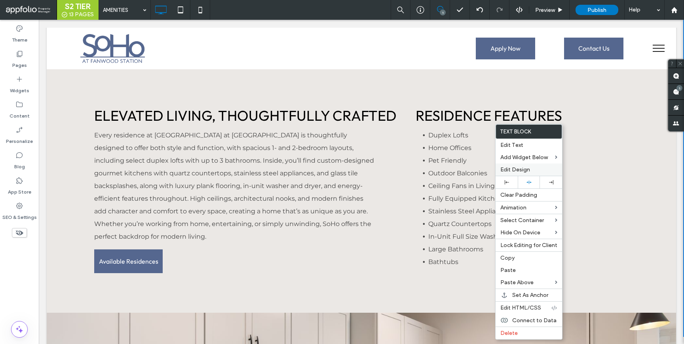
click at [539, 169] on label "Edit Design" at bounding box center [528, 169] width 57 height 7
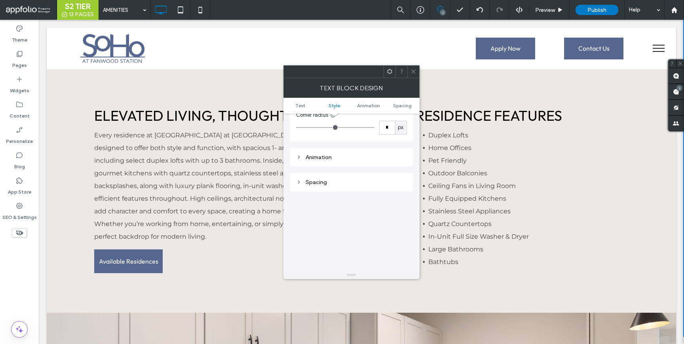
scroll to position [171, 0]
click at [338, 161] on div "Animation" at bounding box center [351, 159] width 111 height 7
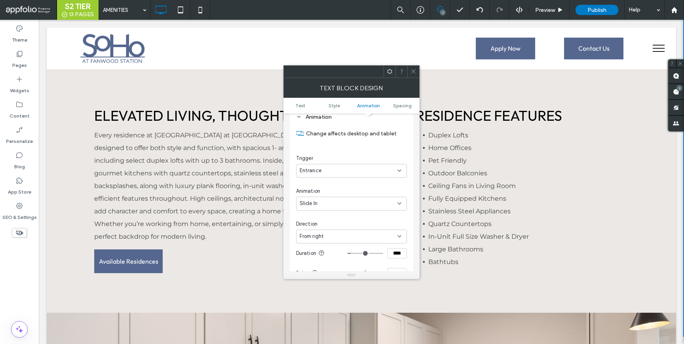
scroll to position [220, 0]
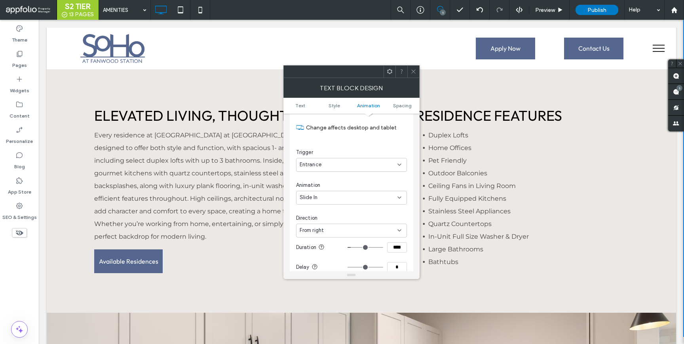
click at [351, 202] on div "Slide In" at bounding box center [351, 198] width 111 height 14
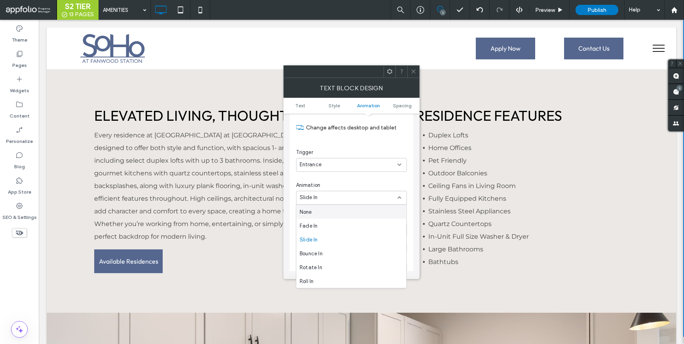
click at [348, 216] on div "None" at bounding box center [351, 212] width 110 height 14
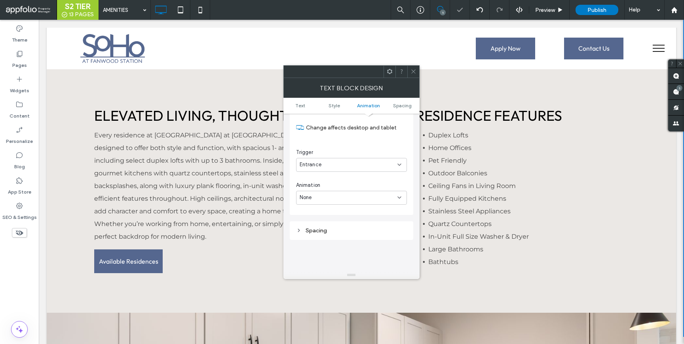
click at [412, 68] on span at bounding box center [413, 72] width 6 height 12
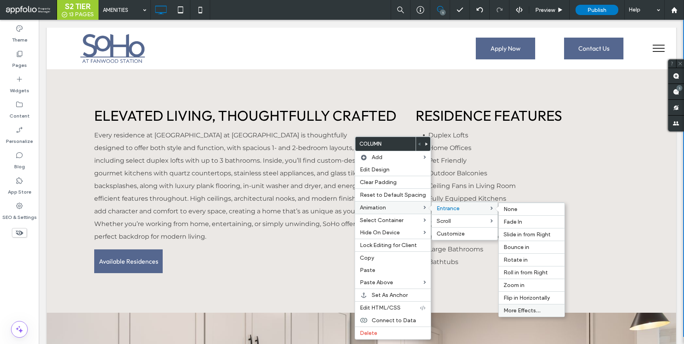
click at [517, 308] on span "More Effects..." at bounding box center [521, 310] width 37 height 7
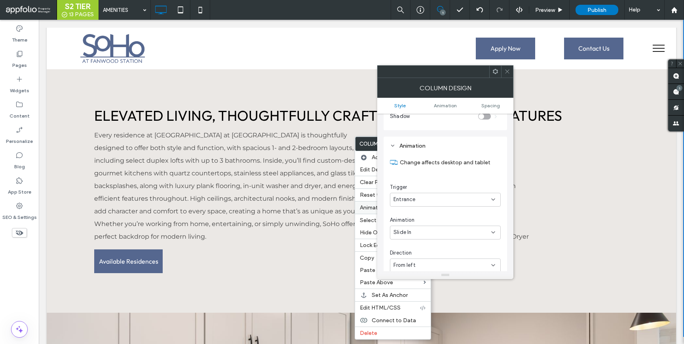
scroll to position [394, 0]
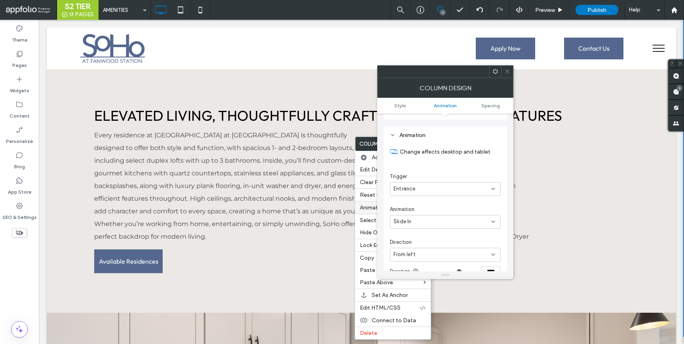
click at [512, 72] on div at bounding box center [507, 72] width 12 height 12
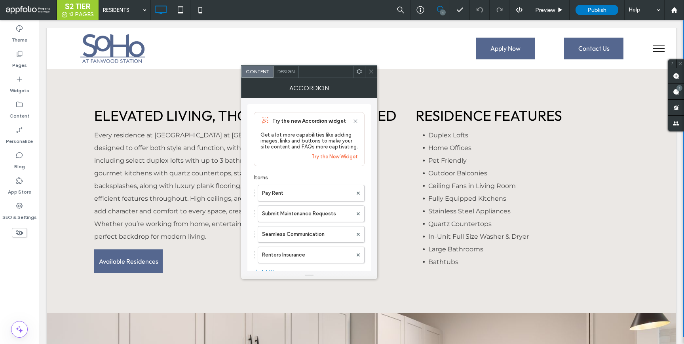
click at [288, 75] on div "Design" at bounding box center [285, 72] width 25 height 12
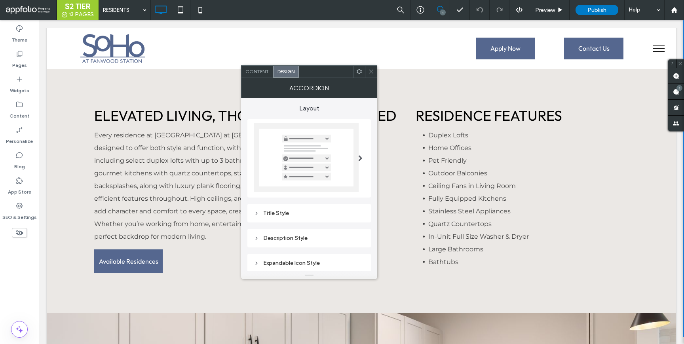
click at [370, 74] on icon at bounding box center [371, 71] width 6 height 6
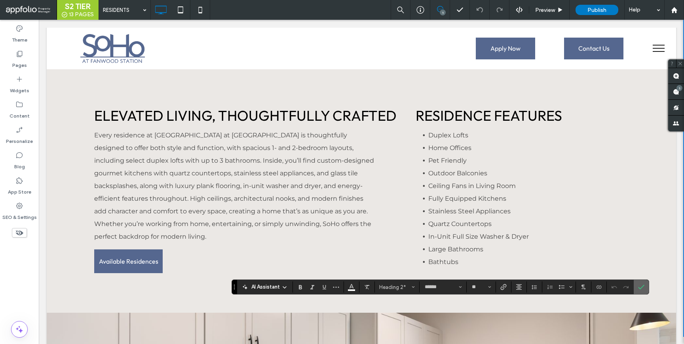
click at [642, 292] on span "Confirm" at bounding box center [641, 286] width 6 height 13
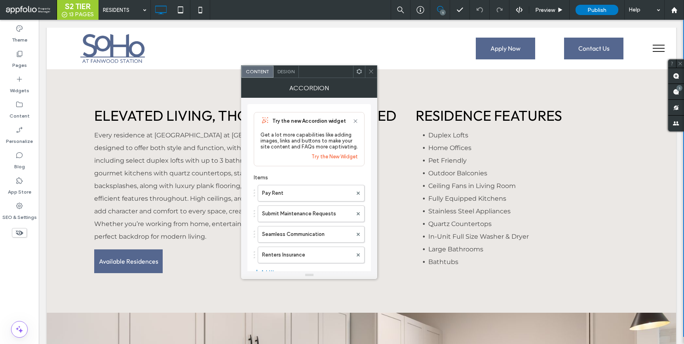
click at [289, 67] on div "Design" at bounding box center [285, 72] width 25 height 12
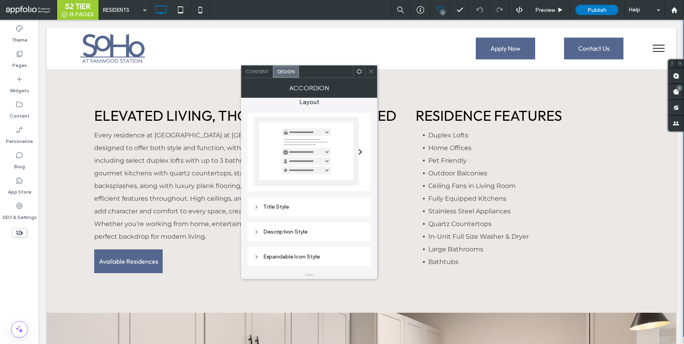
scroll to position [10, 0]
click at [278, 211] on div "Title Style" at bounding box center [308, 203] width 123 height 19
click at [281, 200] on div "Title Style" at bounding box center [309, 202] width 111 height 7
type input "***"
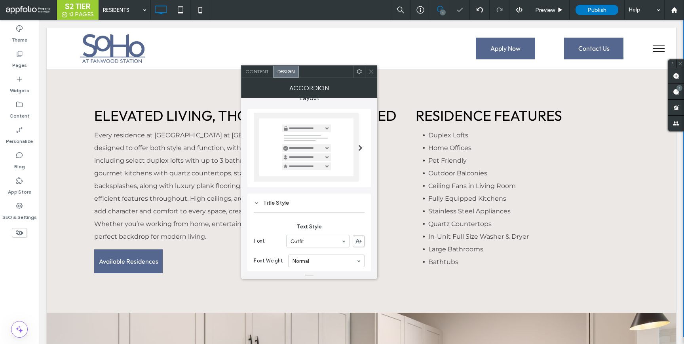
click at [374, 72] on icon at bounding box center [371, 71] width 6 height 6
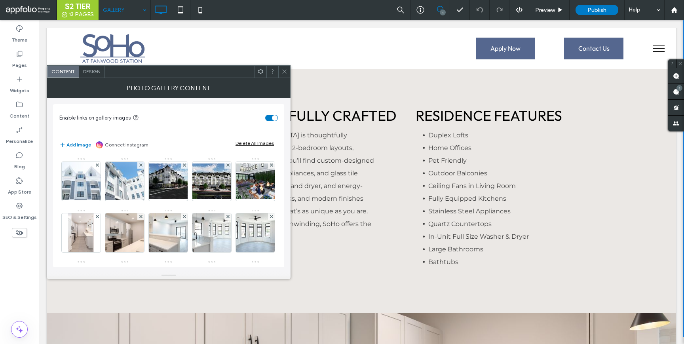
click at [98, 70] on span "Design" at bounding box center [91, 71] width 17 height 6
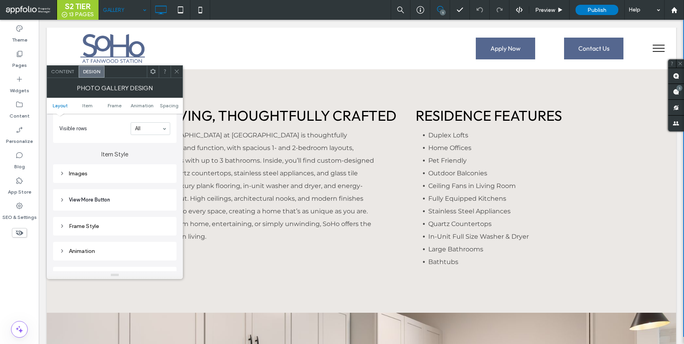
scroll to position [253, 0]
click at [115, 230] on div "Frame Style" at bounding box center [114, 224] width 111 height 11
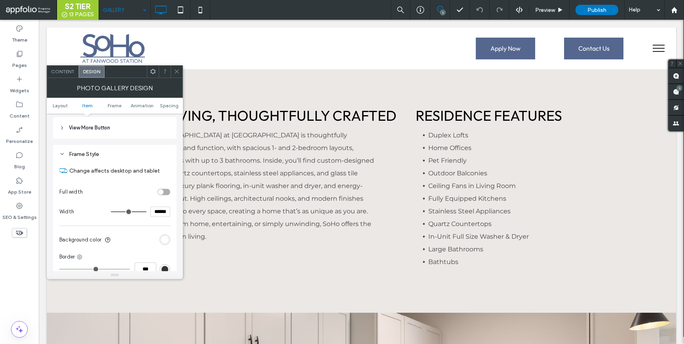
scroll to position [324, 0]
click at [164, 240] on div "rgb(255, 255, 255)" at bounding box center [164, 238] width 7 height 7
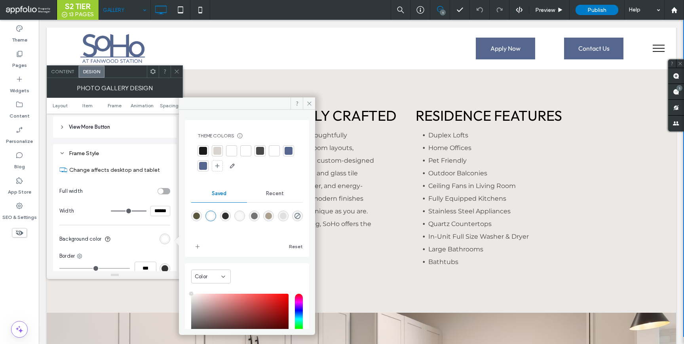
click at [287, 217] on div "rgba(224,224,224,1)" at bounding box center [283, 216] width 7 height 7
click at [294, 219] on icon "rgba(0,0,0,0)" at bounding box center [297, 216] width 7 height 7
type input "*******"
type input "*"
type input "**"
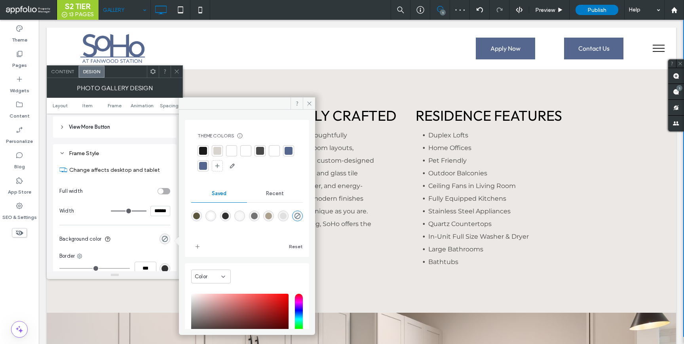
click at [179, 70] on icon at bounding box center [177, 71] width 6 height 6
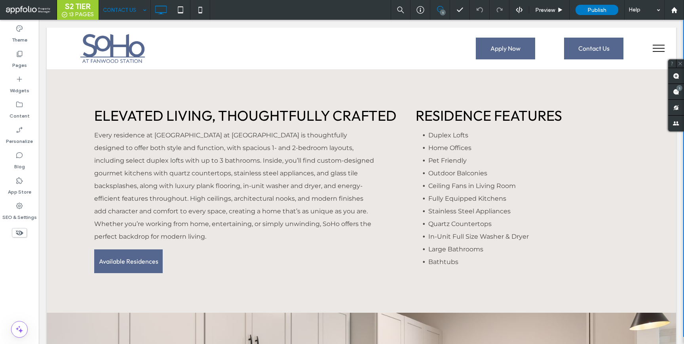
click at [145, 12] on div "CONTACT US" at bounding box center [124, 10] width 51 height 20
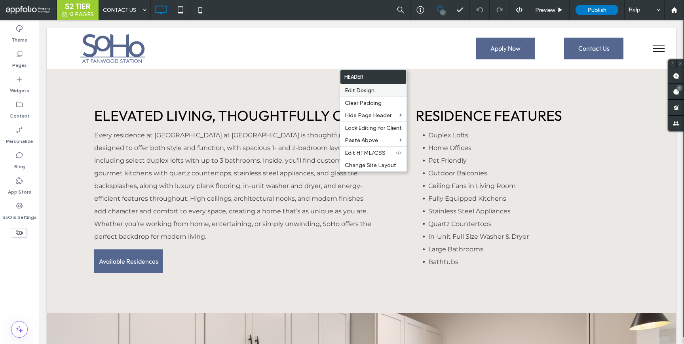
click at [347, 97] on div "Edit Design" at bounding box center [373, 90] width 66 height 12
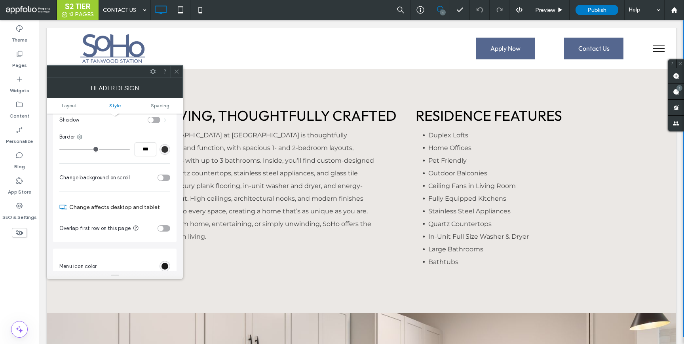
scroll to position [133, 0]
click at [159, 177] on div "toggle" at bounding box center [161, 178] width 6 height 6
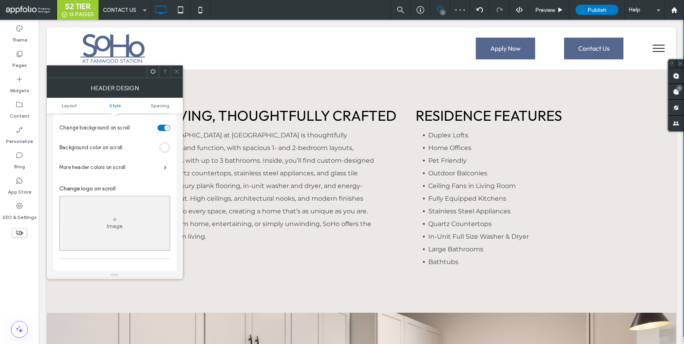
scroll to position [195, 0]
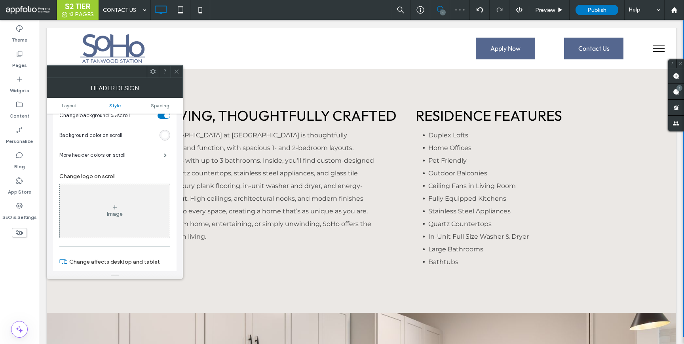
click at [124, 205] on div "Image" at bounding box center [115, 211] width 110 height 52
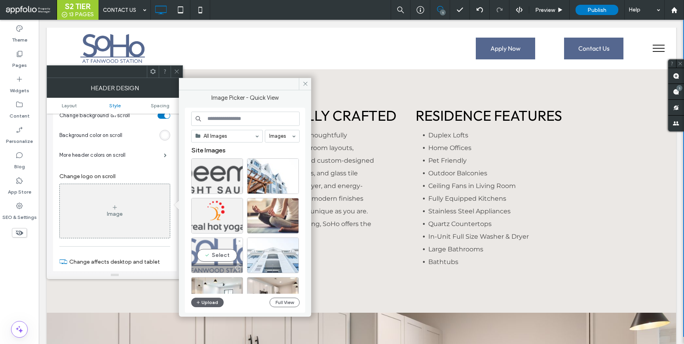
click at [220, 258] on div "Select" at bounding box center [217, 255] width 52 height 36
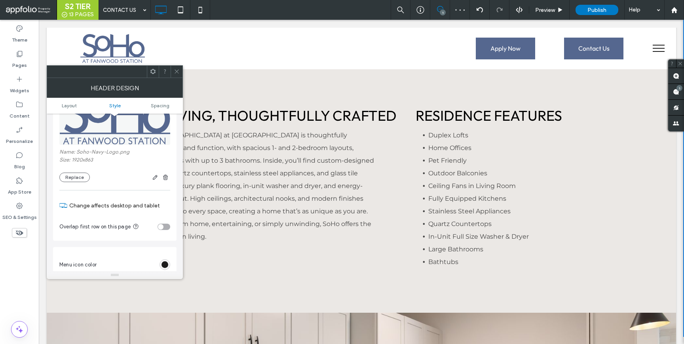
scroll to position [289, 0]
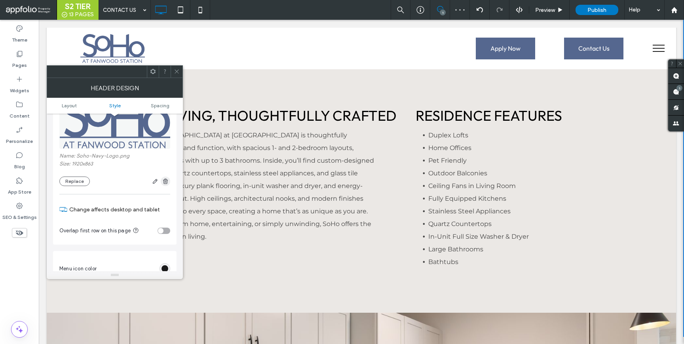
click at [165, 181] on use "button" at bounding box center [165, 181] width 5 height 5
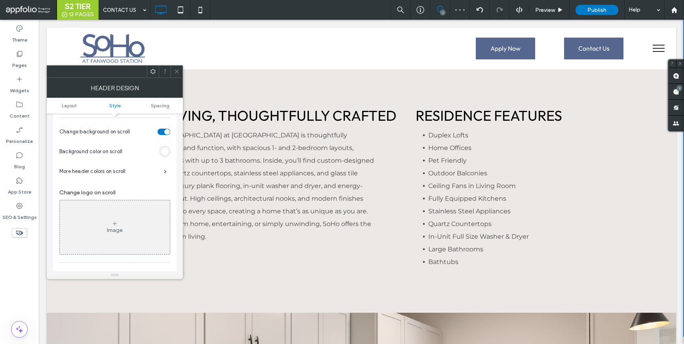
scroll to position [174, 0]
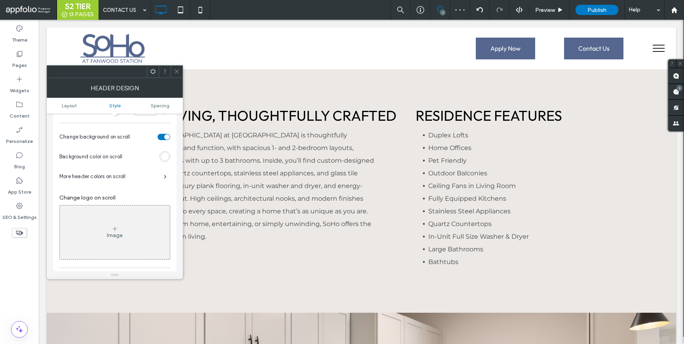
click at [177, 68] on span at bounding box center [177, 72] width 6 height 12
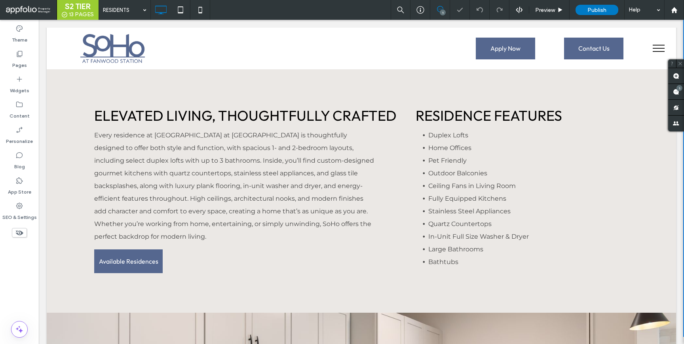
click at [140, 9] on div "RESIDENTS" at bounding box center [124, 10] width 51 height 20
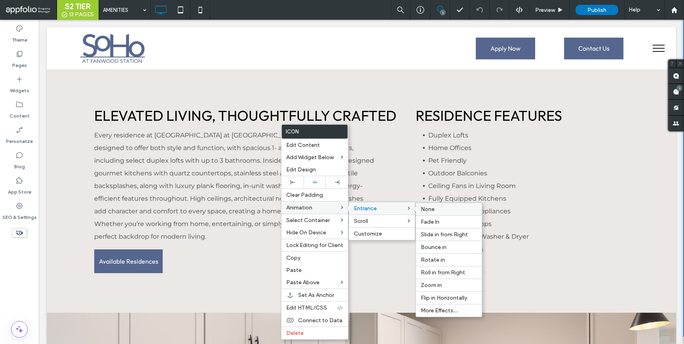
click at [441, 213] on div "None" at bounding box center [449, 209] width 66 height 13
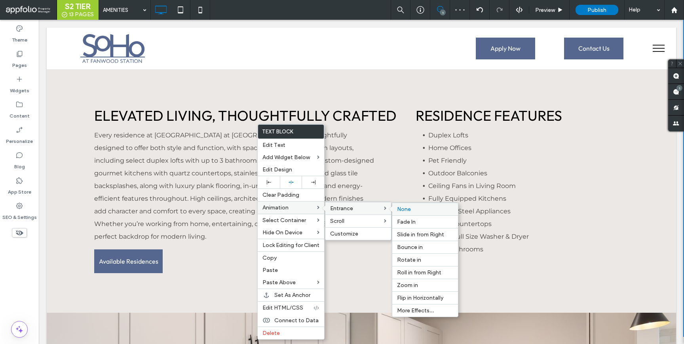
click at [408, 209] on span "None" at bounding box center [404, 209] width 14 height 7
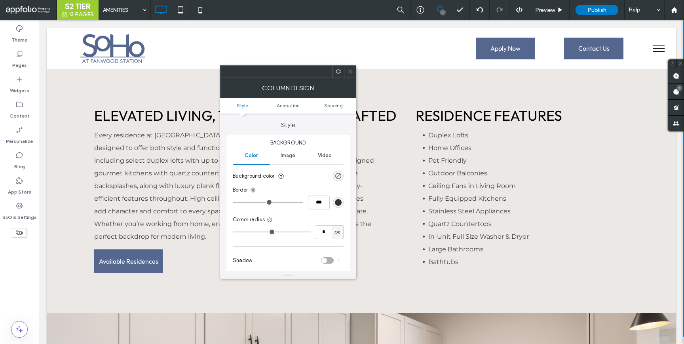
click at [351, 70] on icon at bounding box center [350, 71] width 6 height 6
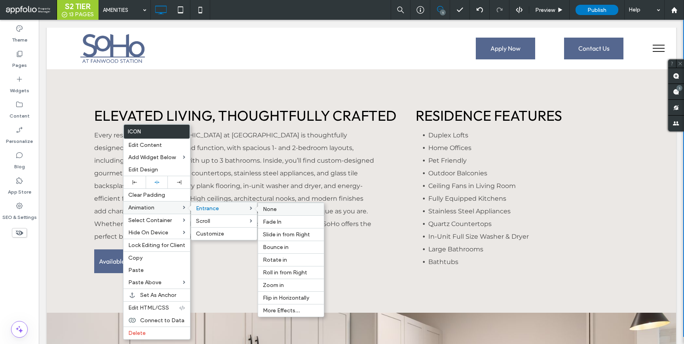
click at [283, 210] on label "None" at bounding box center [291, 209] width 56 height 7
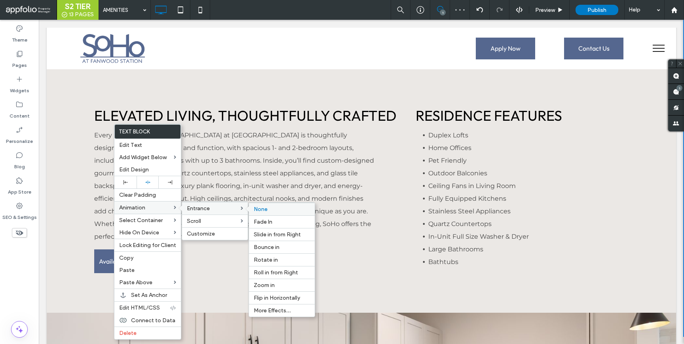
click at [268, 209] on label "None" at bounding box center [282, 209] width 56 height 7
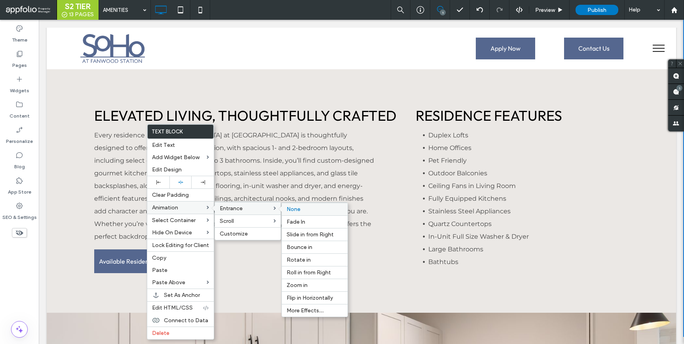
click at [300, 212] on span "None" at bounding box center [294, 209] width 14 height 7
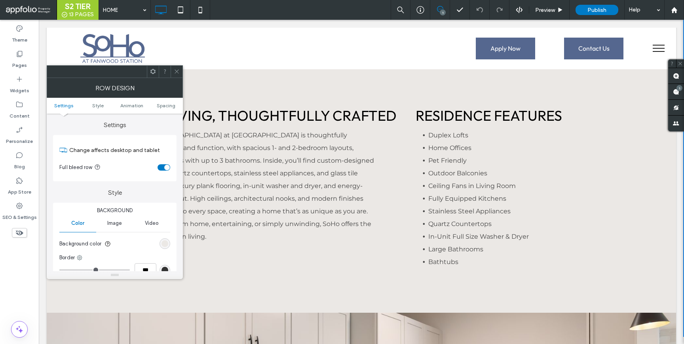
click at [176, 74] on icon at bounding box center [177, 71] width 6 height 6
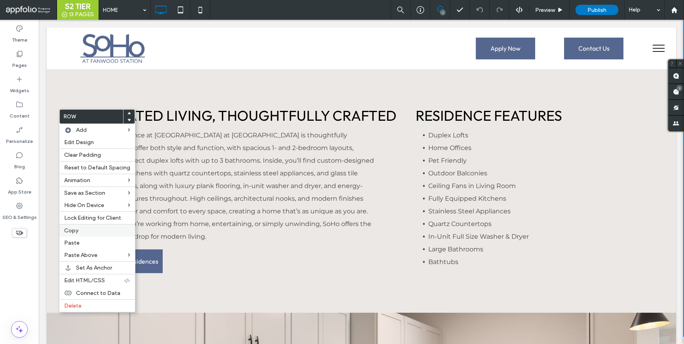
click at [72, 231] on span "Copy" at bounding box center [71, 230] width 14 height 7
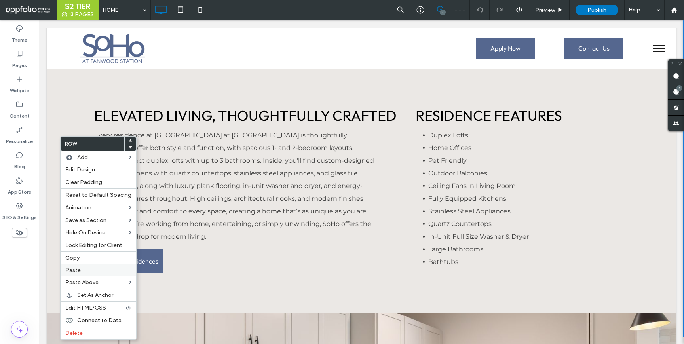
click at [81, 267] on label "Paste" at bounding box center [98, 270] width 66 height 7
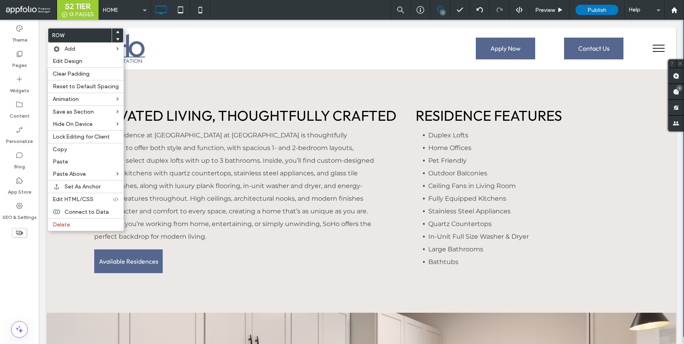
click at [117, 31] on div at bounding box center [117, 31] width 11 height 7
click at [116, 33] on icon at bounding box center [117, 31] width 3 height 3
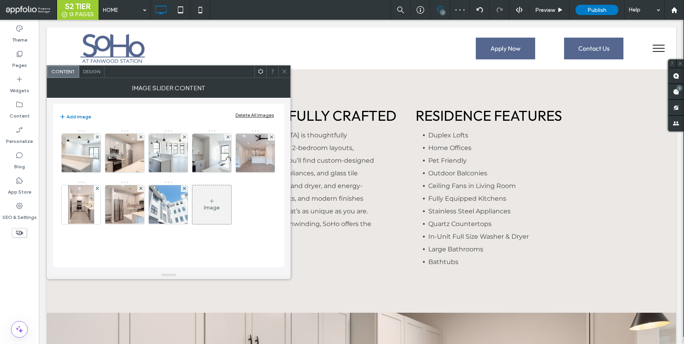
click at [260, 114] on div "Delete All Images" at bounding box center [254, 115] width 38 height 6
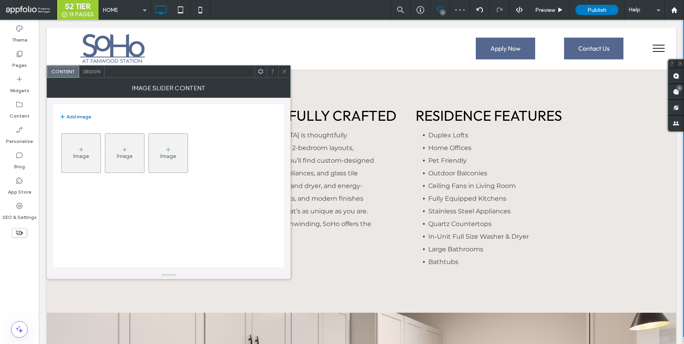
click at [92, 147] on div "Image" at bounding box center [81, 153] width 39 height 37
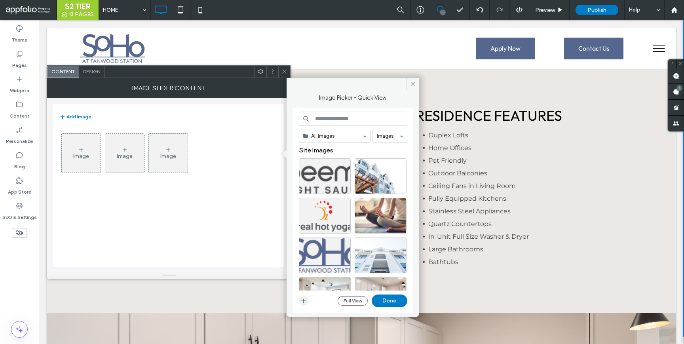
click at [300, 303] on icon "button" at bounding box center [303, 301] width 6 height 6
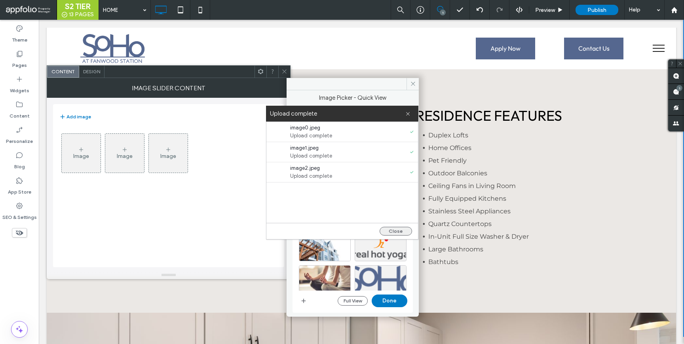
click at [397, 232] on button "Close" at bounding box center [396, 231] width 32 height 9
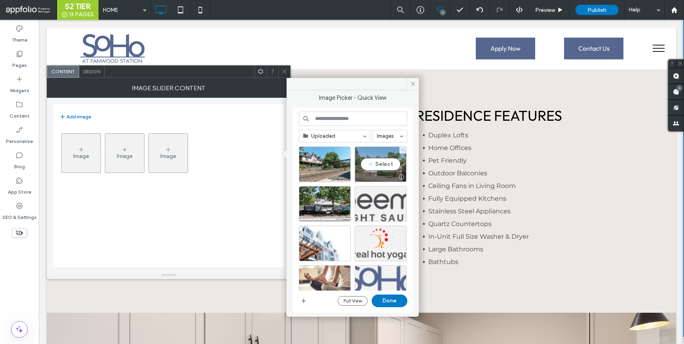
click at [389, 158] on div "Select" at bounding box center [381, 164] width 52 height 36
click at [390, 302] on button "Done" at bounding box center [390, 300] width 36 height 13
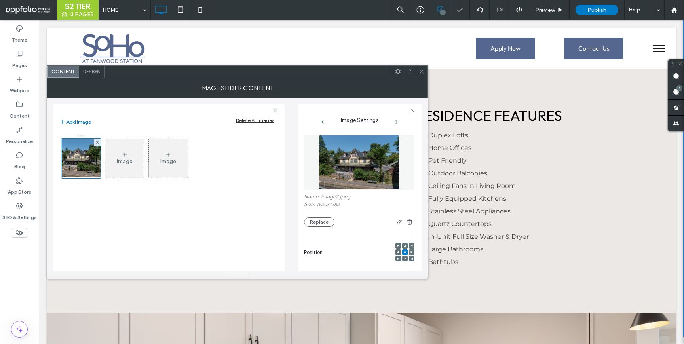
click at [420, 70] on icon at bounding box center [422, 71] width 6 height 6
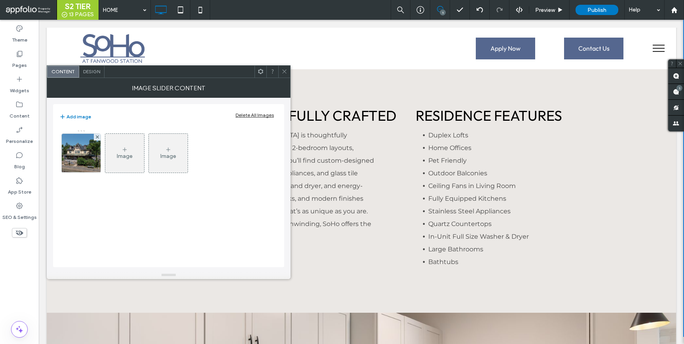
click at [121, 159] on div "Image" at bounding box center [125, 156] width 16 height 7
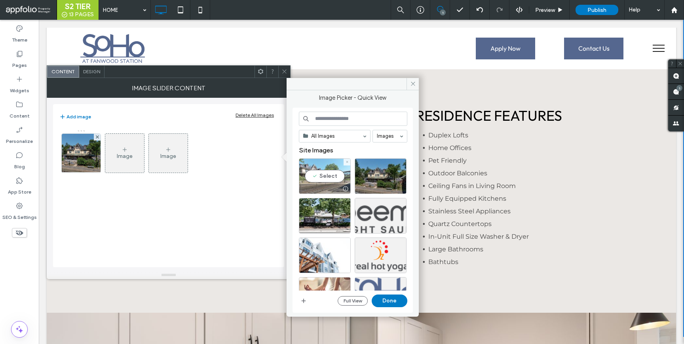
click at [318, 174] on div "Select" at bounding box center [325, 176] width 52 height 36
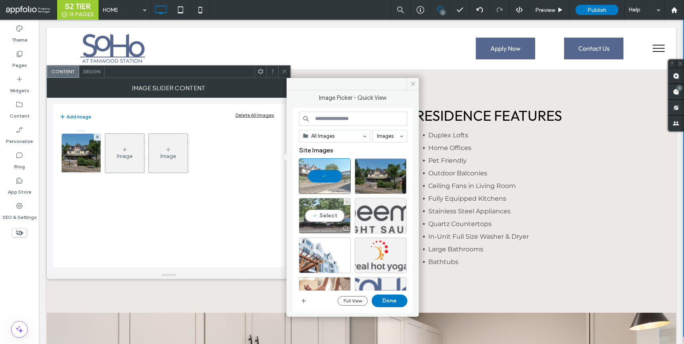
click at [319, 203] on div "Select" at bounding box center [325, 216] width 52 height 36
click at [391, 300] on button "Done" at bounding box center [390, 300] width 36 height 13
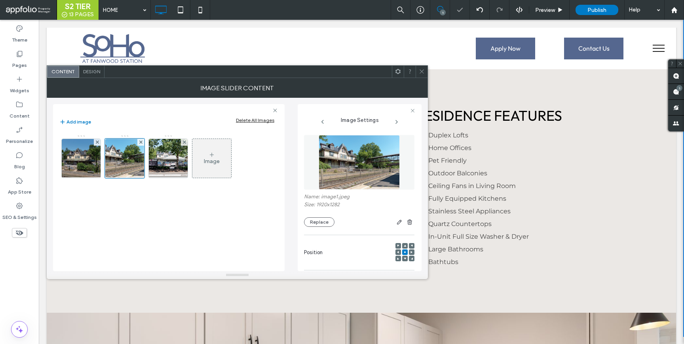
click at [420, 72] on icon at bounding box center [422, 71] width 6 height 6
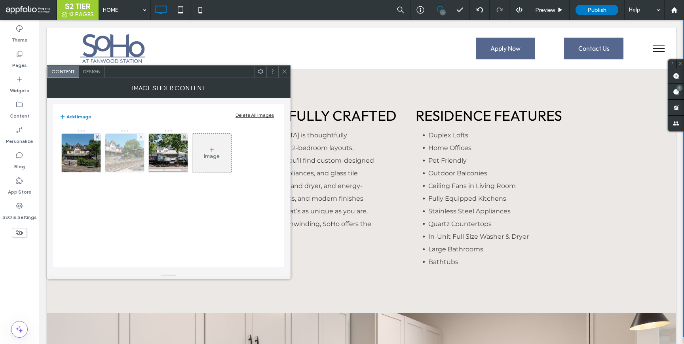
click at [137, 137] on div at bounding box center [140, 137] width 7 height 7
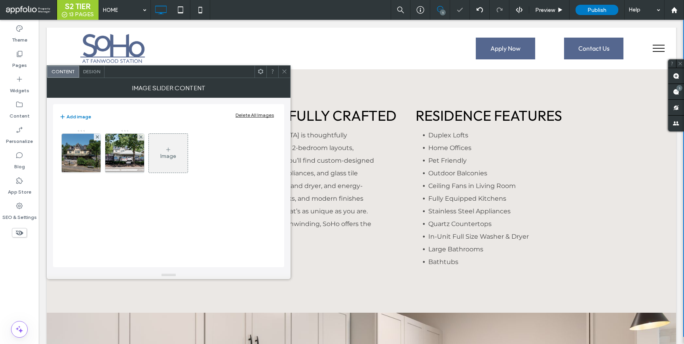
click at [283, 72] on icon at bounding box center [284, 71] width 6 height 6
click at [95, 138] on div at bounding box center [97, 137] width 7 height 7
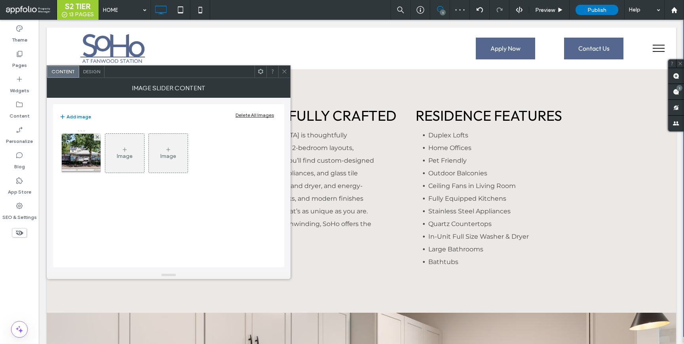
click at [281, 70] on div at bounding box center [284, 72] width 12 height 12
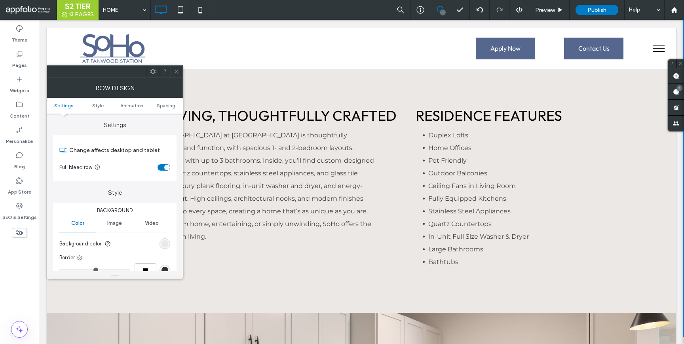
click at [168, 102] on ul "Settings Style Animation Spacing" at bounding box center [115, 106] width 136 height 16
click at [168, 105] on span "Spacing" at bounding box center [166, 106] width 19 height 6
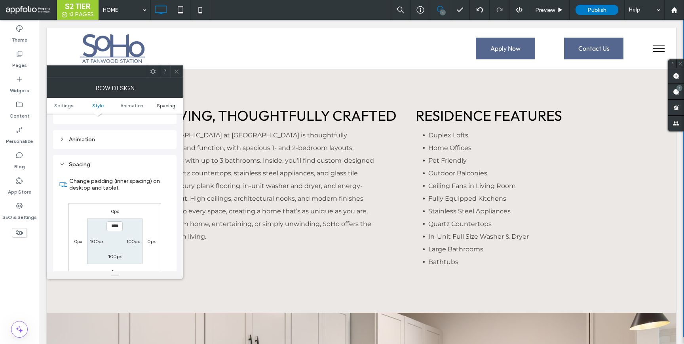
scroll to position [224, 0]
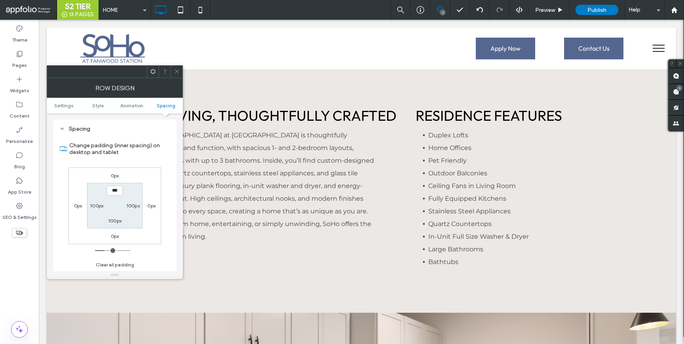
type input "*****"
type input "***"
click at [175, 72] on icon at bounding box center [177, 71] width 6 height 6
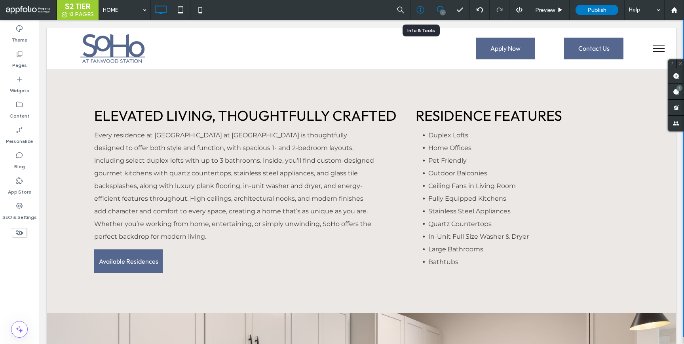
click at [421, 6] on div at bounding box center [420, 10] width 20 height 20
click at [423, 11] on icon at bounding box center [420, 10] width 8 height 8
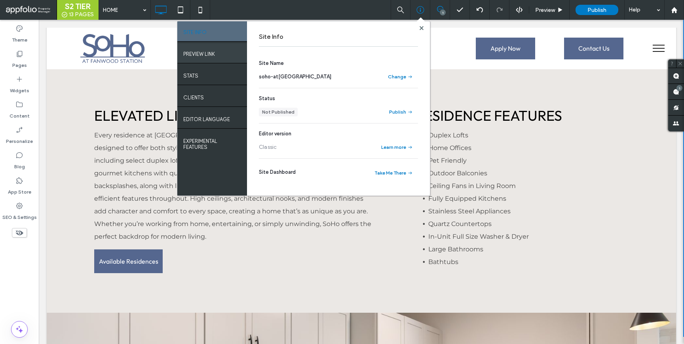
click at [211, 53] on label "PREVIEW LINK" at bounding box center [199, 52] width 32 height 10
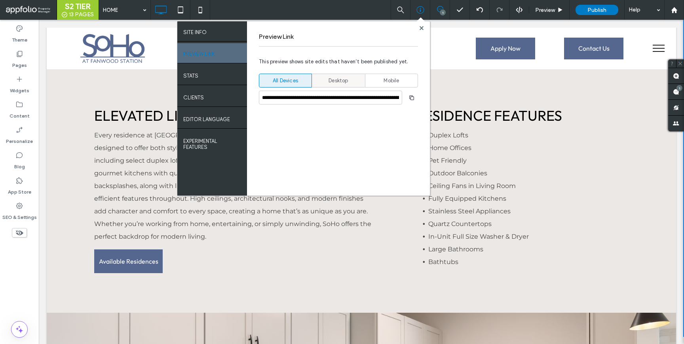
click at [343, 79] on span "Desktop" at bounding box center [338, 81] width 19 height 8
type input "**********"
click at [416, 100] on span "button" at bounding box center [411, 97] width 13 height 13
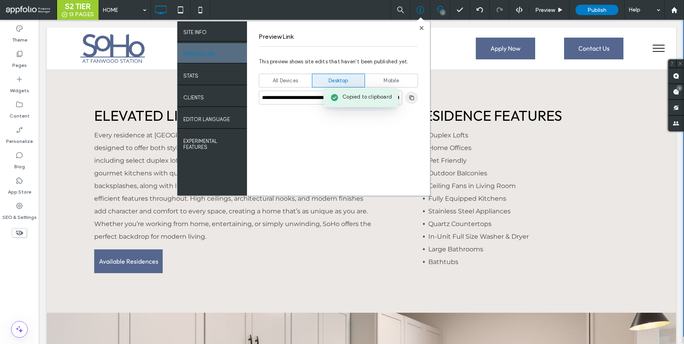
click at [416, 100] on span "button" at bounding box center [411, 97] width 13 height 13
click at [422, 28] on use at bounding box center [421, 28] width 4 height 4
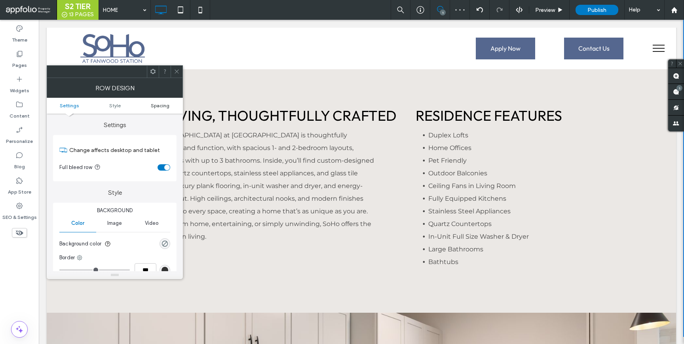
click at [150, 104] on link "Spacing" at bounding box center [160, 106] width 46 height 6
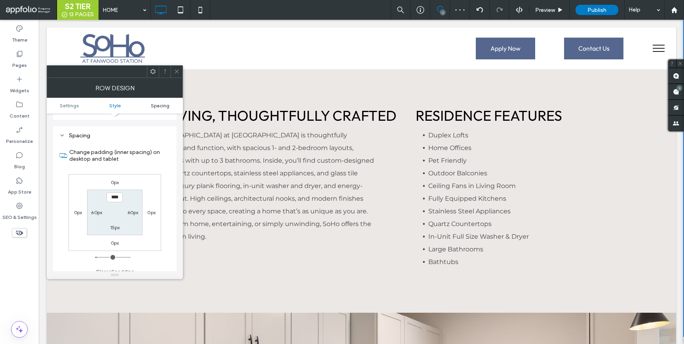
scroll to position [199, 0]
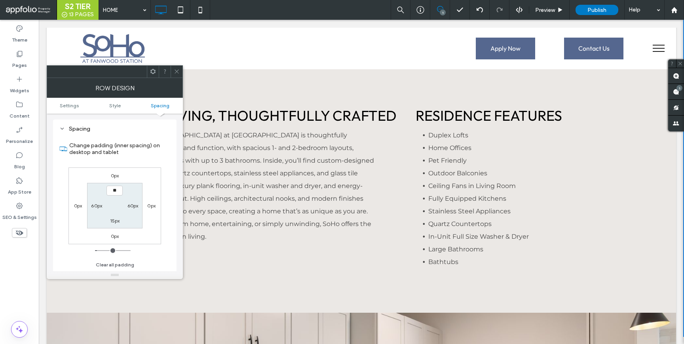
type input "****"
click at [112, 219] on label "15px" at bounding box center [115, 221] width 10 height 6
type input "**"
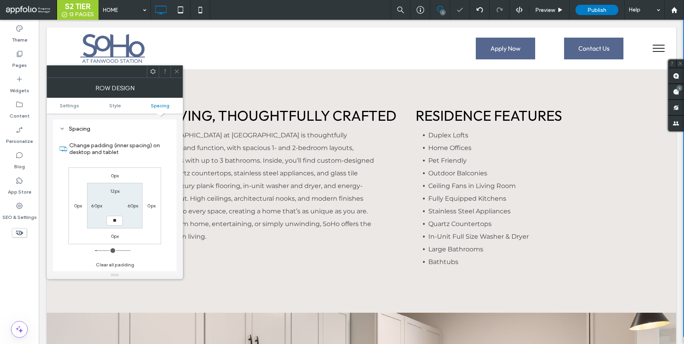
type input "****"
click at [116, 193] on label "12px" at bounding box center [115, 191] width 10 height 6
type input "**"
type input "****"
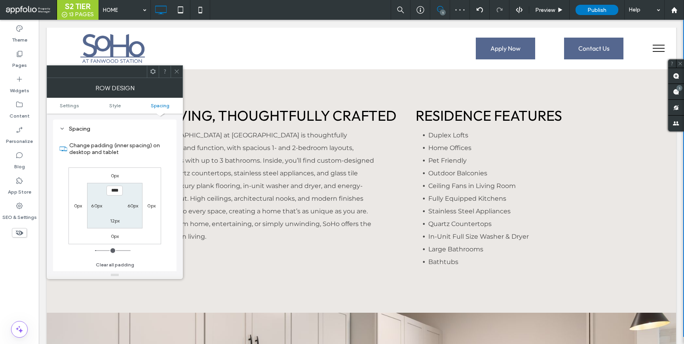
click at [114, 219] on label "12px" at bounding box center [115, 221] width 10 height 6
type input "**"
type input "****"
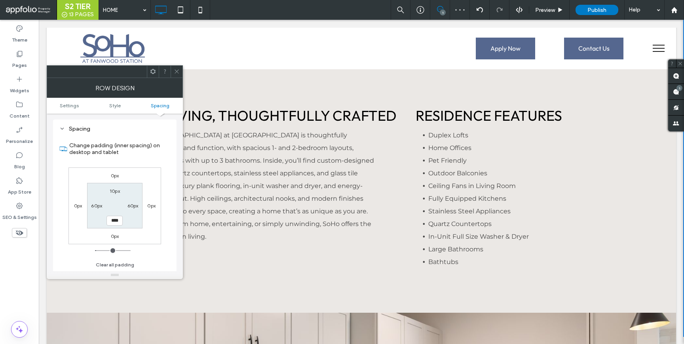
click at [175, 74] on icon at bounding box center [177, 71] width 6 height 6
